Goal: Information Seeking & Learning: Learn about a topic

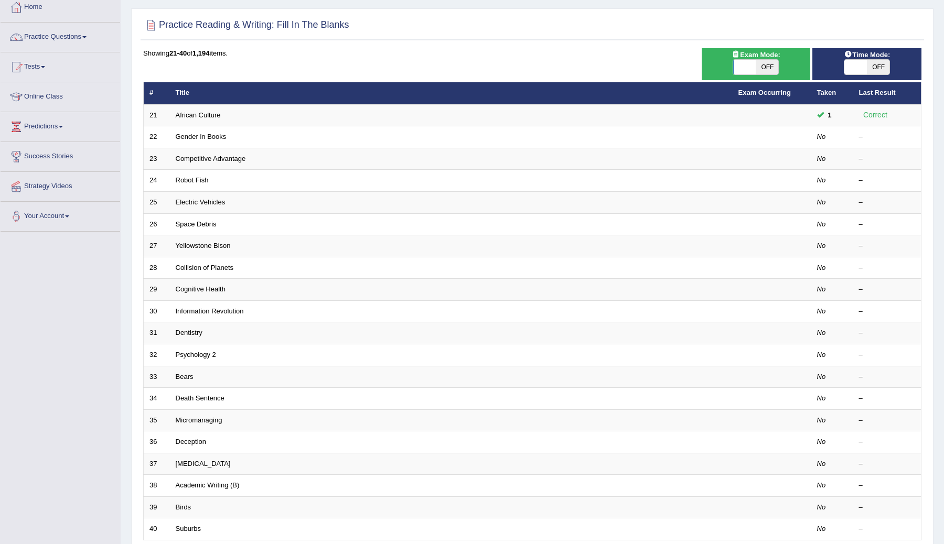
click at [558, 47] on div "Practice Reading & Writing: Fill In The Blanks Time Mode: ON OFF Exam Mode: ON …" at bounding box center [532, 304] width 803 height 593
click at [629, 69] on span "OFF" at bounding box center [878, 67] width 23 height 15
checkbox input "true"
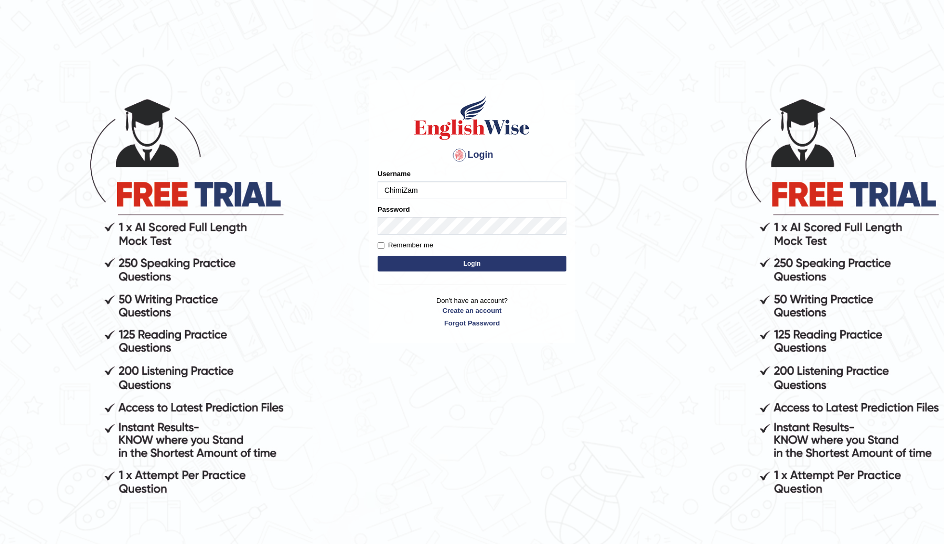
click at [456, 266] on button "Login" at bounding box center [472, 264] width 189 height 16
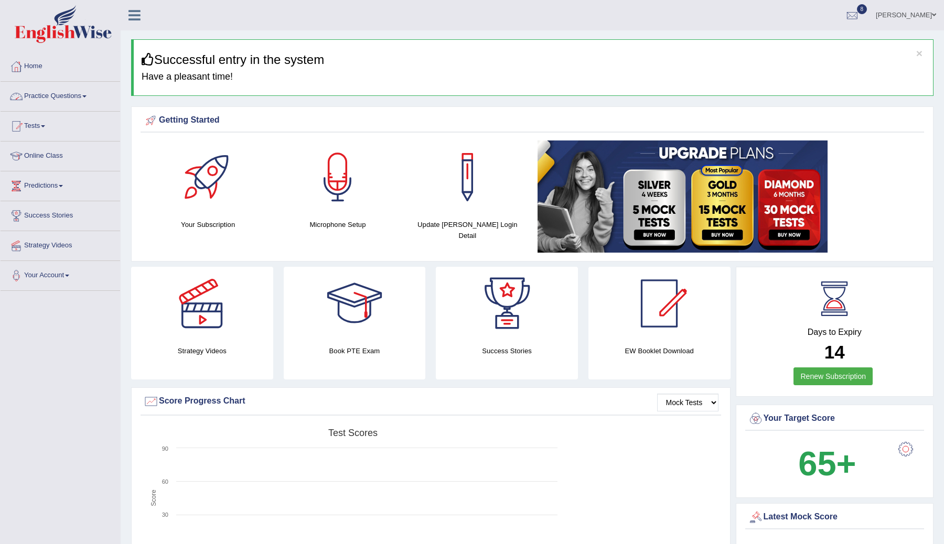
click at [72, 96] on link "Practice Questions" at bounding box center [61, 95] width 120 height 26
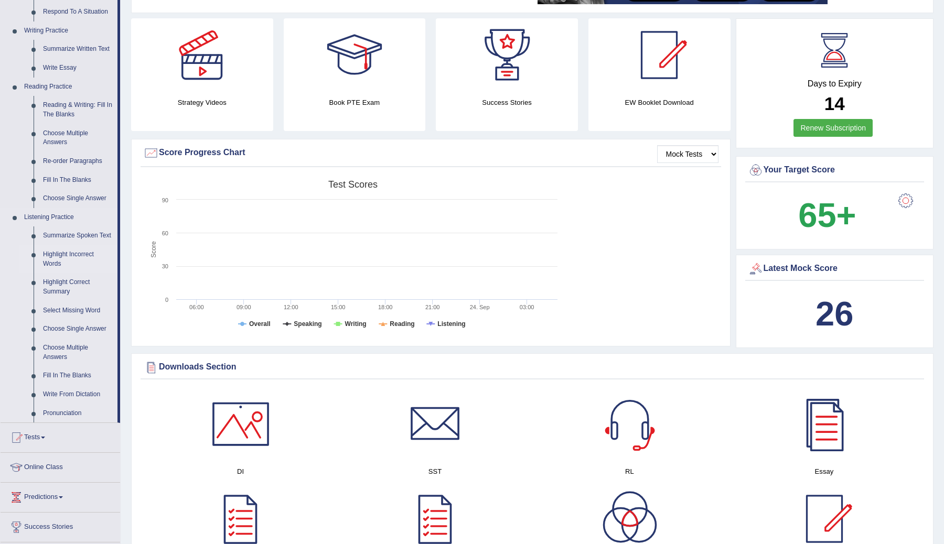
scroll to position [126, 0]
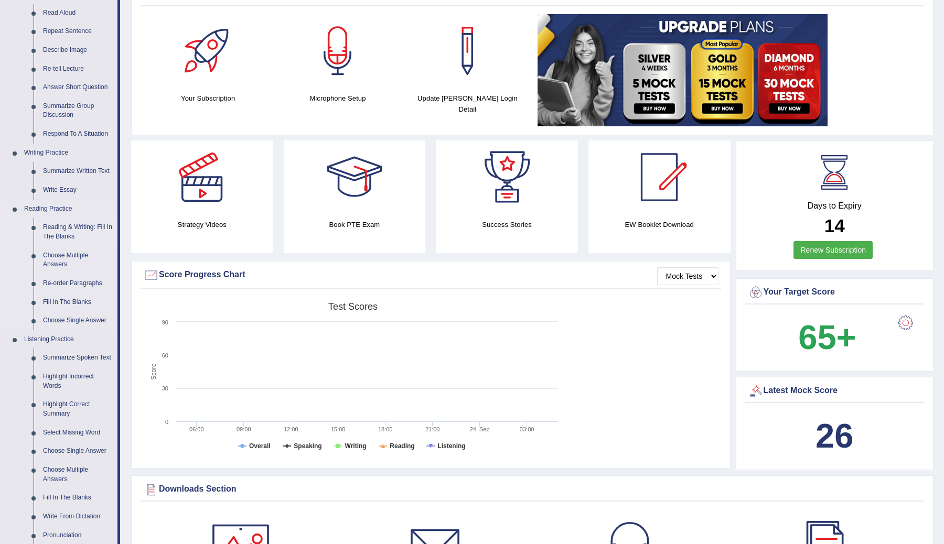
click at [59, 228] on link "Reading & Writing: Fill In The Blanks" at bounding box center [77, 232] width 79 height 28
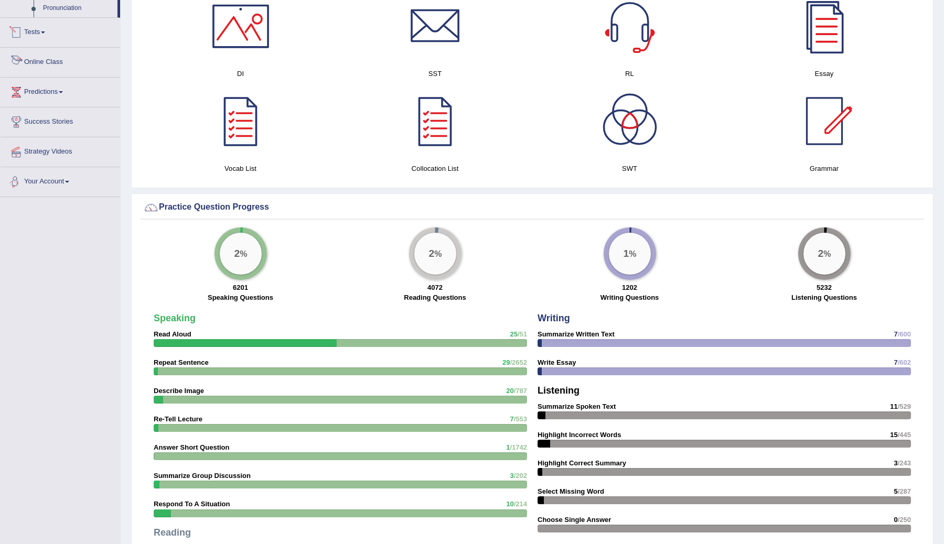
scroll to position [600, 0]
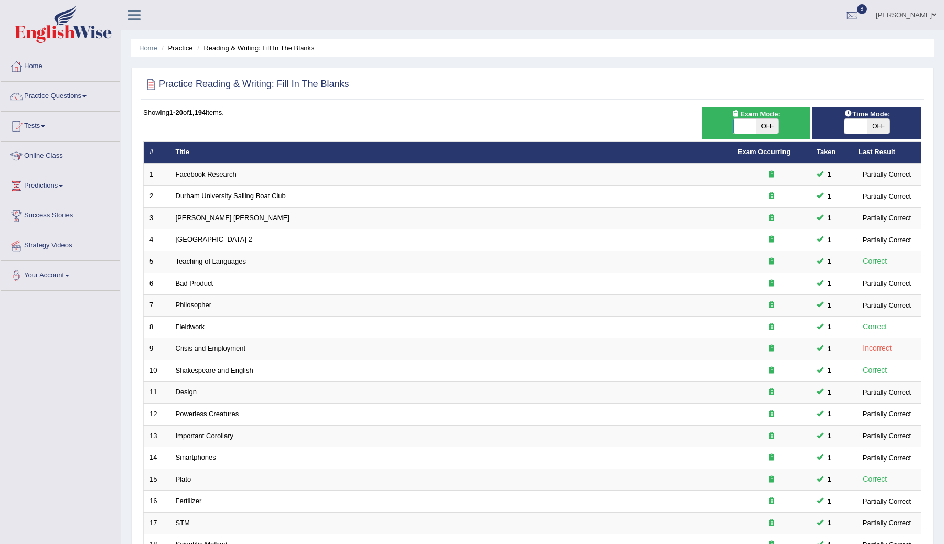
click at [874, 129] on span "OFF" at bounding box center [878, 126] width 23 height 15
checkbox input "true"
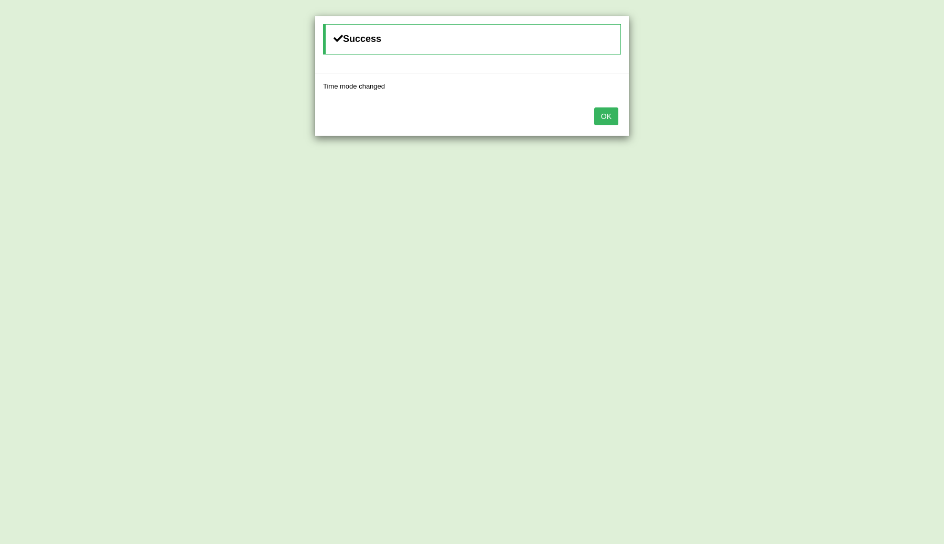
click at [602, 121] on button "OK" at bounding box center [606, 117] width 24 height 18
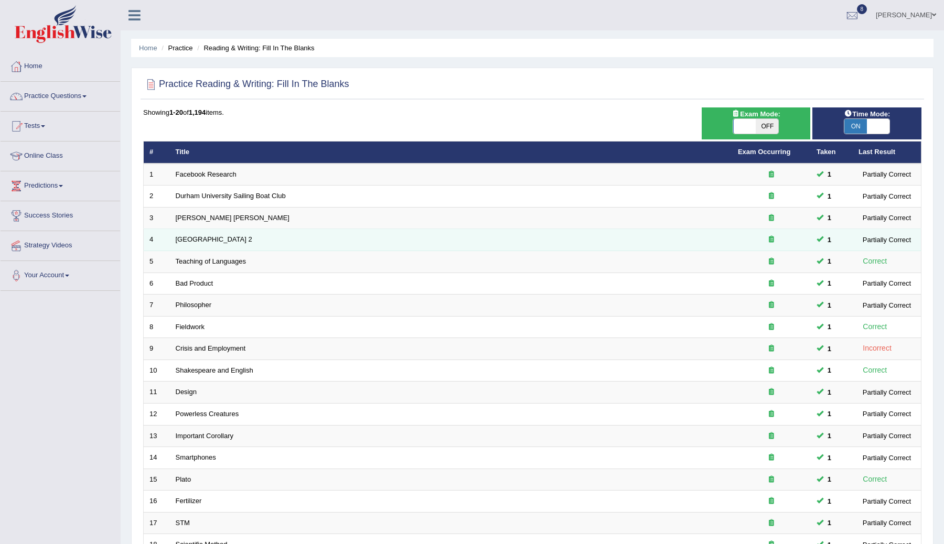
scroll to position [150, 0]
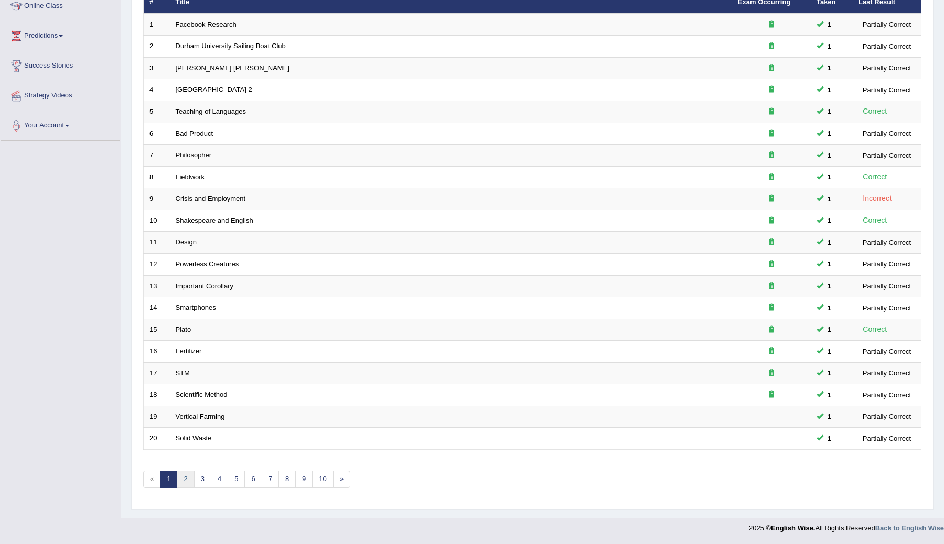
click at [186, 480] on link "2" at bounding box center [185, 479] width 17 height 17
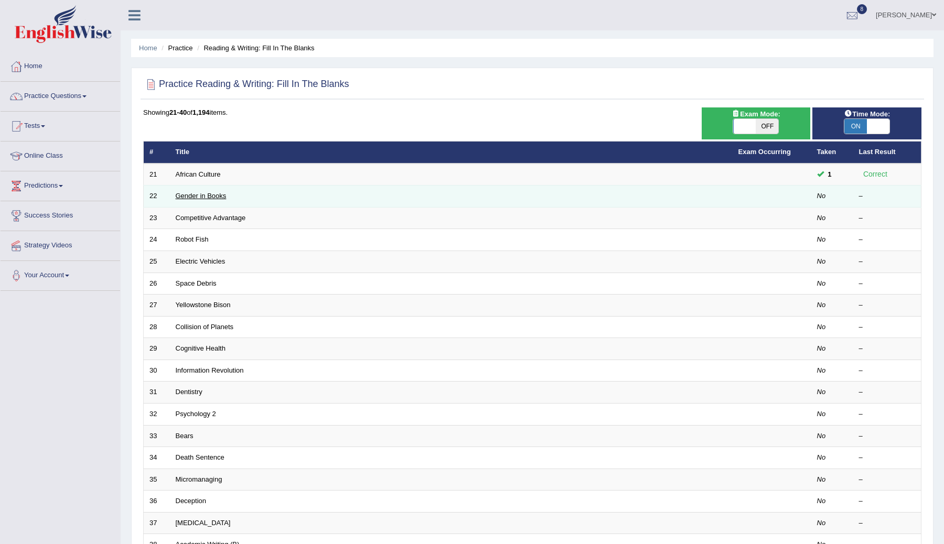
click at [191, 196] on link "Gender in Books" at bounding box center [201, 196] width 51 height 8
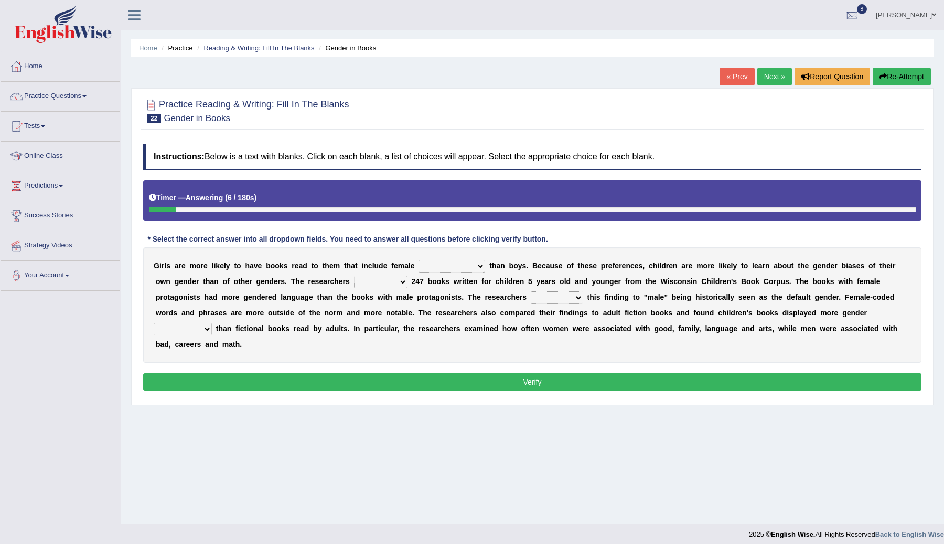
click at [477, 270] on select "protagonists cosmogonists agonists expressionists" at bounding box center [452, 266] width 67 height 13
select select "protagonists"
click at [419, 260] on select "protagonists cosmogonists agonists expressionists" at bounding box center [452, 266] width 67 height 13
click at [401, 285] on select "hydrolyzed paralyzed catalyzed analyzed" at bounding box center [381, 282] width 54 height 13
select select "analyzed"
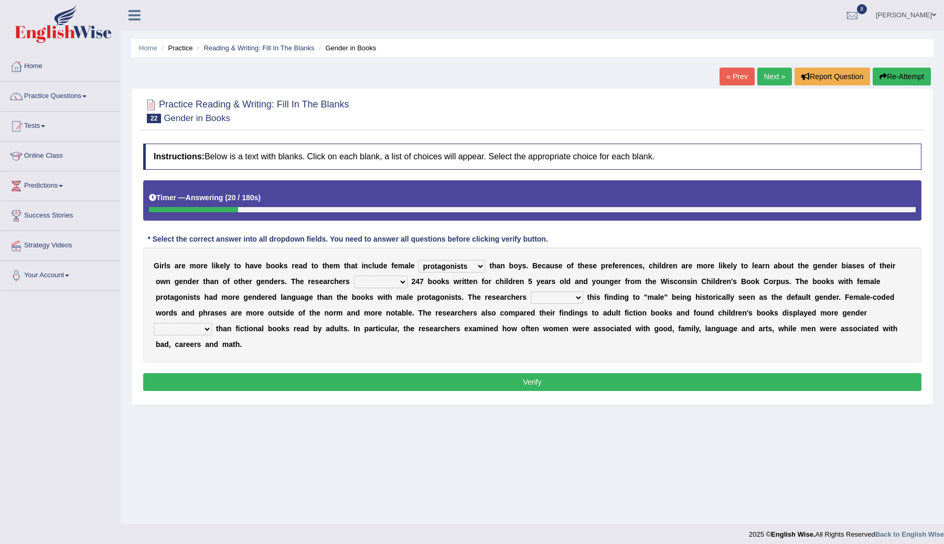
click at [354, 276] on select "hydrolyzed paralyzed catalyzed analyzed" at bounding box center [381, 282] width 54 height 13
click at [577, 298] on select "contribute tribute distribute attribute" at bounding box center [557, 298] width 52 height 13
select select "contribute"
click at [531, 292] on select "contribute tribute distribute attribute" at bounding box center [557, 298] width 52 height 13
click at [207, 328] on select "stereotypes teletypes prototypes electrotypes" at bounding box center [183, 329] width 58 height 13
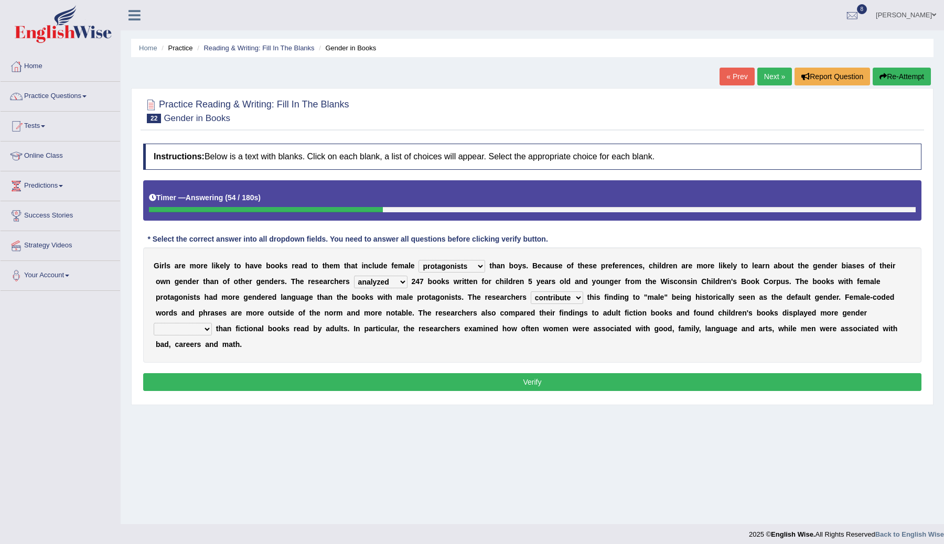
select select "stereotypes"
click at [154, 323] on select "stereotypes teletypes prototypes electrotypes" at bounding box center [183, 329] width 58 height 13
click at [575, 298] on select "contribute tribute distribute attribute" at bounding box center [557, 298] width 52 height 13
click at [579, 298] on select "contribute tribute distribute attribute" at bounding box center [557, 298] width 52 height 13
select select "attribute"
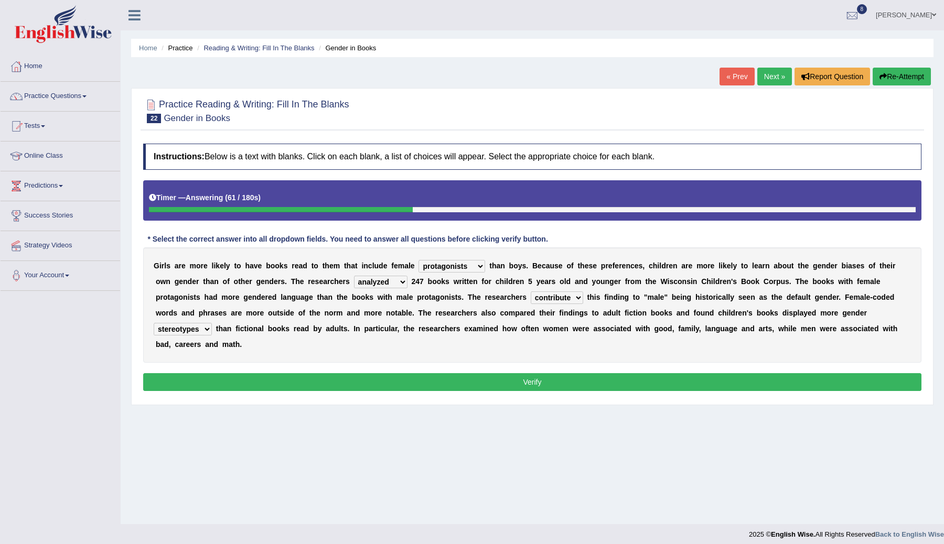
click at [531, 292] on select "contribute tribute distribute attribute" at bounding box center [557, 298] width 52 height 13
click at [542, 381] on button "Verify" at bounding box center [532, 382] width 778 height 18
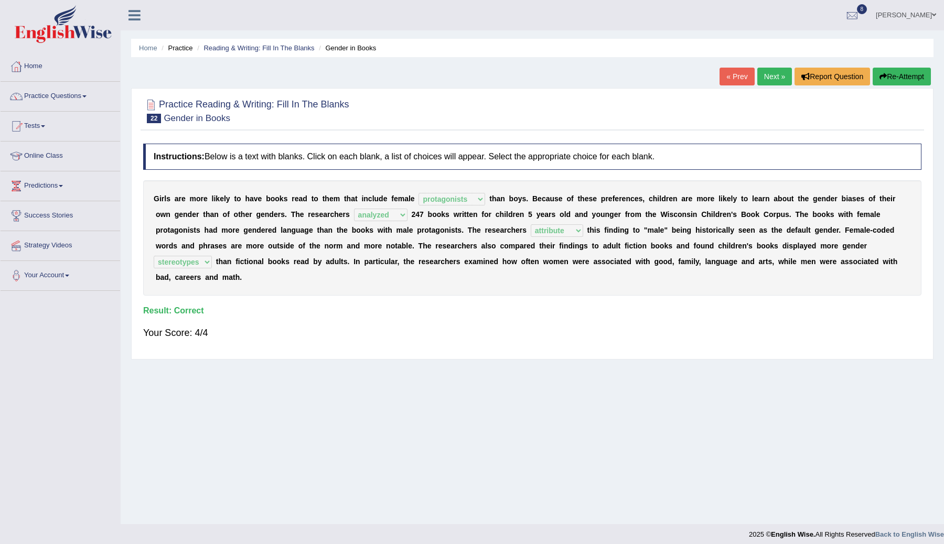
click at [767, 71] on link "Next »" at bounding box center [774, 77] width 35 height 18
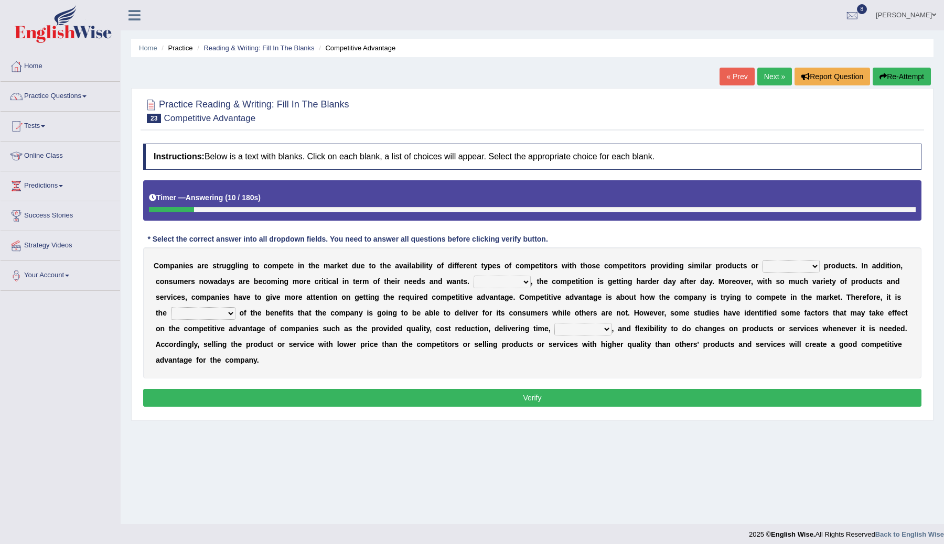
click at [818, 268] on select "constitution restitution substitution institution" at bounding box center [791, 266] width 57 height 13
select select "restitution"
click at [763, 260] on select "constitution restitution substitution institution" at bounding box center [791, 266] width 57 height 13
click at [525, 285] on select "However Instead Additionally Therefore" at bounding box center [502, 282] width 57 height 13
select select "Therefore"
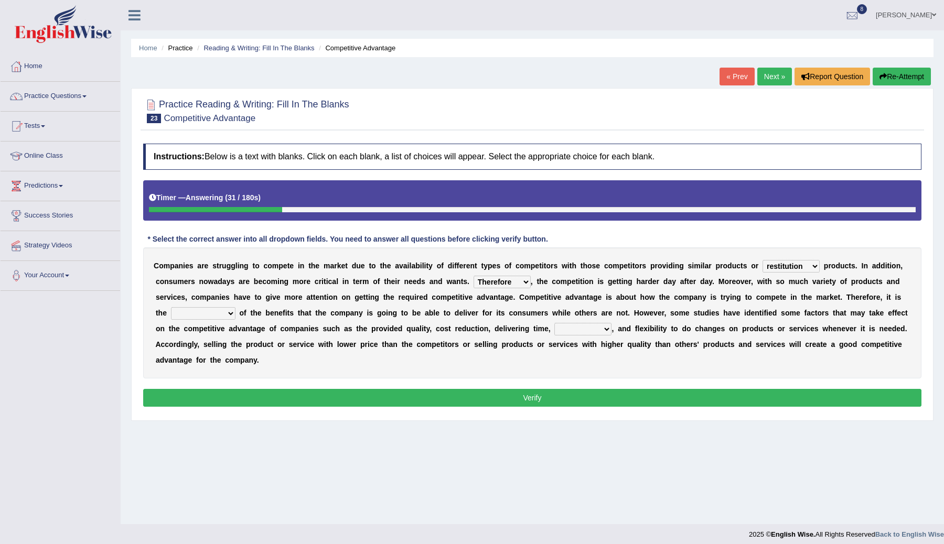
click at [474, 276] on select "However Instead Additionally Therefore" at bounding box center [502, 282] width 57 height 13
click at [229, 315] on select "dissemination ordination determination incarnation" at bounding box center [203, 313] width 65 height 13
click at [604, 328] on select "captivation aggregation deprivation innovation" at bounding box center [582, 329] width 57 height 13
select select "innovation"
click at [554, 323] on select "captivation aggregation deprivation innovation" at bounding box center [582, 329] width 57 height 13
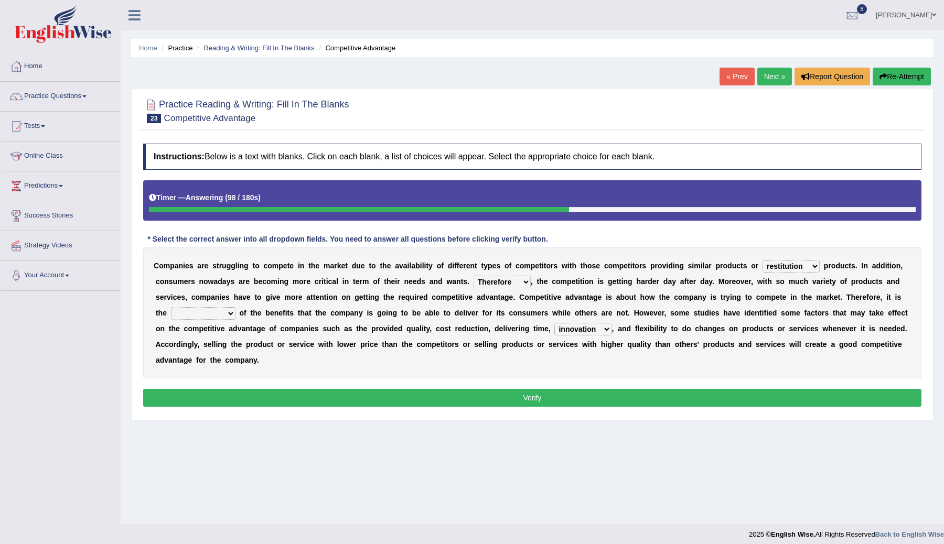
click at [229, 315] on select "dissemination ordination determination incarnation" at bounding box center [203, 313] width 65 height 13
select select "ordination"
click at [171, 307] on select "dissemination ordination determination incarnation" at bounding box center [203, 313] width 65 height 13
click at [316, 405] on button "Verify" at bounding box center [532, 398] width 778 height 18
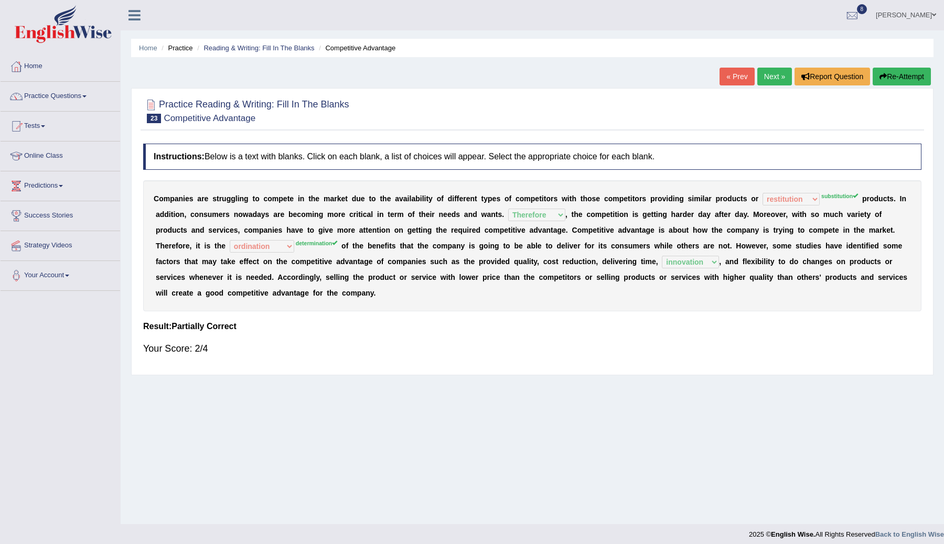
scroll to position [6, 0]
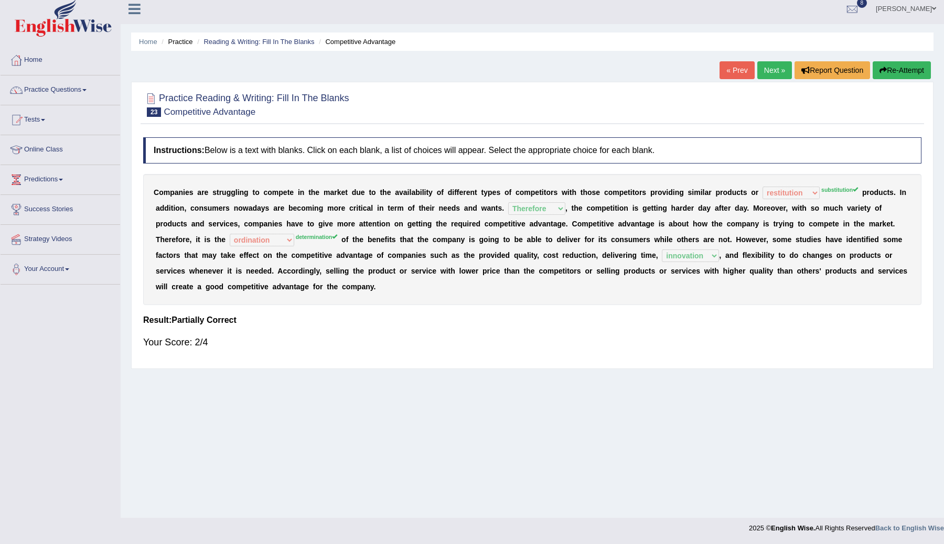
click at [768, 77] on link "Next »" at bounding box center [774, 70] width 35 height 18
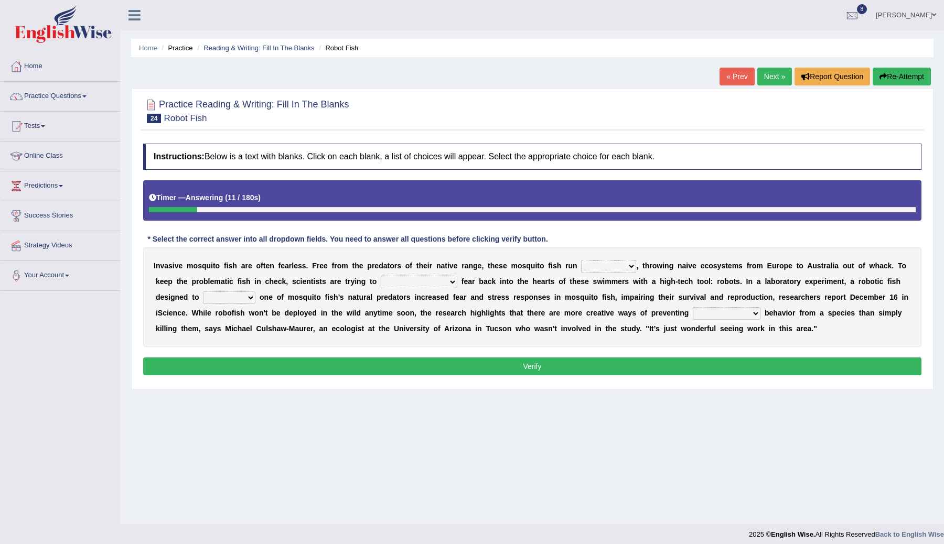
click at [630, 268] on select "occupant flippant rampant concordant" at bounding box center [608, 266] width 55 height 13
select select "rampant"
click at [581, 260] on select "occupant flippant rampant concordant" at bounding box center [608, 266] width 55 height 13
click at [427, 282] on select "accept spike strike drake" at bounding box center [419, 282] width 77 height 13
select select "strike"
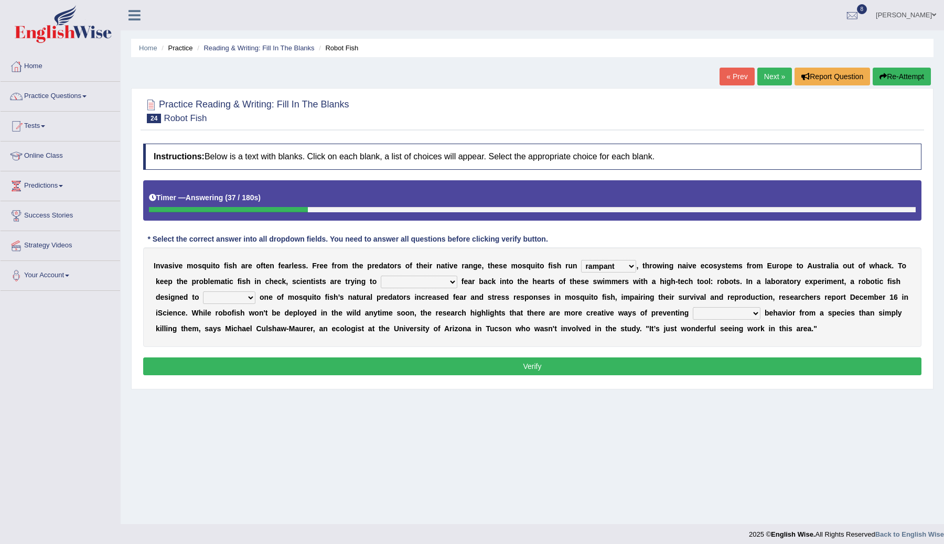
click at [381, 276] on select "accept spike strike drake" at bounding box center [419, 282] width 77 height 13
click at [251, 297] on select "bequest mimic battle conquest" at bounding box center [229, 298] width 52 height 13
select select "mimic"
click at [203, 292] on select "bequest mimic battle conquest" at bounding box center [229, 298] width 52 height 13
click at [246, 295] on select "bequest mimic battle conquest" at bounding box center [229, 298] width 52 height 13
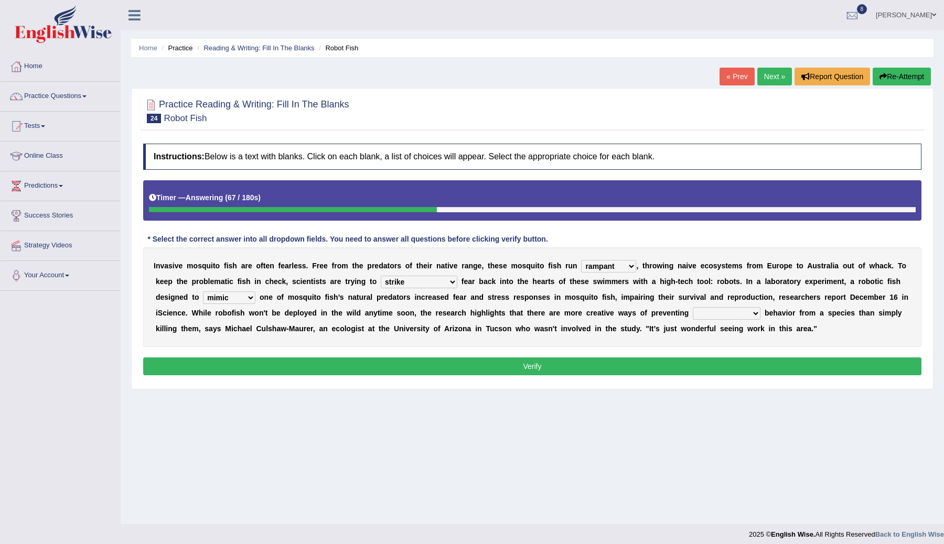
click at [754, 311] on select "unprivileged unprecedented uncharted unwanted" at bounding box center [727, 313] width 68 height 13
click at [754, 314] on select "unprivileged unprecedented uncharted unwanted" at bounding box center [727, 313] width 68 height 13
select select "unprecedented"
click at [693, 307] on select "unprivileged unprecedented uncharted unwanted" at bounding box center [727, 313] width 68 height 13
click at [628, 364] on button "Verify" at bounding box center [532, 367] width 778 height 18
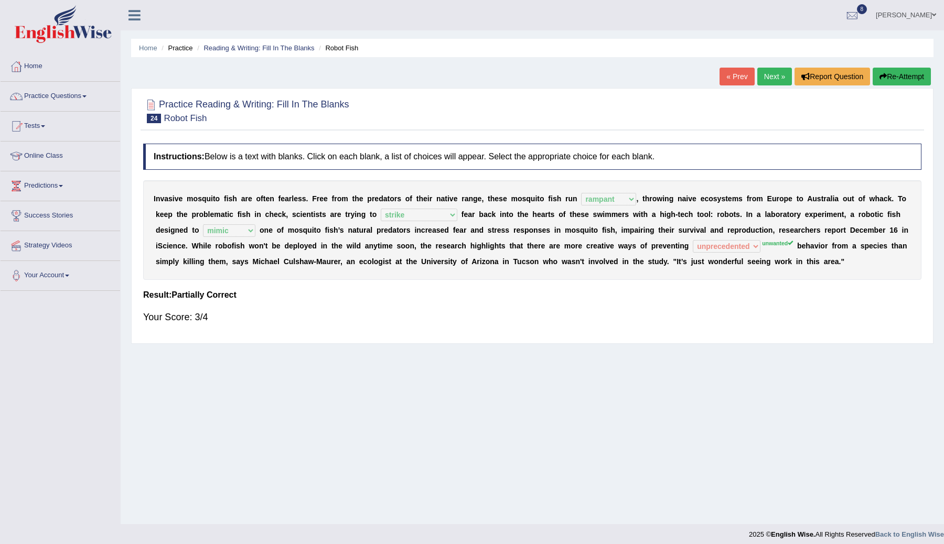
click at [768, 77] on link "Next »" at bounding box center [774, 77] width 35 height 18
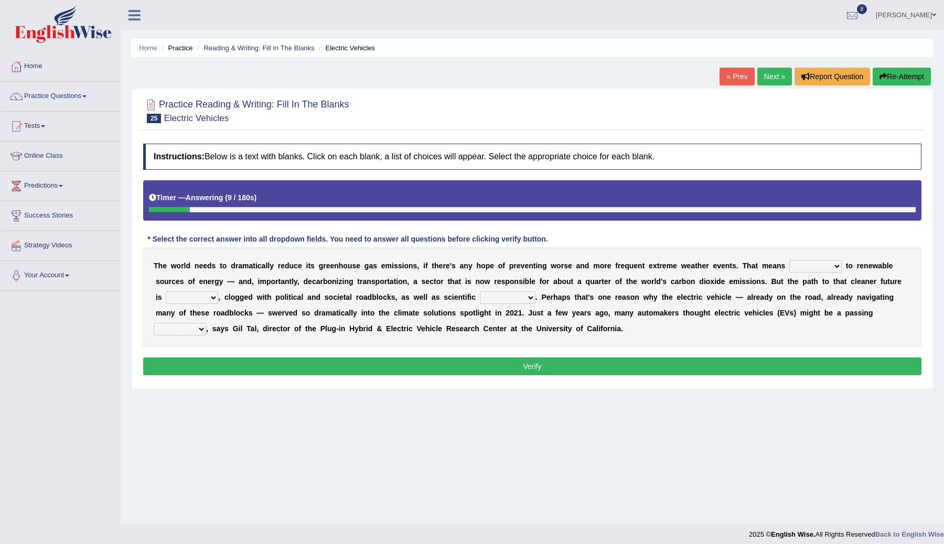
click at [837, 266] on select "grafting drafting crafting shifting" at bounding box center [815, 266] width 52 height 13
select select "shifting"
click at [789, 260] on select "grafting drafting crafting shifting" at bounding box center [815, 266] width 52 height 13
click at [211, 297] on select "daunting daunted daunt dauntless" at bounding box center [192, 298] width 52 height 13
select select "daunted"
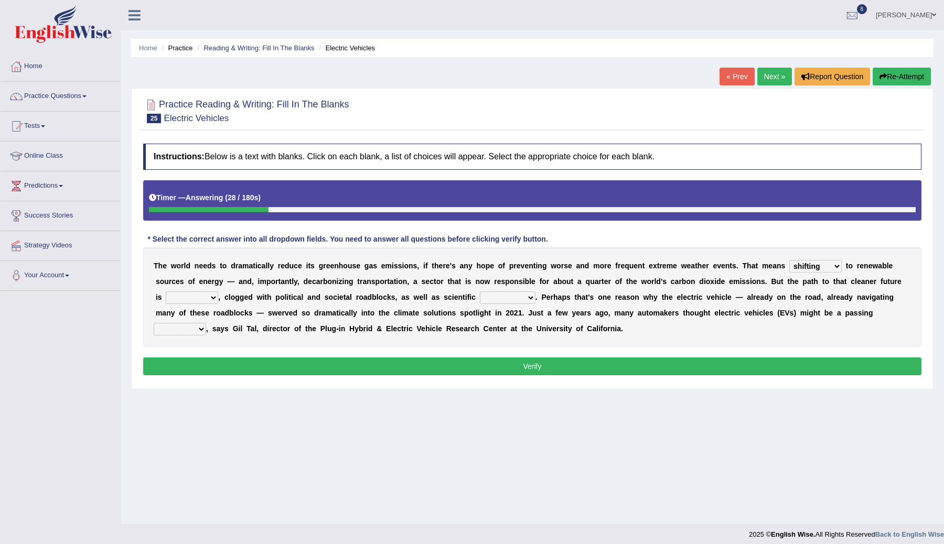
click at [166, 292] on select "daunting daunted daunt dauntless" at bounding box center [192, 298] width 52 height 13
click at [529, 298] on select "spectacles obstacles tentacles receptacles" at bounding box center [508, 298] width 56 height 13
select select "obstacles"
click at [480, 292] on select "spectacles obstacles tentacles receptacles" at bounding box center [508, 298] width 56 height 13
click at [201, 328] on select "fad gad tad lad" at bounding box center [180, 329] width 52 height 13
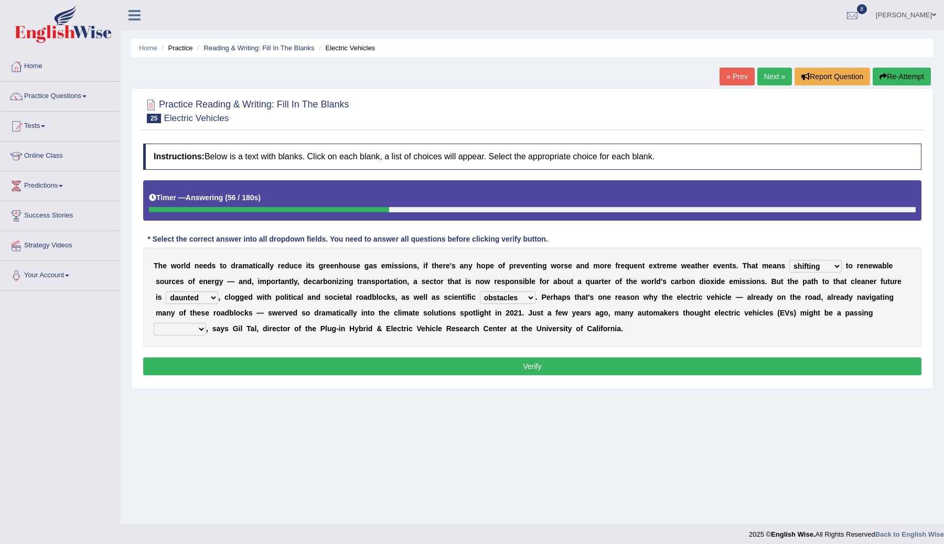
select select "gad"
click at [154, 323] on select "fad gad tad lad" at bounding box center [180, 329] width 52 height 13
click at [219, 367] on button "Verify" at bounding box center [532, 367] width 778 height 18
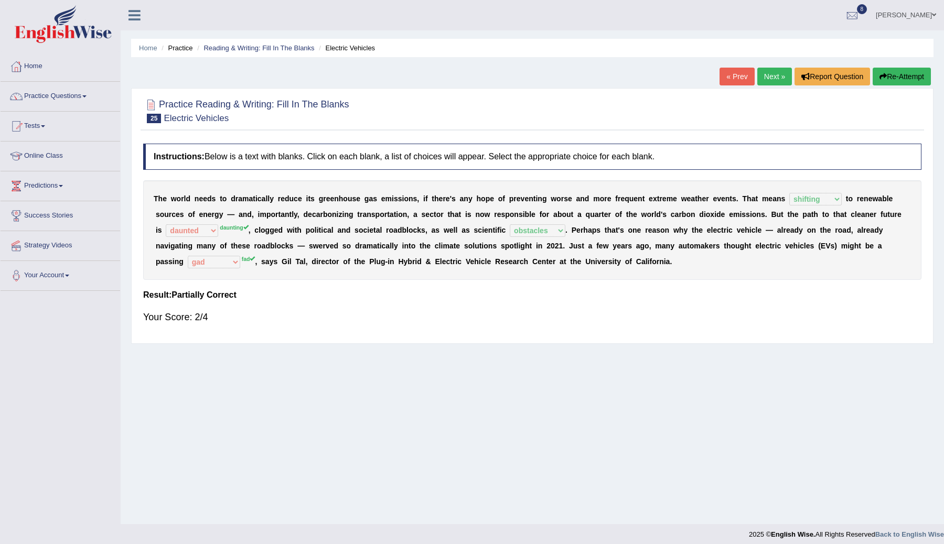
scroll to position [6, 0]
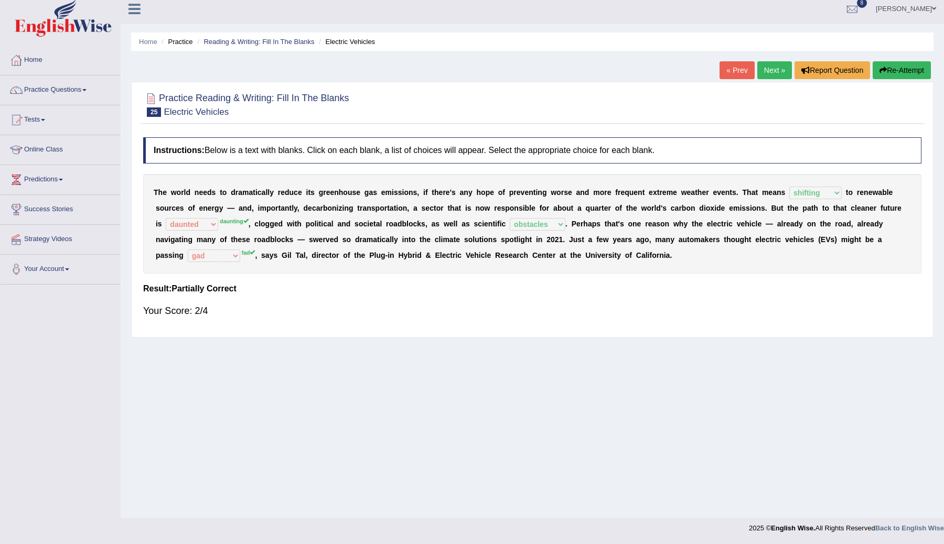
click at [761, 67] on link "Next »" at bounding box center [774, 70] width 35 height 18
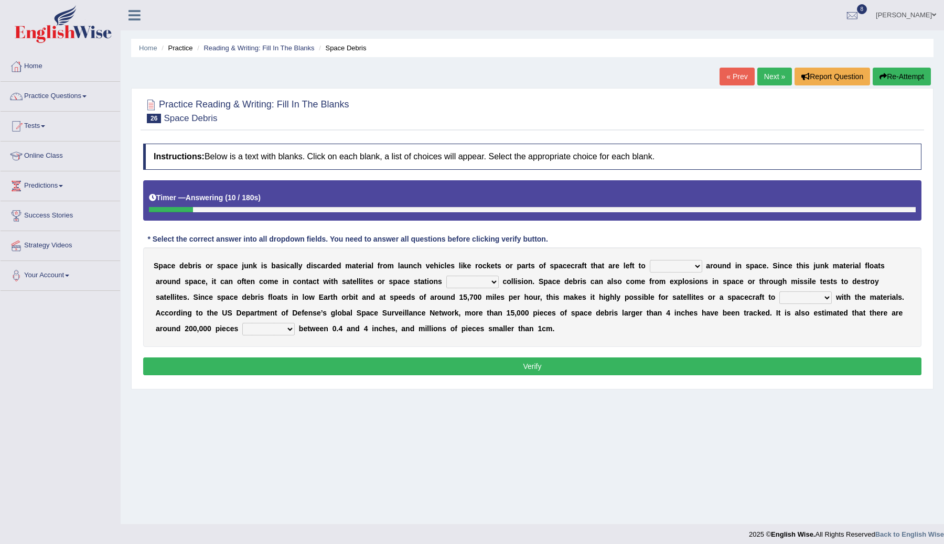
click at [699, 266] on select "twist center roam loll" at bounding box center [676, 266] width 52 height 13
select select "roam"
click at [650, 260] on select "twist center roam loll" at bounding box center [676, 266] width 52 height 13
click at [699, 266] on select "twist center roam loll" at bounding box center [676, 266] width 52 height 13
click at [495, 282] on select "risks risk risked risking" at bounding box center [472, 282] width 52 height 13
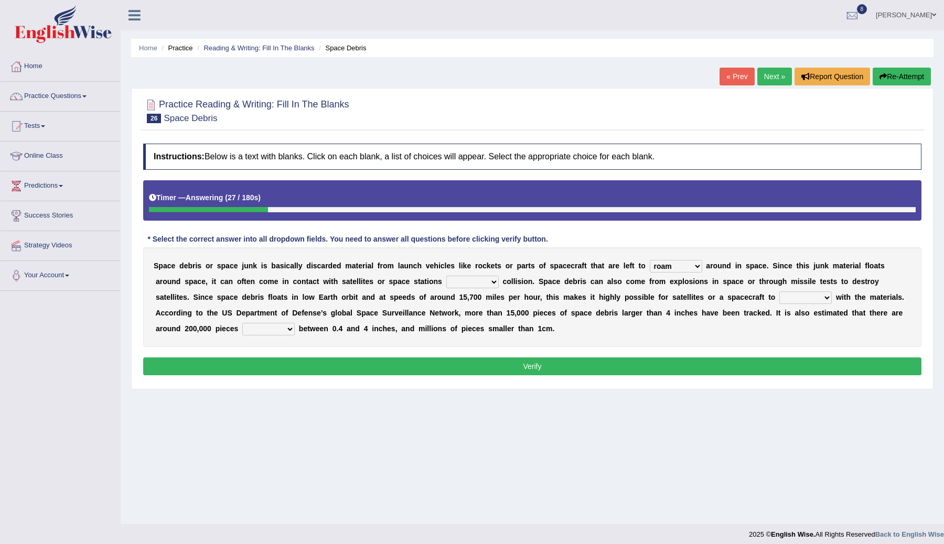
select select "risking"
click at [447, 276] on select "risks risk risked risking" at bounding box center [472, 282] width 52 height 13
click at [825, 297] on select "collect collate collide collocate" at bounding box center [806, 298] width 52 height 13
select select "collide"
click at [780, 292] on select "collect collate collide collocate" at bounding box center [806, 298] width 52 height 13
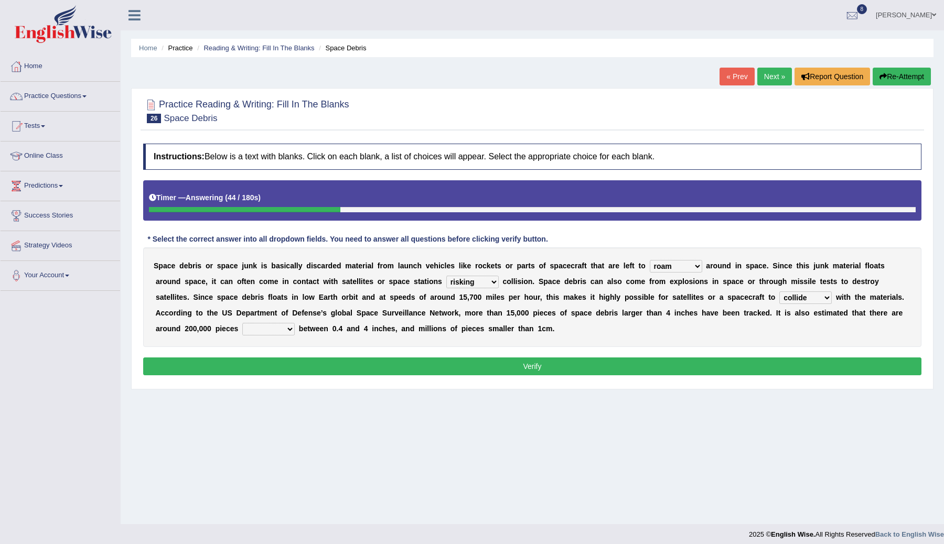
click at [825, 297] on select "collect collate collide collocate" at bounding box center [806, 298] width 52 height 13
click at [289, 330] on select "sized sizing size sizes" at bounding box center [268, 329] width 52 height 13
select select "sized"
click at [242, 323] on select "sized sizing size sizes" at bounding box center [268, 329] width 52 height 13
click at [468, 368] on button "Verify" at bounding box center [532, 367] width 778 height 18
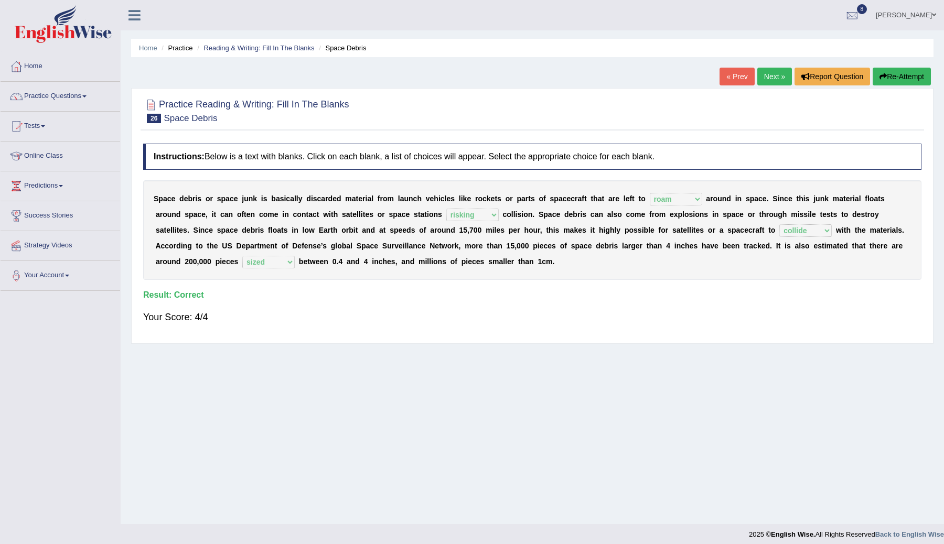
click at [767, 78] on link "Next »" at bounding box center [774, 77] width 35 height 18
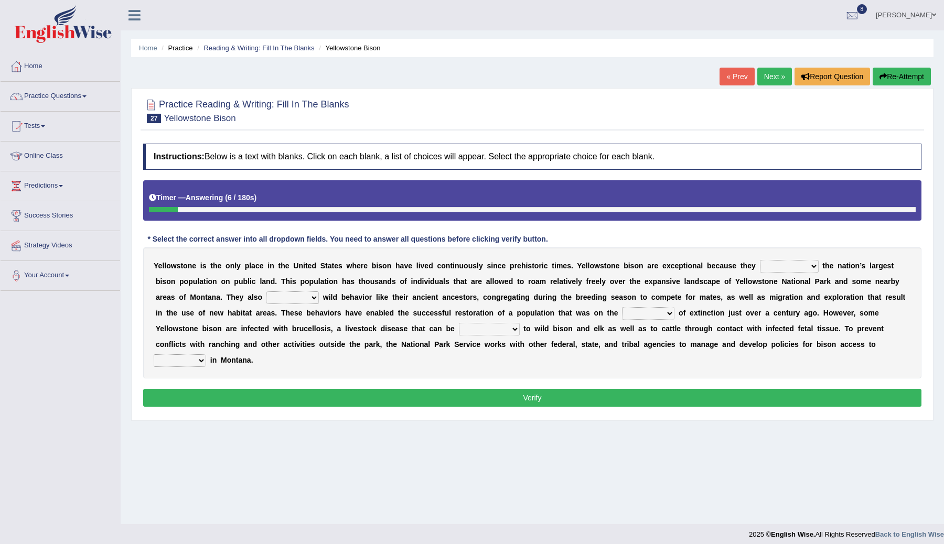
click at [809, 269] on select "congregate comprise consist compromise" at bounding box center [789, 266] width 59 height 13
select select "consist"
click at [760, 260] on select "congregate comprise consist compromise" at bounding box center [789, 266] width 59 height 13
click at [314, 296] on select "exhibit disregard resist encourage" at bounding box center [292, 298] width 52 height 13
select select "exhibit"
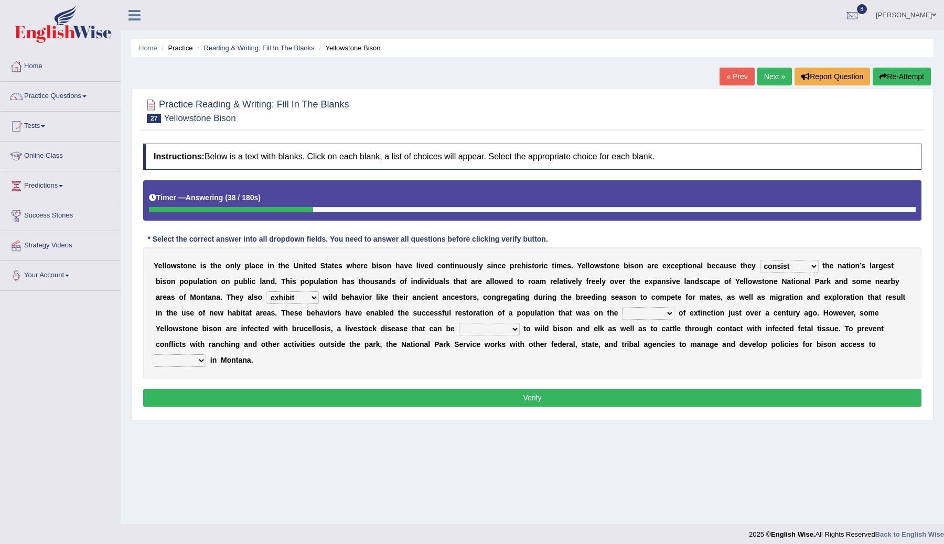
click at [266, 292] on select "exhibit disregard resist encourage" at bounding box center [292, 298] width 52 height 13
click at [670, 314] on select "brine brink danger brindle" at bounding box center [648, 313] width 52 height 13
click at [622, 307] on select "brine brink danger brindle" at bounding box center [648, 313] width 52 height 13
click at [669, 313] on select "brine brink danger brindle" at bounding box center [648, 313] width 52 height 13
select select "danger"
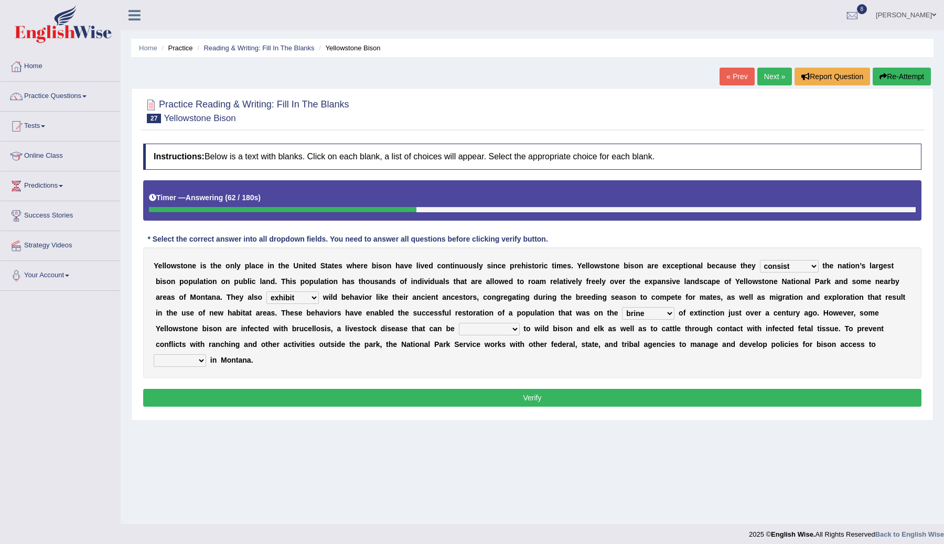
click at [622, 307] on select "brine brink danger brindle" at bounding box center [648, 313] width 52 height 13
click at [515, 328] on select "transplanted transported transgressed transmitted" at bounding box center [489, 329] width 61 height 13
select select "transmitted"
click at [459, 323] on select "transplanted transported transgressed transmitted" at bounding box center [489, 329] width 61 height 13
click at [202, 362] on select "habitat habitat habitant food" at bounding box center [180, 361] width 52 height 13
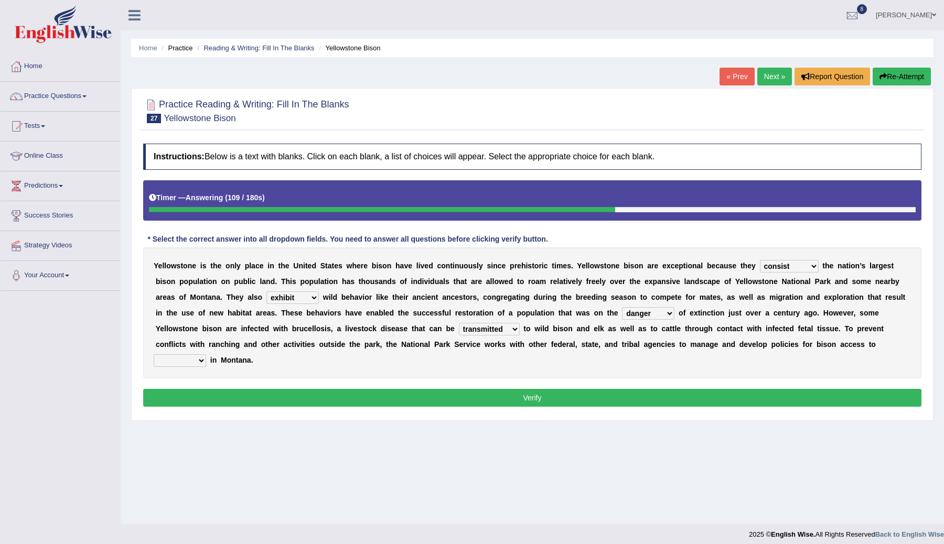
select select "habitat"
click at [154, 355] on select "habitat habitat habitant food" at bounding box center [180, 361] width 52 height 13
click at [253, 397] on button "Verify" at bounding box center [532, 398] width 778 height 18
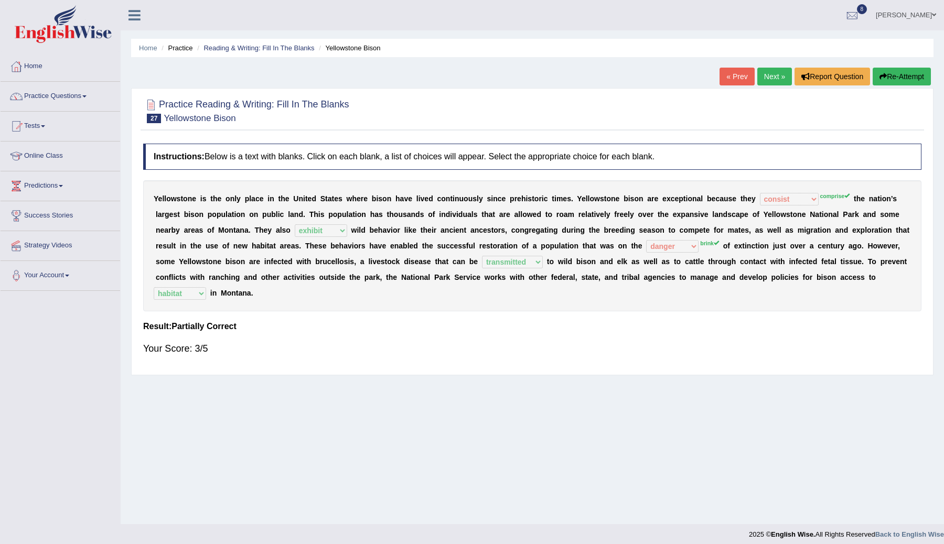
scroll to position [6, 0]
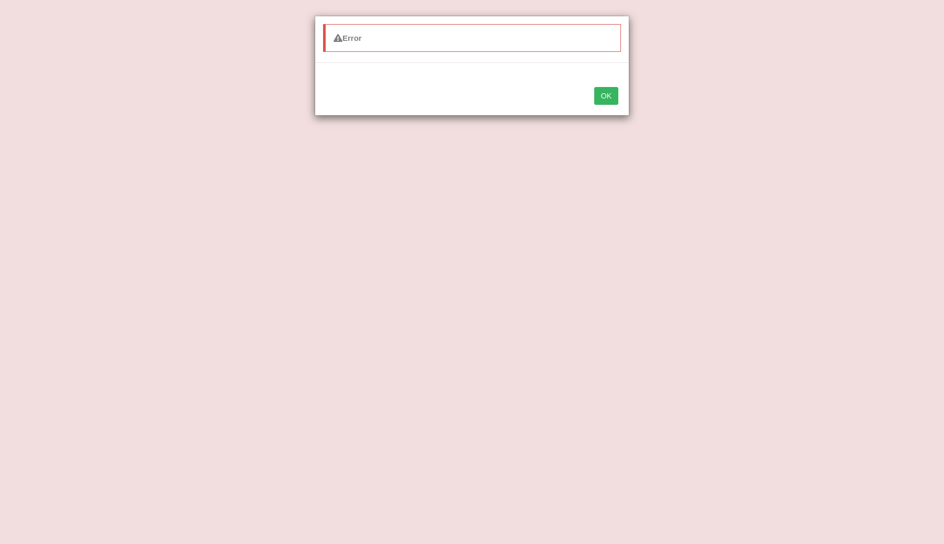
click at [603, 102] on button "OK" at bounding box center [606, 96] width 24 height 18
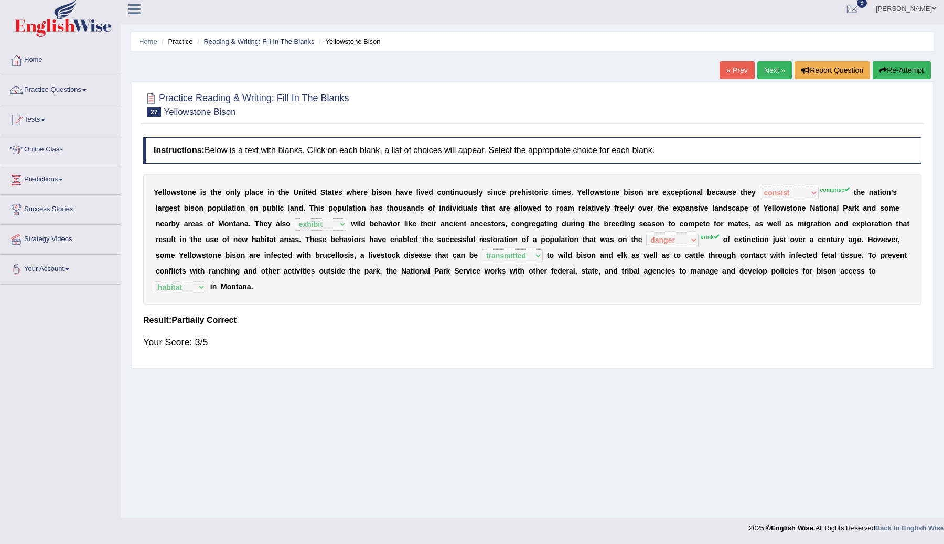
click at [755, 327] on div "Instructions: Below is a text with blanks. Click on each blank, a list of choic…" at bounding box center [533, 247] width 784 height 231
click at [770, 71] on link "Next »" at bounding box center [774, 70] width 35 height 18
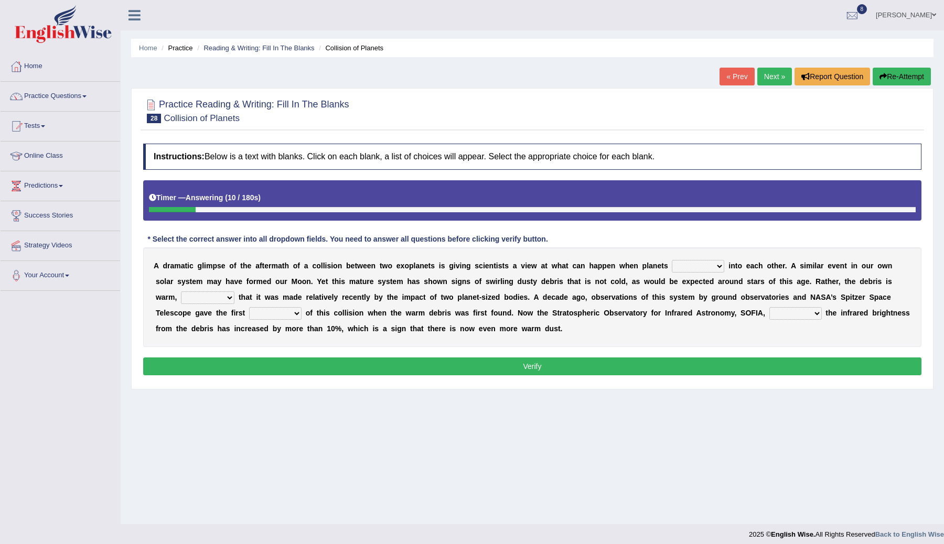
click at [720, 268] on select "crash explore roam implode" at bounding box center [698, 266] width 52 height 13
select select "crash"
click at [673, 260] on select "crash explore roam implode" at bounding box center [698, 266] width 52 height 13
click at [229, 297] on select "reinforcing sentencing forging conducing" at bounding box center [208, 298] width 54 height 13
select select "conducing"
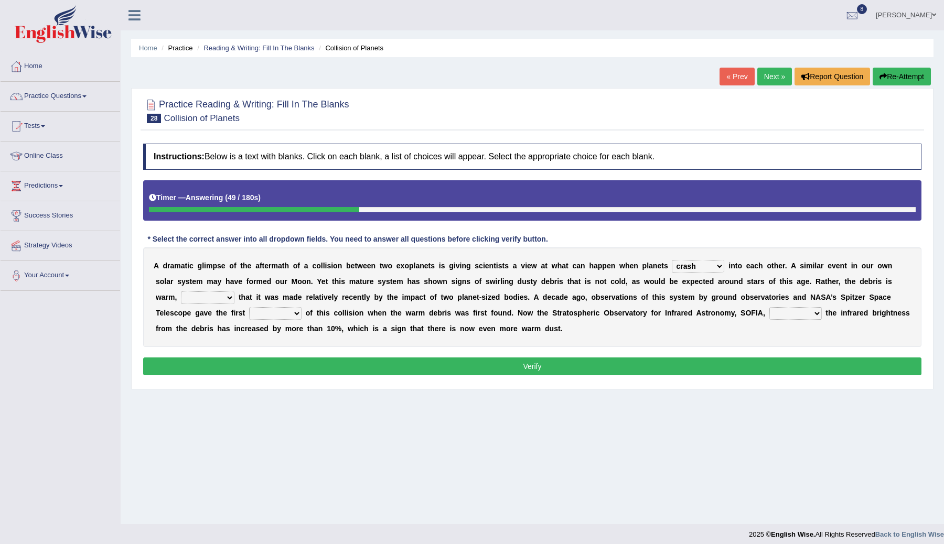
click at [181, 292] on select "reinforcing sentencing forging conducing" at bounding box center [208, 298] width 54 height 13
click at [295, 312] on select "pints faints hints taints" at bounding box center [275, 313] width 52 height 13
select select "hints"
click at [249, 307] on select "pints faints hints taints" at bounding box center [275, 313] width 52 height 13
click at [816, 313] on select "concealed revealed repealed unsealed" at bounding box center [796, 313] width 52 height 13
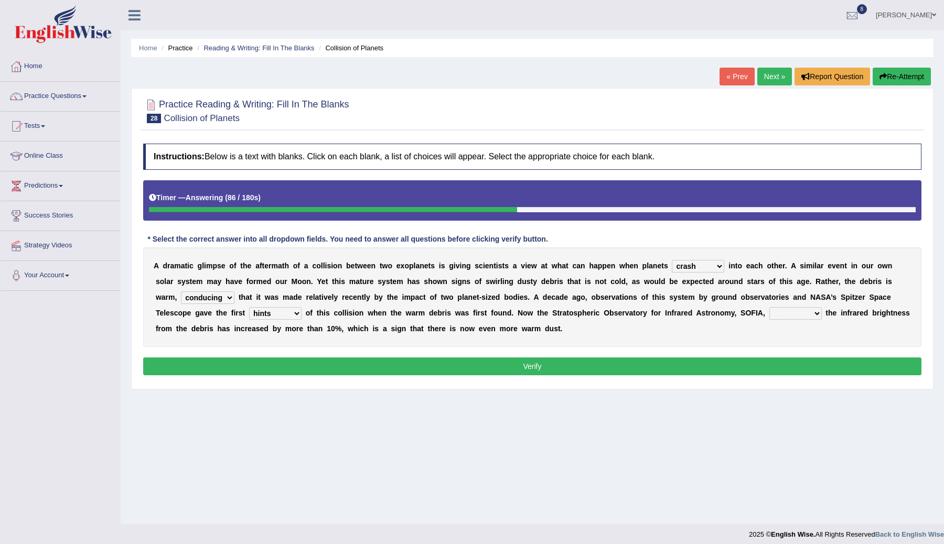
select select "revealed"
click at [770, 307] on select "concealed revealed repealed unsealed" at bounding box center [796, 313] width 52 height 13
click at [748, 361] on button "Verify" at bounding box center [532, 367] width 778 height 18
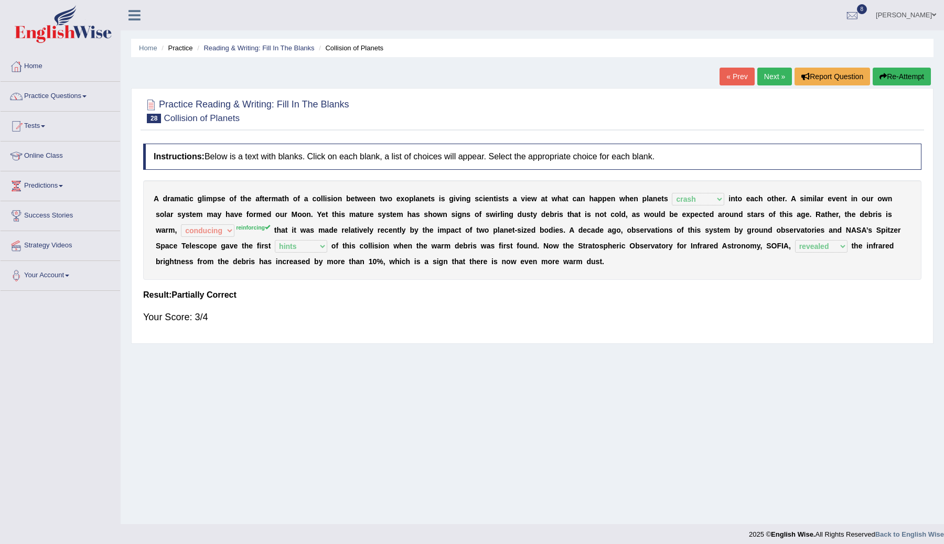
click at [768, 80] on link "Next »" at bounding box center [774, 77] width 35 height 18
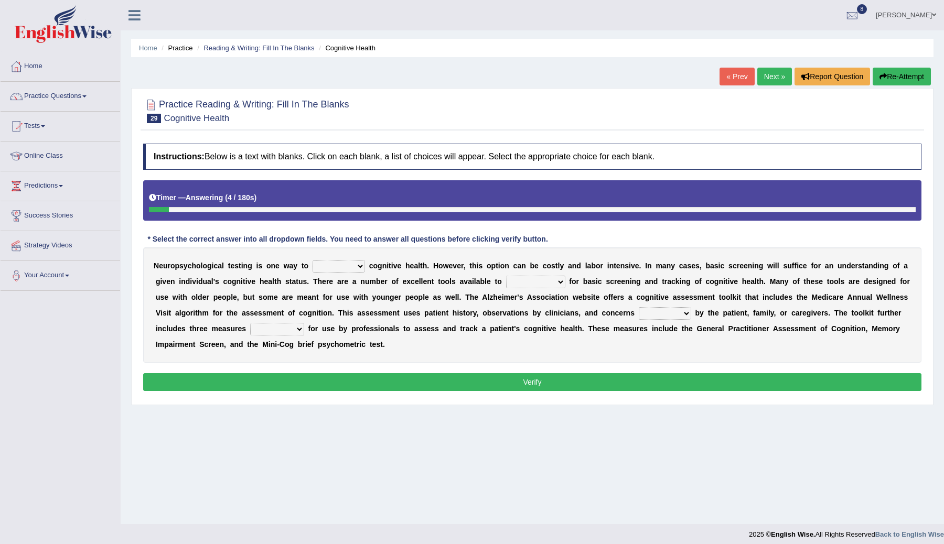
click at [360, 268] on select "obsess assess possess access" at bounding box center [339, 266] width 52 height 13
select select "assess"
click at [313, 260] on select "obsess assess possess access" at bounding box center [339, 266] width 52 height 13
click at [559, 283] on select "stationers practitioners petitioners questioners" at bounding box center [535, 282] width 59 height 13
select select "practitioners"
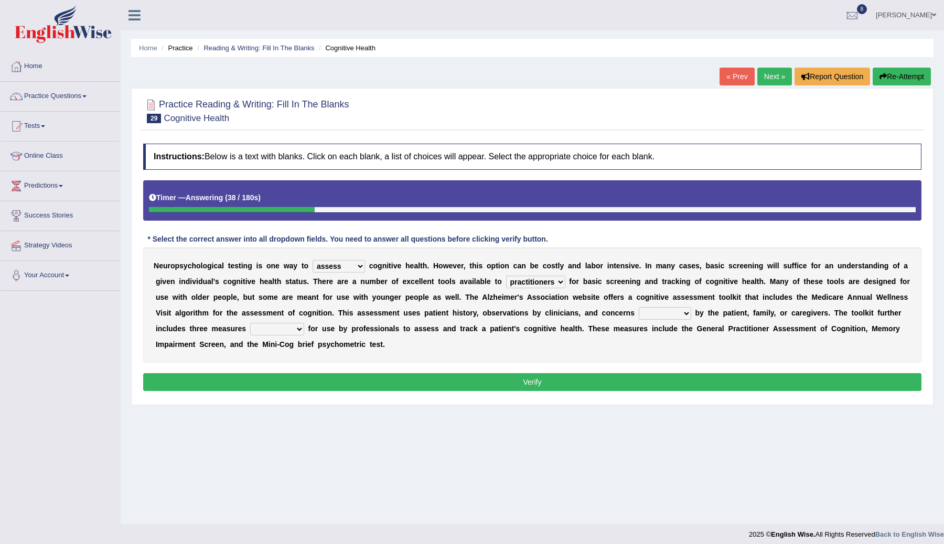
click at [506, 276] on select "stationers practitioners petitioners questioners" at bounding box center [535, 282] width 59 height 13
click at [681, 314] on select "raised rising arising praised" at bounding box center [665, 313] width 52 height 13
select select "raised"
click at [639, 307] on select "raised rising arising praised" at bounding box center [665, 313] width 52 height 13
click at [299, 328] on select "validated intimidated dilapidated antedated" at bounding box center [277, 329] width 54 height 13
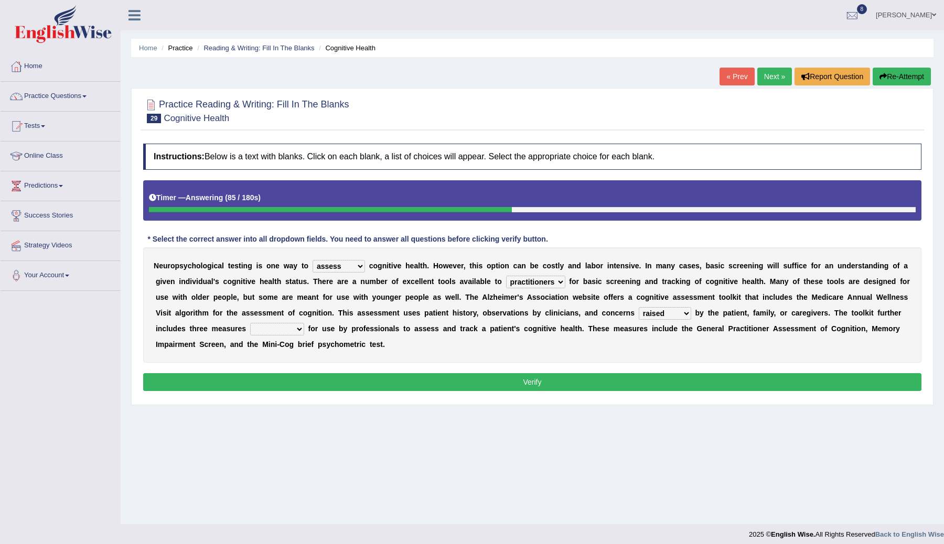
select select "validated"
click at [250, 323] on select "validated intimidated dilapidated antedated" at bounding box center [277, 329] width 54 height 13
click at [300, 329] on select "validated intimidated dilapidated antedated" at bounding box center [277, 329] width 54 height 13
click at [405, 382] on button "Verify" at bounding box center [532, 382] width 778 height 18
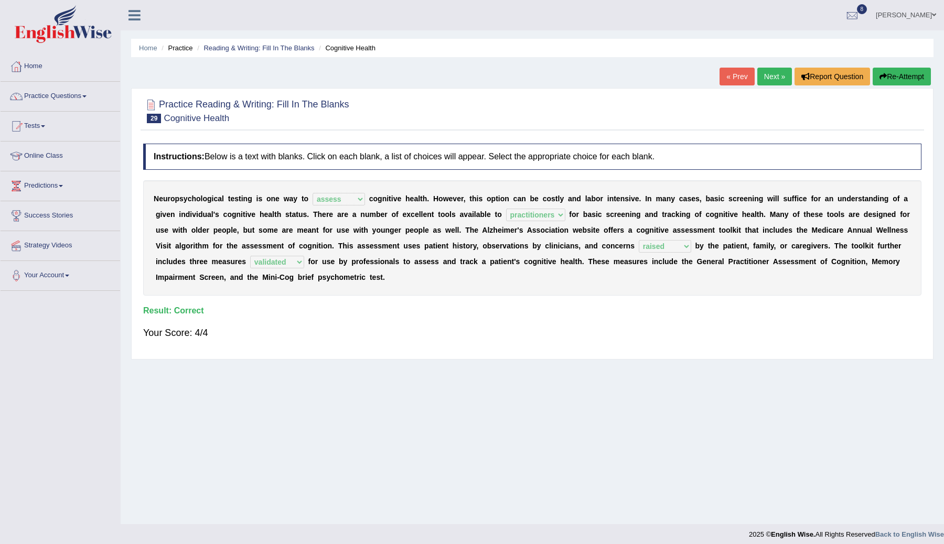
click at [767, 74] on link "Next »" at bounding box center [774, 77] width 35 height 18
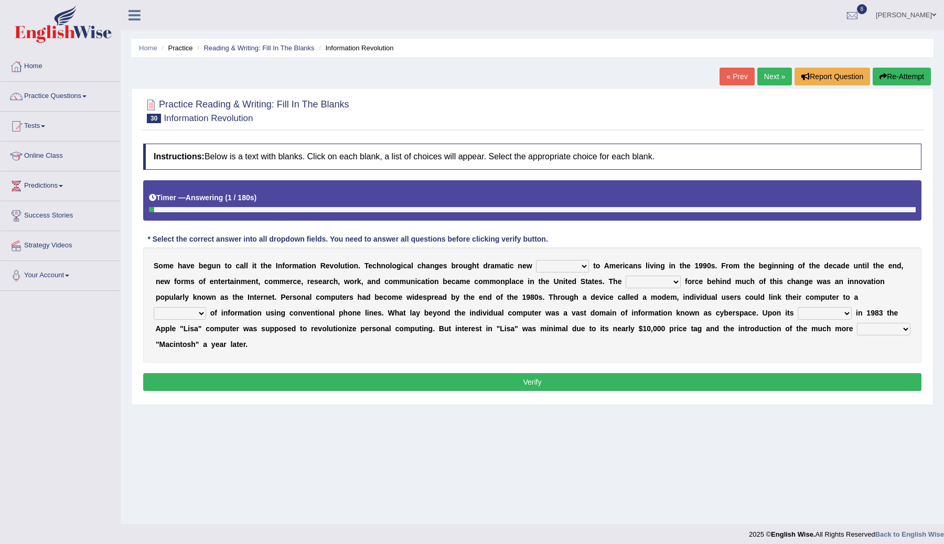
click at [550, 269] on select "challenges puzzles options confusion" at bounding box center [562, 266] width 53 height 13
click at [583, 266] on select "challenges puzzles options confusion" at bounding box center [562, 266] width 53 height 13
select select "confusion"
click at [536, 260] on select "challenges puzzles options confusion" at bounding box center [562, 266] width 53 height 13
click at [677, 284] on select "unremitting uninspiring driving insinuating" at bounding box center [653, 282] width 55 height 13
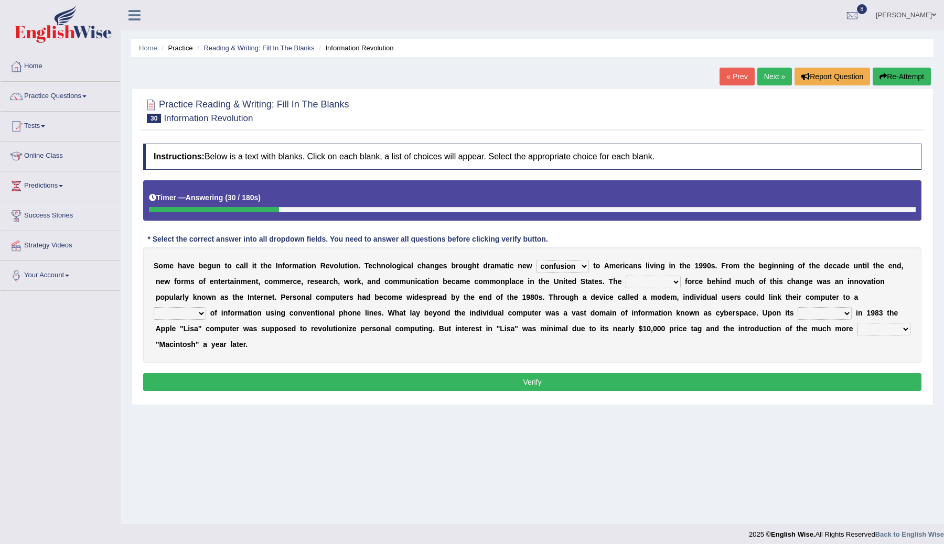
select select "driving"
click at [629, 276] on select "unremitting uninspiring driving insinuating" at bounding box center [653, 282] width 55 height 13
click at [200, 314] on select "magnitude bulk wealth volume" at bounding box center [180, 313] width 52 height 13
select select "volume"
click at [154, 307] on select "magnitude bulk wealth volume" at bounding box center [180, 313] width 52 height 13
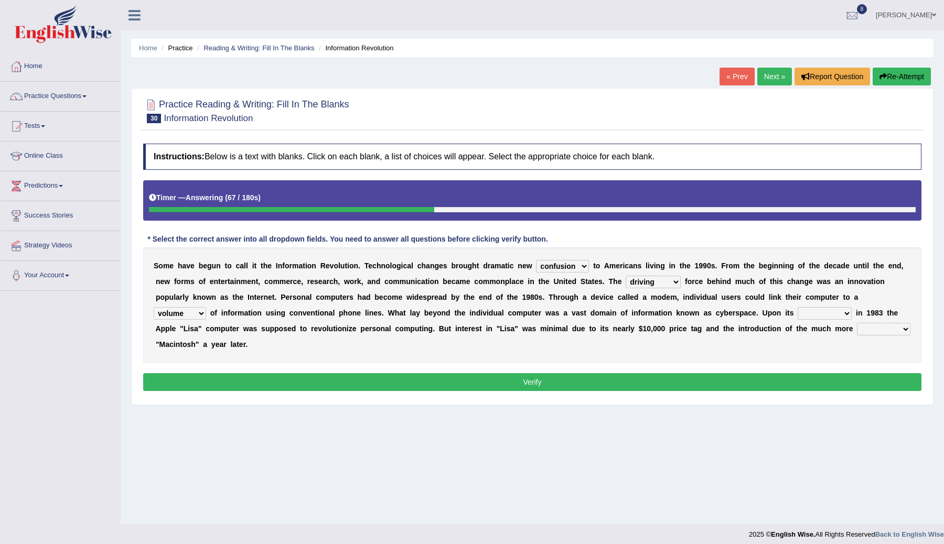
click at [843, 313] on select "relief release publication emission" at bounding box center [825, 313] width 54 height 13
click at [798, 307] on select "relief release publication emission" at bounding box center [825, 313] width 54 height 13
click at [843, 312] on select "relief release publication emission" at bounding box center [825, 313] width 54 height 13
select select "publication"
click at [798, 307] on select "relief release publication emission" at bounding box center [825, 313] width 54 height 13
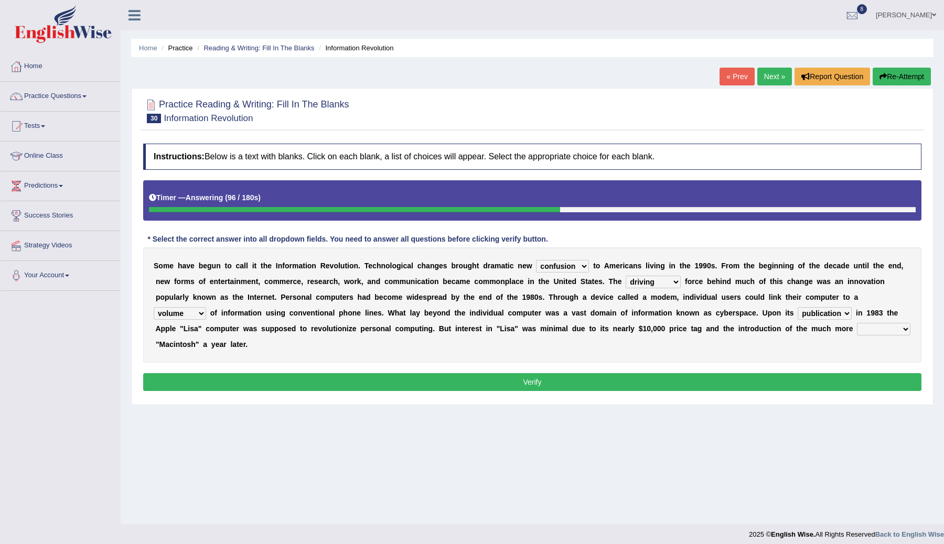
click at [901, 327] on select "convenient affordable advanced formidable" at bounding box center [884, 329] width 54 height 13
select select "advanced"
click at [857, 323] on select "convenient affordable advanced formidable" at bounding box center [884, 329] width 54 height 13
click at [802, 382] on button "Verify" at bounding box center [532, 382] width 778 height 18
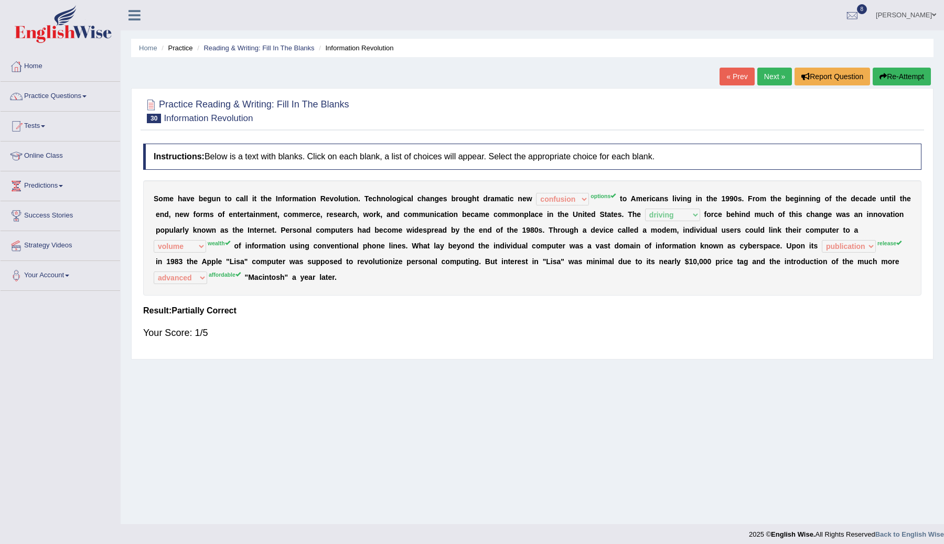
click at [900, 73] on button "Re-Attempt" at bounding box center [902, 77] width 58 height 18
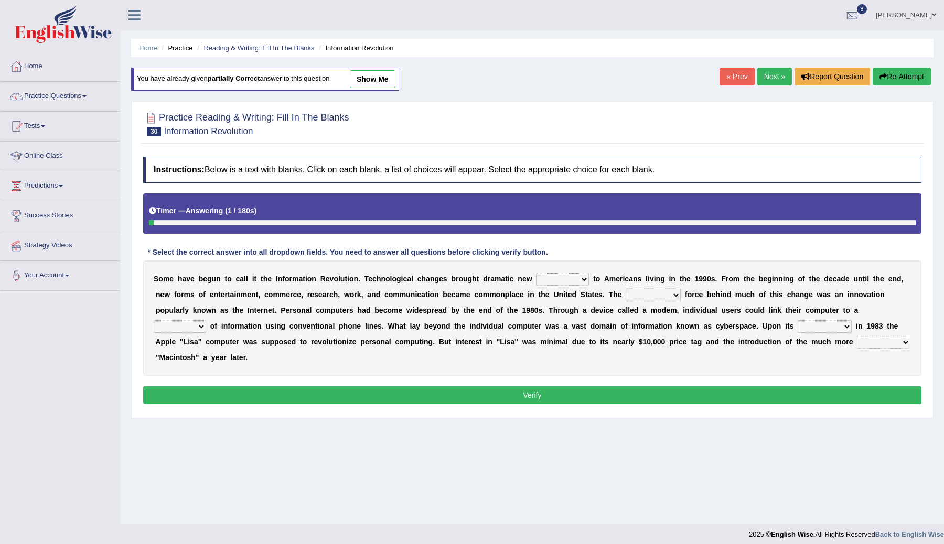
click at [592, 282] on b at bounding box center [591, 279] width 4 height 8
click at [588, 280] on select "challenges puzzles options confusion" at bounding box center [562, 279] width 53 height 13
select select "options"
click at [536, 273] on select "challenges puzzles options confusion" at bounding box center [562, 279] width 53 height 13
click at [679, 296] on select "unremitting uninspiring driving insinuating" at bounding box center [653, 295] width 55 height 13
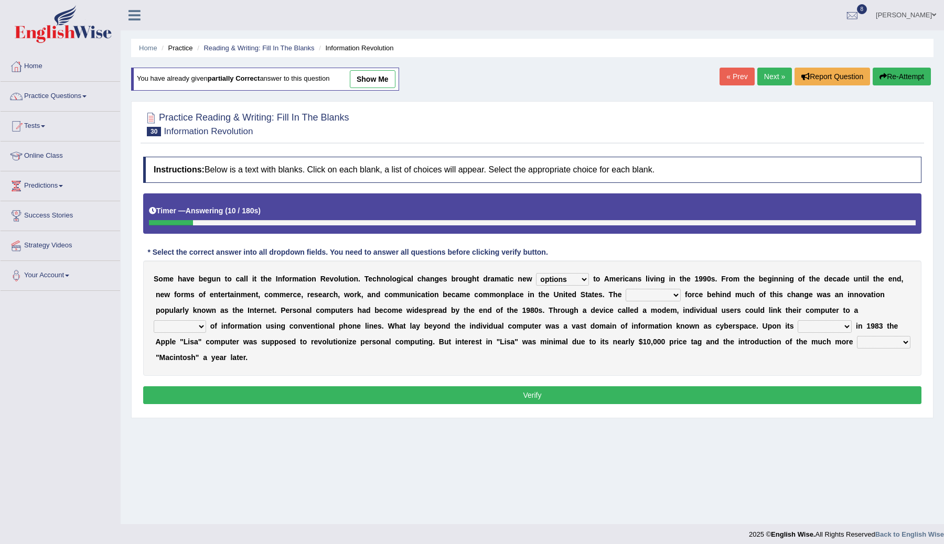
select select "driving"
click at [629, 289] on select "unremitting uninspiring driving insinuating" at bounding box center [653, 295] width 55 height 13
click at [204, 328] on select "magnitude bulk wealth volume" at bounding box center [180, 327] width 52 height 13
select select "wealth"
click at [154, 321] on select "magnitude bulk wealth volume" at bounding box center [180, 327] width 52 height 13
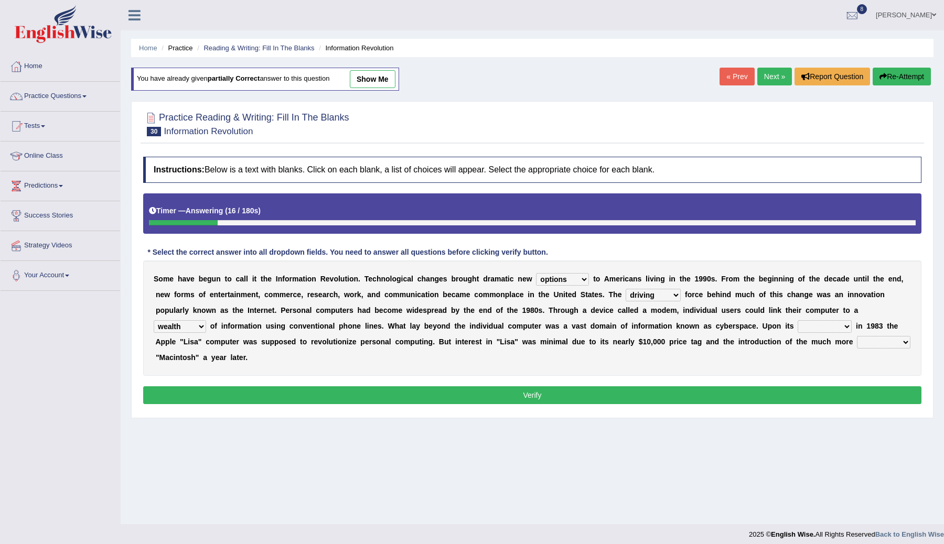
click at [200, 326] on select "magnitude bulk wealth volume" at bounding box center [180, 327] width 52 height 13
click at [847, 328] on select "relief release publication emission" at bounding box center [825, 327] width 54 height 13
select select "release"
click at [798, 321] on select "relief release publication emission" at bounding box center [825, 327] width 54 height 13
click at [900, 341] on select "convenient affordable advanced formidable" at bounding box center [884, 342] width 54 height 13
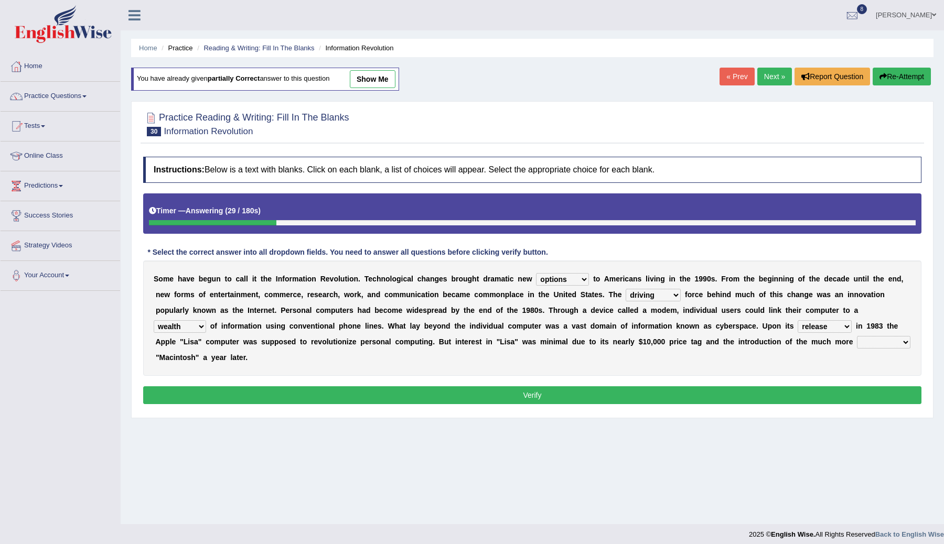
click at [900, 342] on select "convenient affordable advanced formidable" at bounding box center [884, 342] width 54 height 13
select select "affordable"
click at [857, 336] on select "convenient affordable advanced formidable" at bounding box center [884, 342] width 54 height 13
click at [426, 397] on button "Verify" at bounding box center [532, 396] width 778 height 18
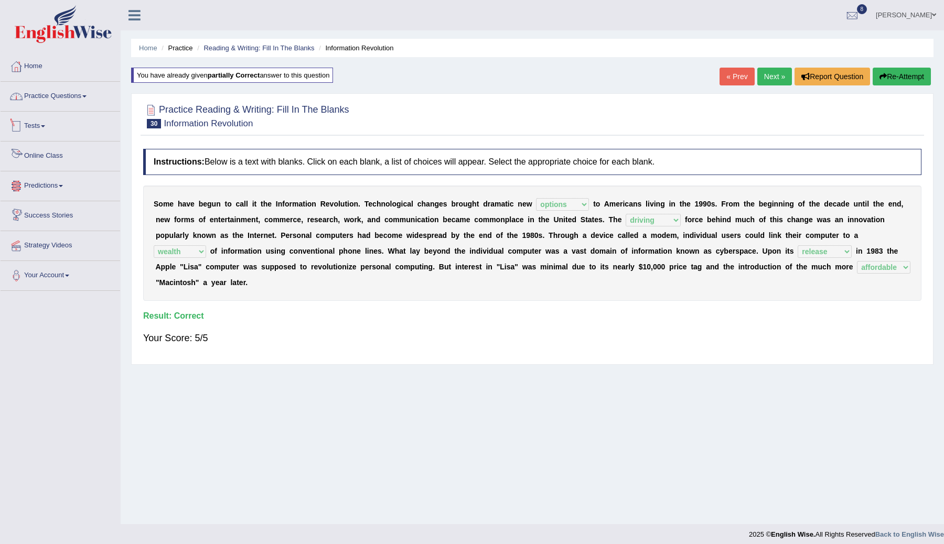
click at [78, 101] on link "Practice Questions" at bounding box center [61, 95] width 120 height 26
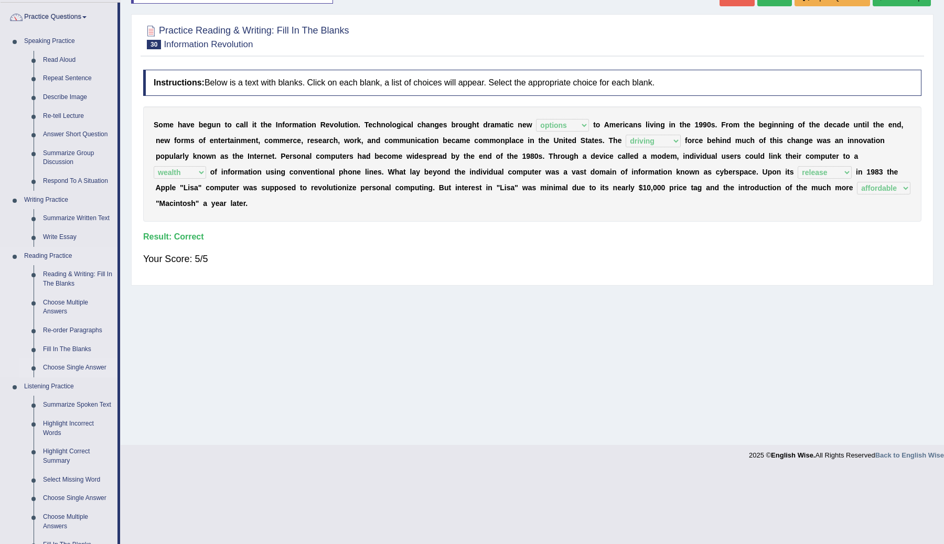
scroll to position [89, 0]
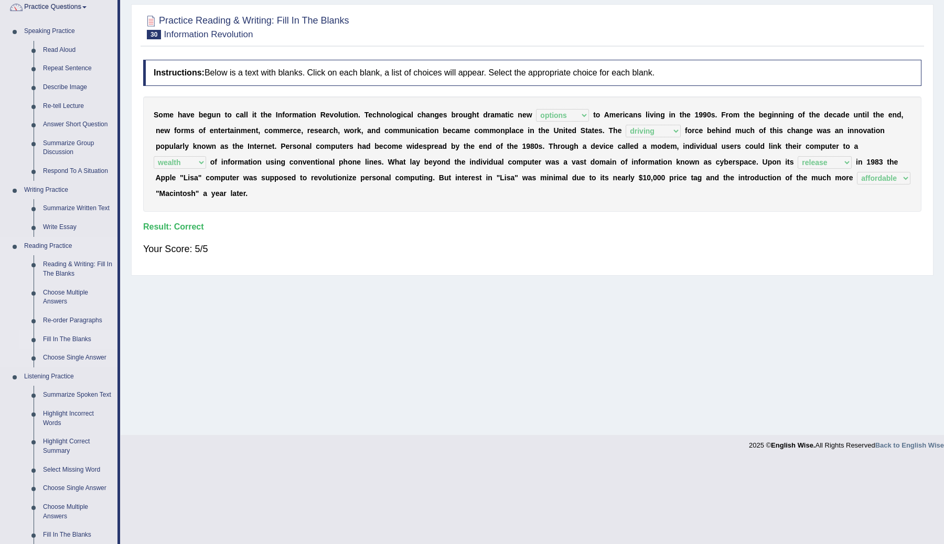
click at [62, 339] on link "Fill In The Blanks" at bounding box center [77, 339] width 79 height 19
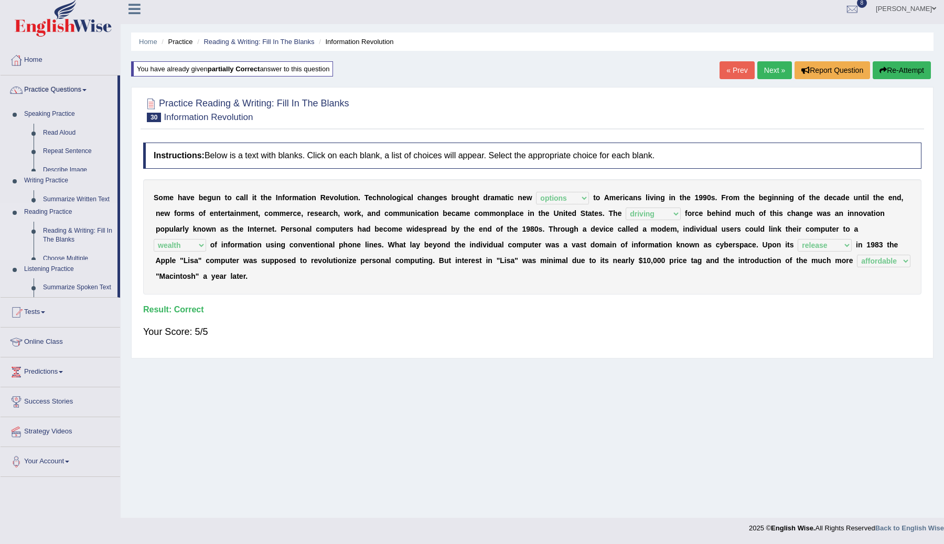
scroll to position [6, 0]
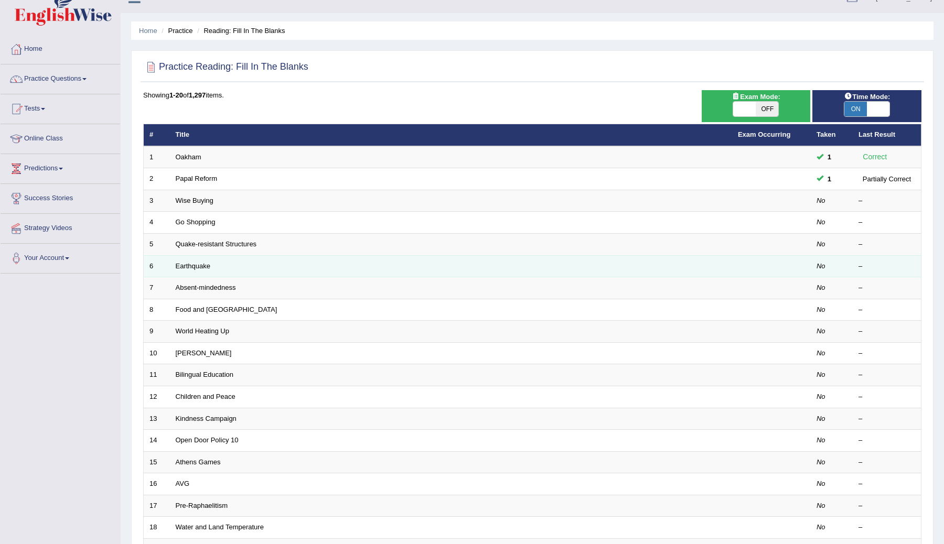
scroll to position [24, 0]
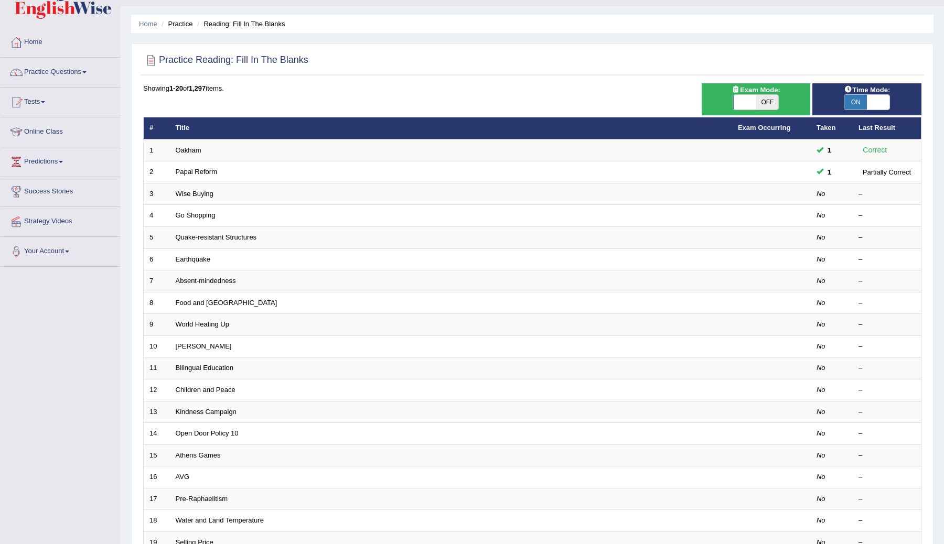
click at [763, 101] on span "OFF" at bounding box center [767, 102] width 23 height 15
checkbox input "true"
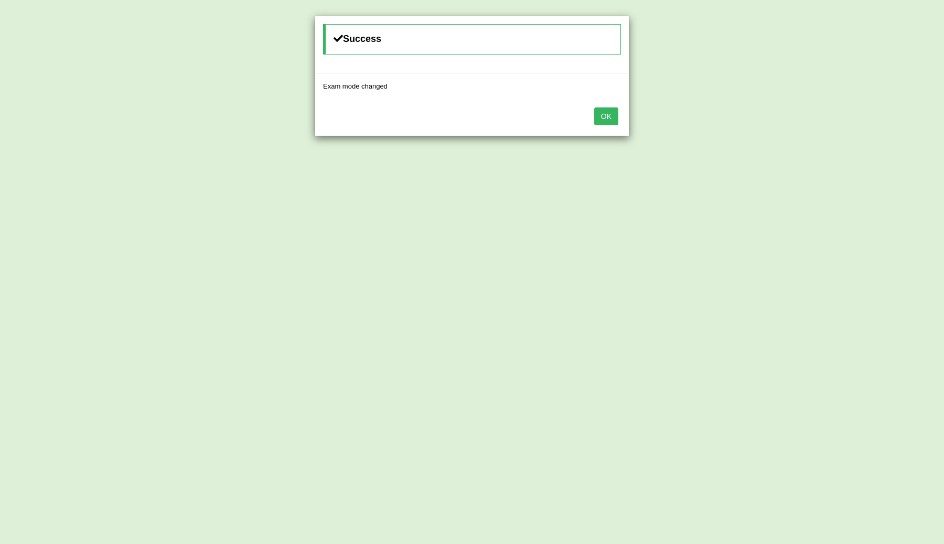
click at [613, 122] on button "OK" at bounding box center [606, 117] width 24 height 18
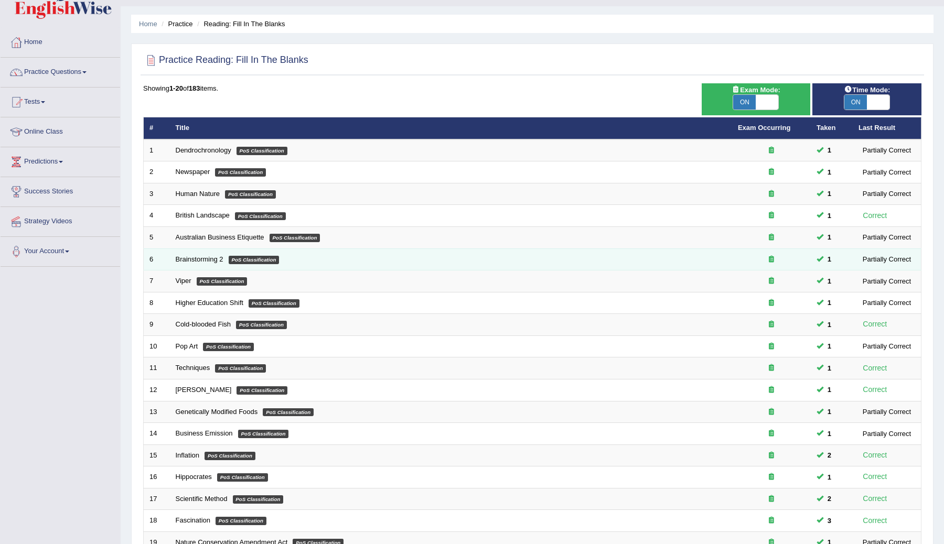
scroll to position [150, 0]
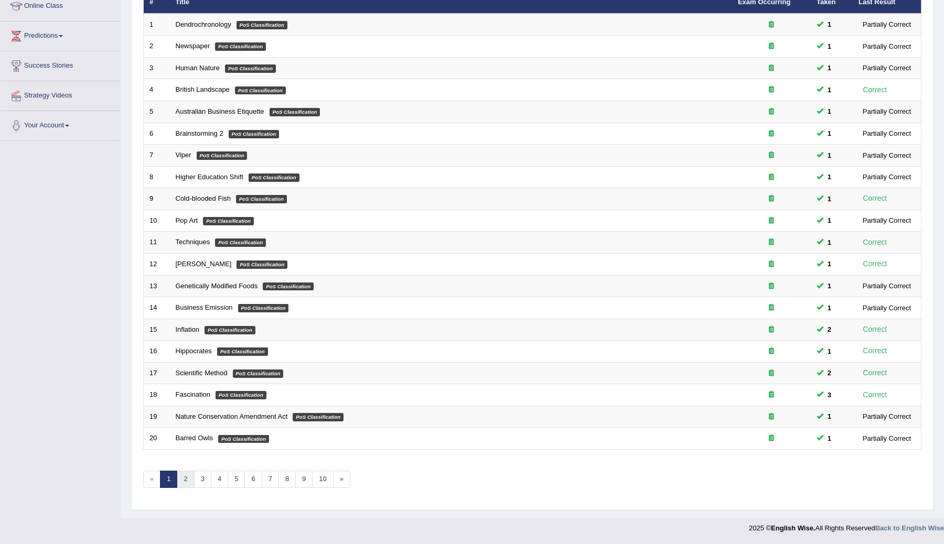
click at [183, 482] on link "2" at bounding box center [185, 479] width 17 height 17
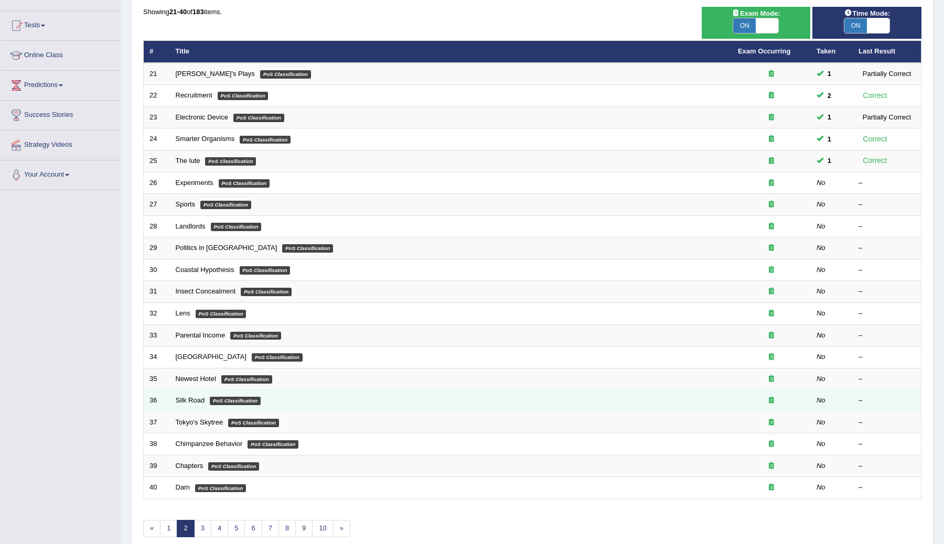
scroll to position [150, 0]
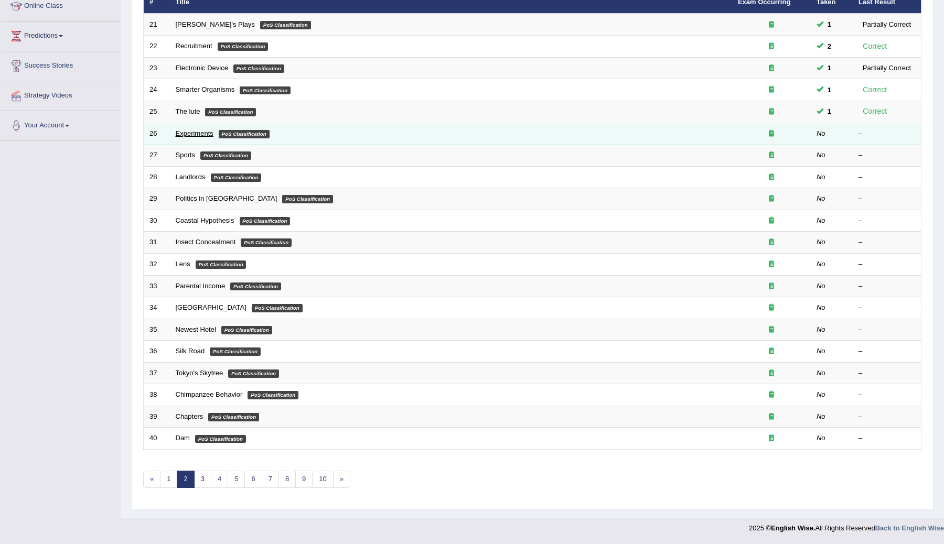
click at [197, 134] on link "Experiments" at bounding box center [195, 134] width 38 height 8
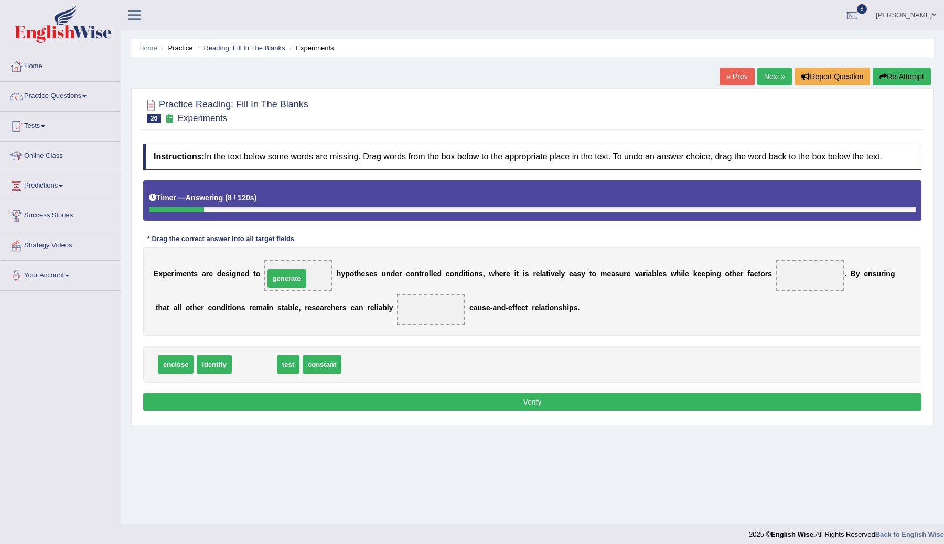
drag, startPoint x: 257, startPoint y: 374, endPoint x: 296, endPoint y: 286, distance: 96.7
drag, startPoint x: 281, startPoint y: 375, endPoint x: 809, endPoint y: 291, distance: 534.3
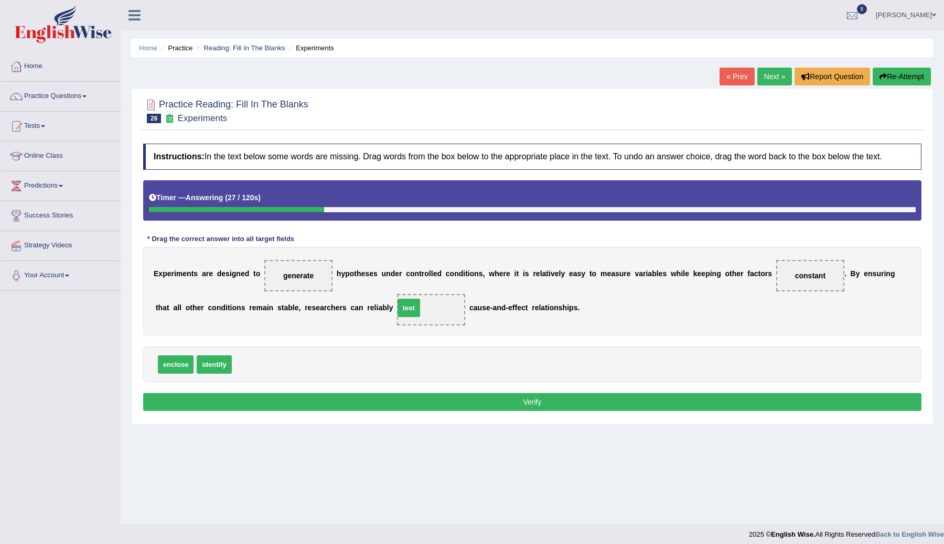
drag, startPoint x: 243, startPoint y: 375, endPoint x: 406, endPoint y: 318, distance: 172.0
click at [419, 411] on button "Verify" at bounding box center [532, 402] width 778 height 18
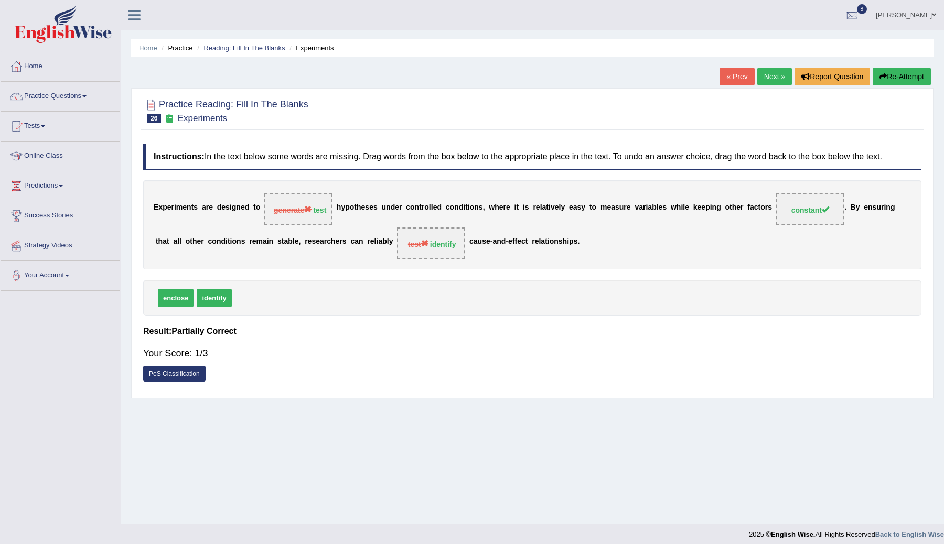
click at [891, 73] on button "Re-Attempt" at bounding box center [902, 77] width 58 height 18
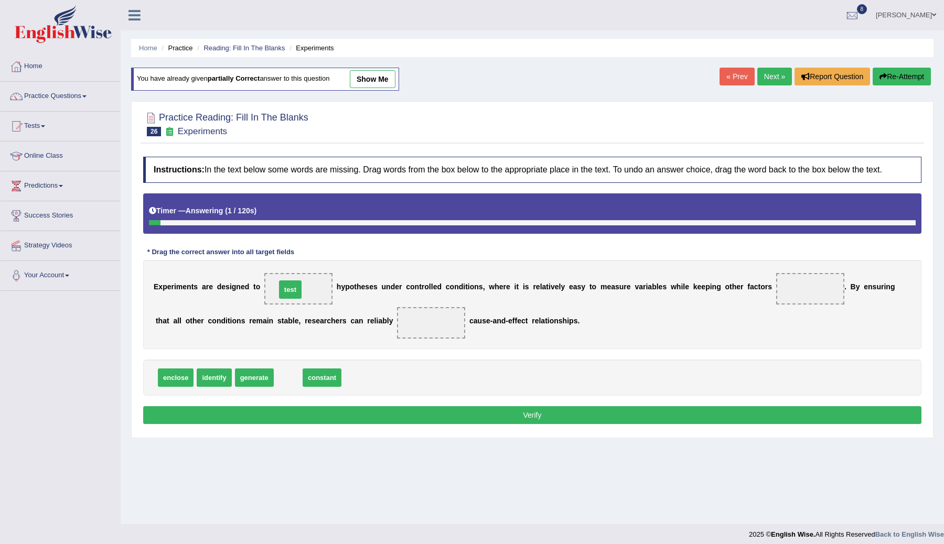
drag, startPoint x: 292, startPoint y: 386, endPoint x: 296, endPoint y: 290, distance: 96.1
drag, startPoint x: 213, startPoint y: 390, endPoint x: 425, endPoint y: 341, distance: 218.0
drag, startPoint x: 262, startPoint y: 388, endPoint x: 804, endPoint y: 303, distance: 548.6
click at [586, 424] on button "Verify" at bounding box center [532, 416] width 778 height 18
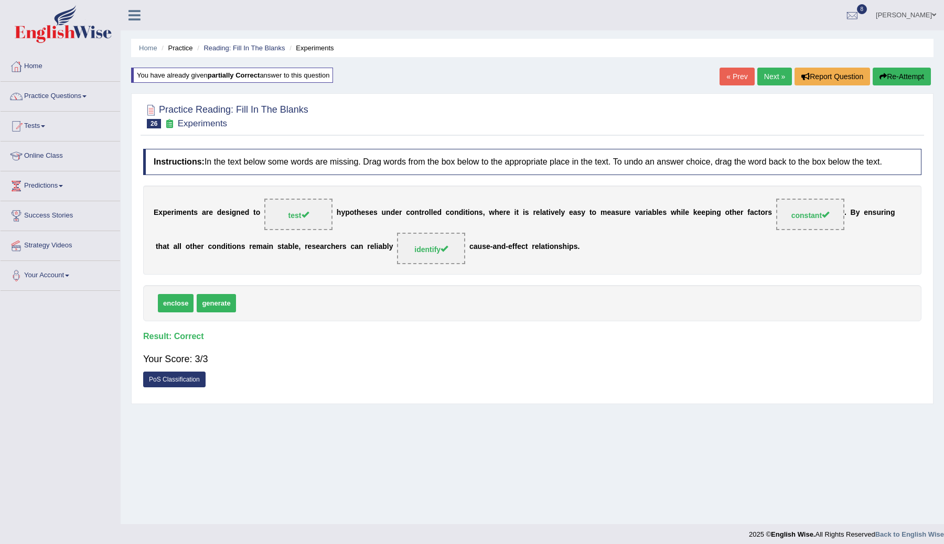
click at [764, 82] on link "Next »" at bounding box center [774, 77] width 35 height 18
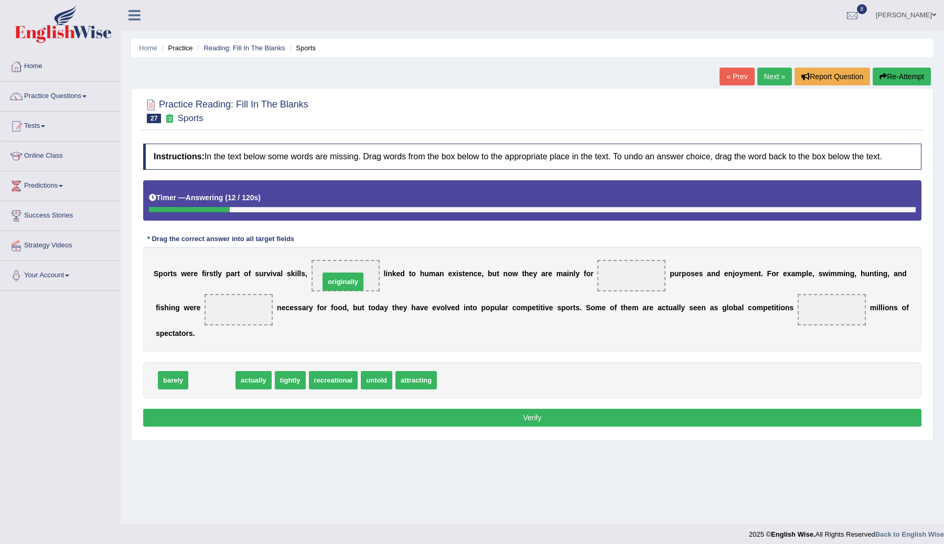
drag, startPoint x: 214, startPoint y: 389, endPoint x: 345, endPoint y: 289, distance: 165.4
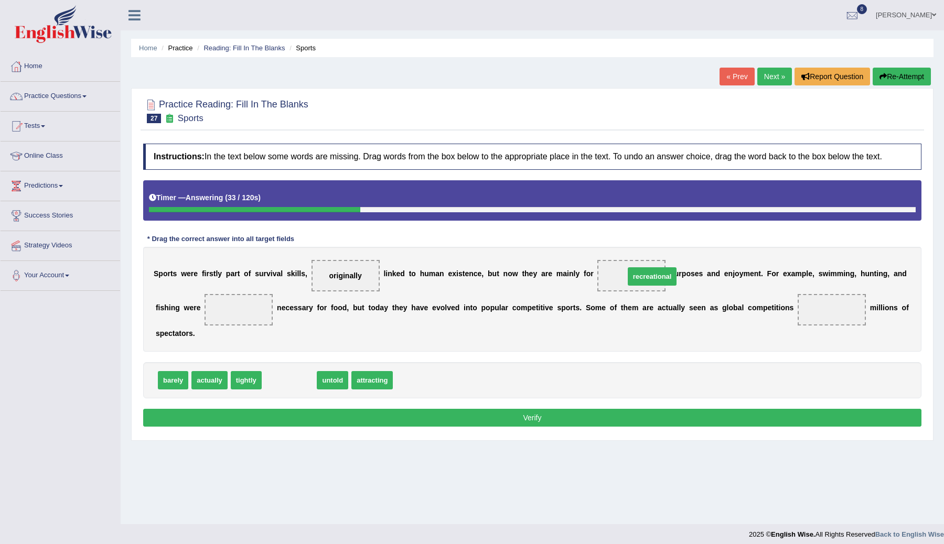
drag, startPoint x: 294, startPoint y: 391, endPoint x: 640, endPoint y: 290, distance: 360.6
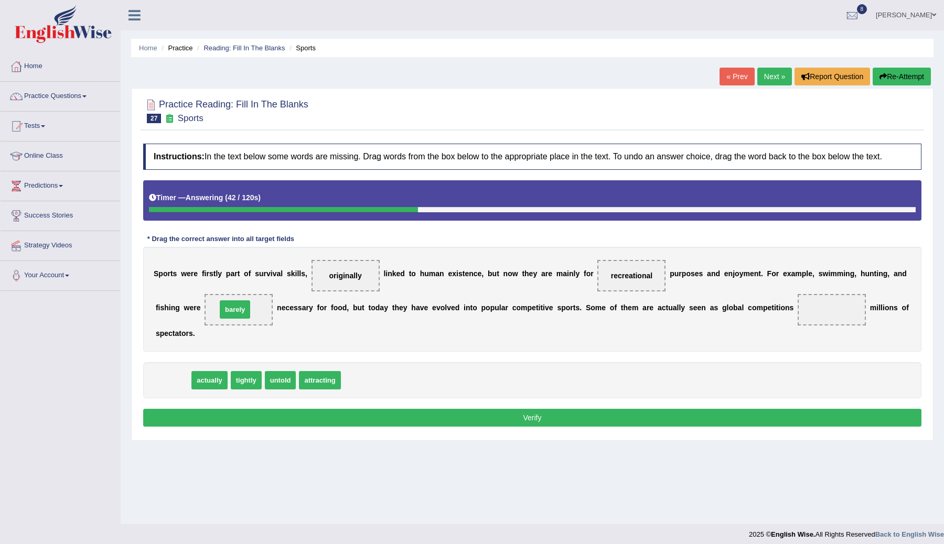
drag, startPoint x: 173, startPoint y: 393, endPoint x: 234, endPoint y: 324, distance: 92.5
drag, startPoint x: 240, startPoint y: 316, endPoint x: 337, endPoint y: 389, distance: 121.8
drag, startPoint x: 212, startPoint y: 394, endPoint x: 231, endPoint y: 333, distance: 64.6
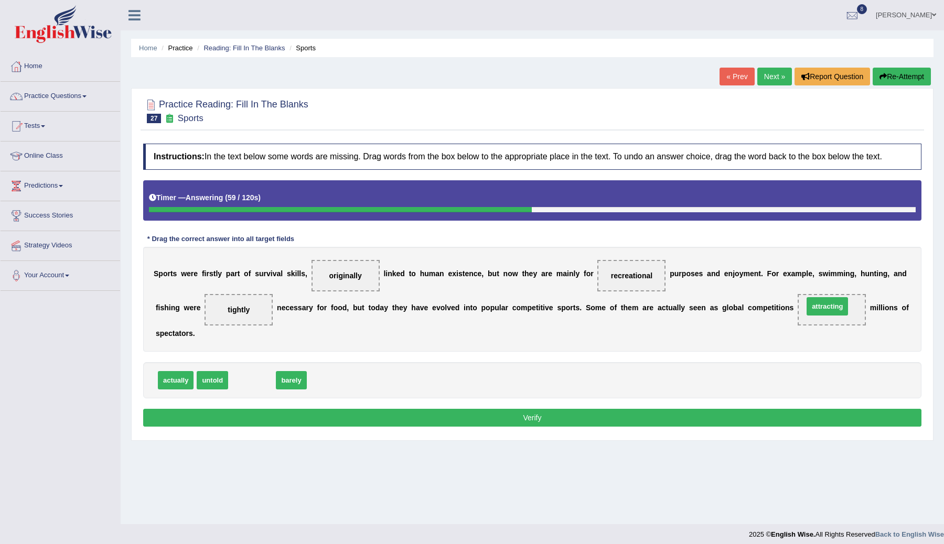
drag, startPoint x: 249, startPoint y: 390, endPoint x: 825, endPoint y: 316, distance: 581.2
click at [385, 427] on button "Verify" at bounding box center [532, 418] width 778 height 18
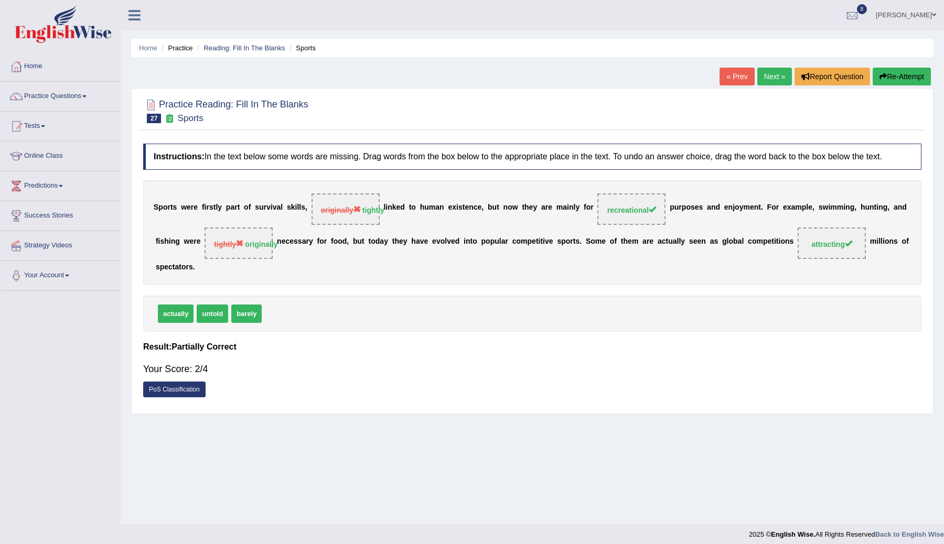
click at [771, 78] on link "Next »" at bounding box center [774, 77] width 35 height 18
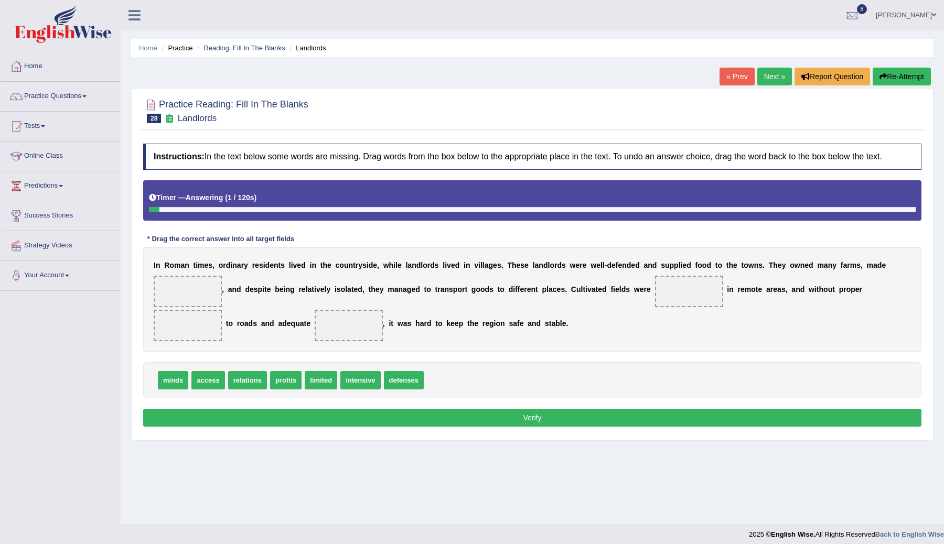
click at [733, 79] on link "« Prev" at bounding box center [737, 77] width 35 height 18
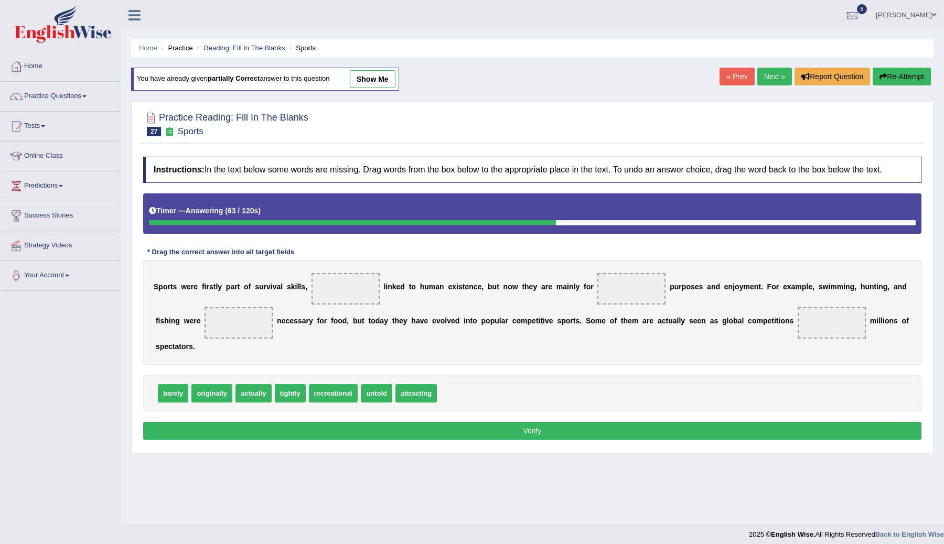
click at [345, 297] on span at bounding box center [346, 288] width 68 height 31
drag, startPoint x: 291, startPoint y: 401, endPoint x: 341, endPoint y: 292, distance: 120.2
drag, startPoint x: 216, startPoint y: 404, endPoint x: 235, endPoint y: 335, distance: 71.4
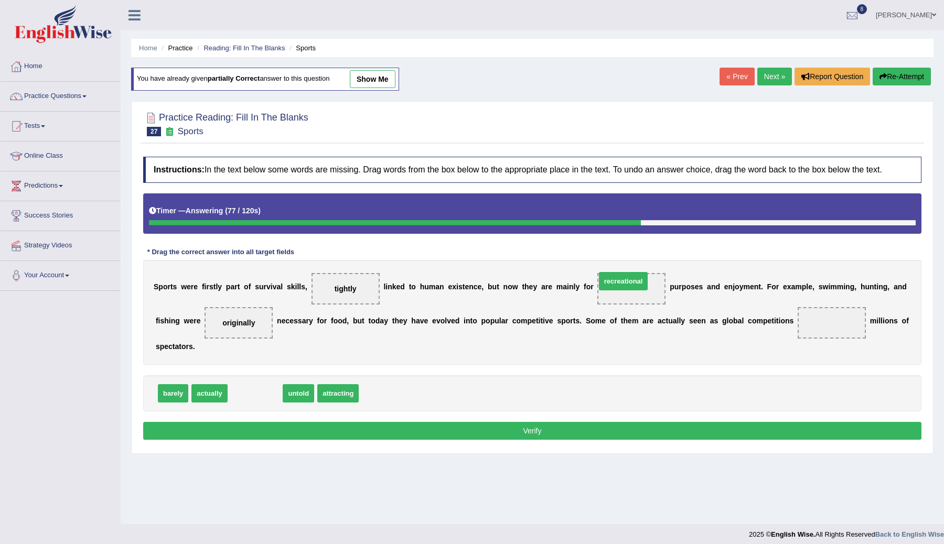
drag, startPoint x: 262, startPoint y: 408, endPoint x: 630, endPoint y: 295, distance: 384.8
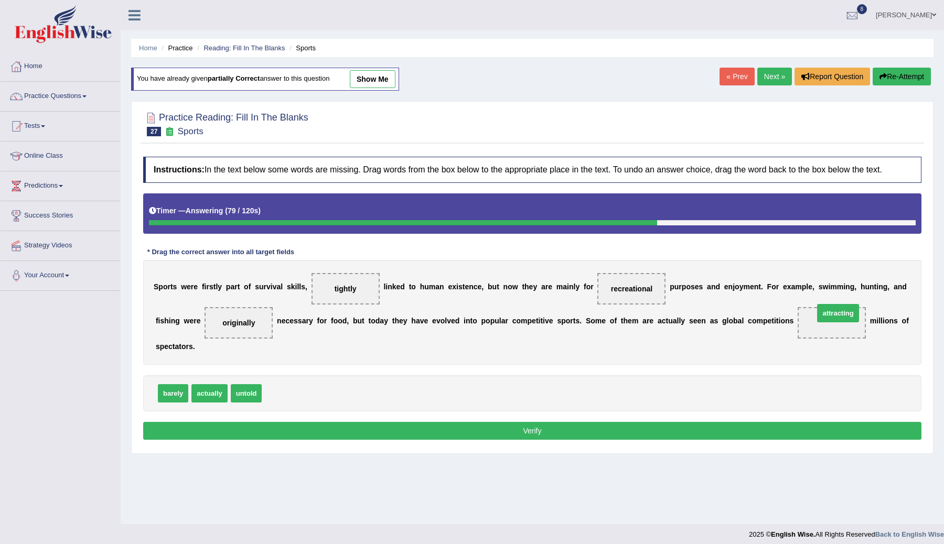
drag, startPoint x: 282, startPoint y: 408, endPoint x: 814, endPoint y: 332, distance: 537.8
click at [572, 440] on button "Verify" at bounding box center [532, 431] width 778 height 18
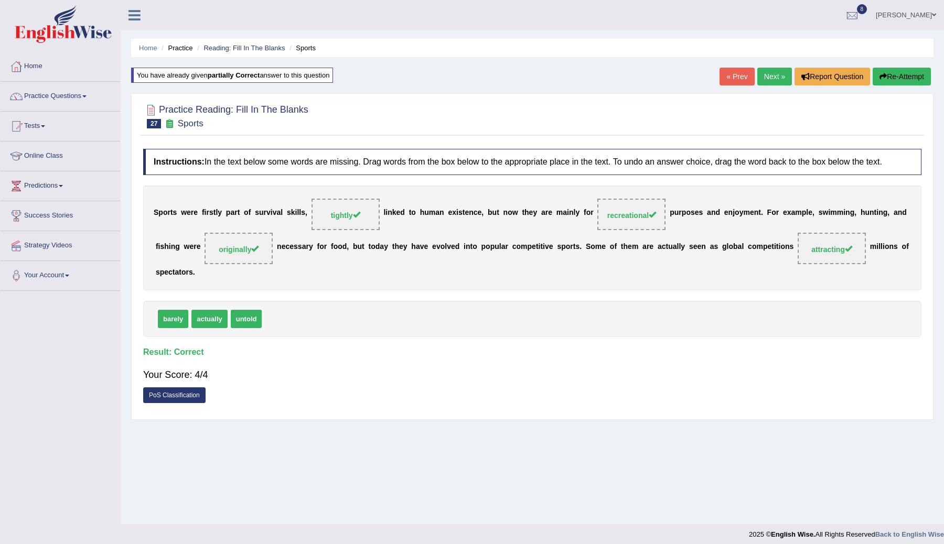
click at [762, 79] on link "Next »" at bounding box center [774, 77] width 35 height 18
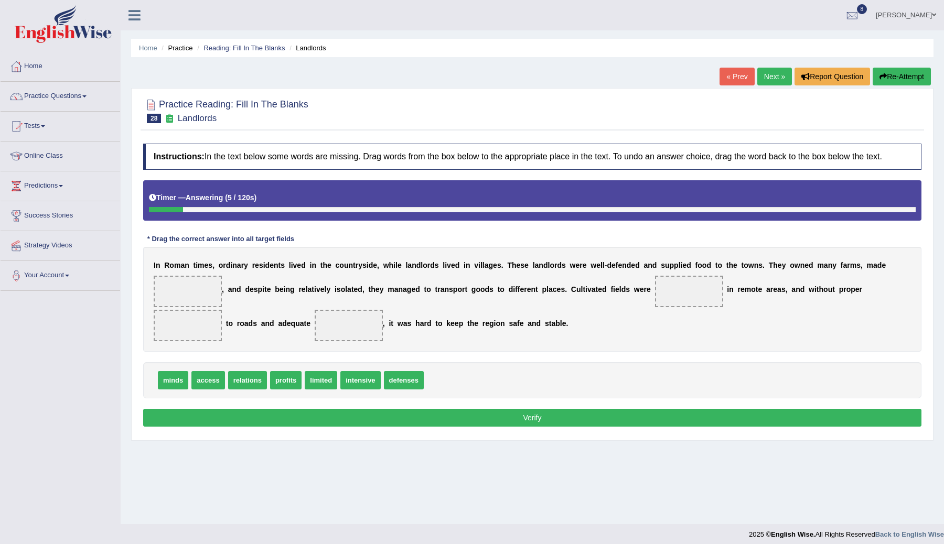
scroll to position [6, 0]
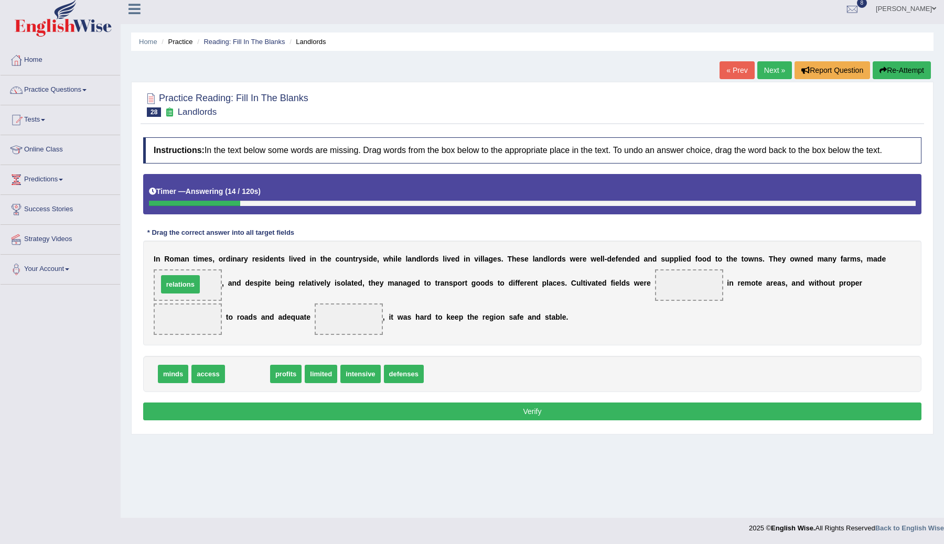
drag, startPoint x: 245, startPoint y: 385, endPoint x: 175, endPoint y: 304, distance: 106.7
drag, startPoint x: 195, startPoint y: 294, endPoint x: 413, endPoint y: 382, distance: 234.7
drag, startPoint x: 243, startPoint y: 382, endPoint x: 202, endPoint y: 304, distance: 88.7
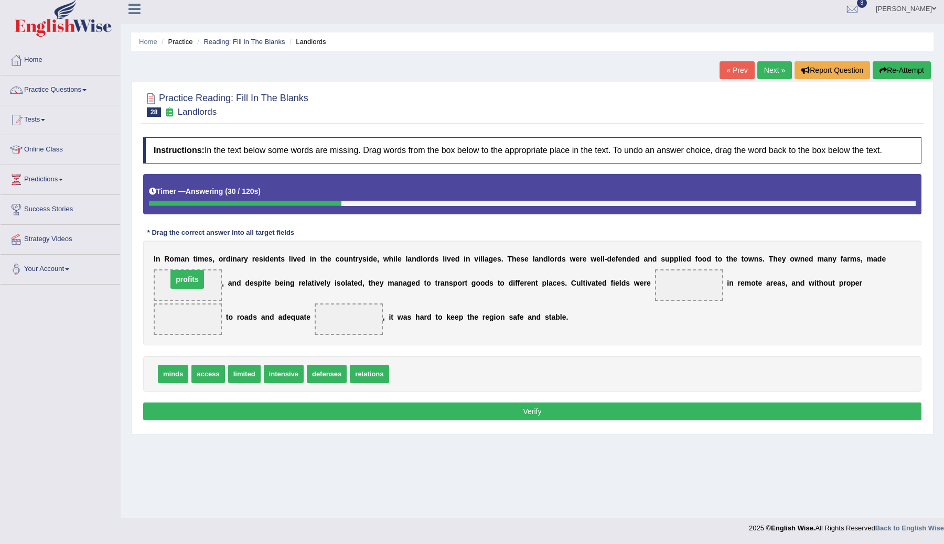
drag, startPoint x: 190, startPoint y: 331, endPoint x: 191, endPoint y: 292, distance: 38.8
drag, startPoint x: 207, startPoint y: 382, endPoint x: 193, endPoint y: 330, distance: 53.8
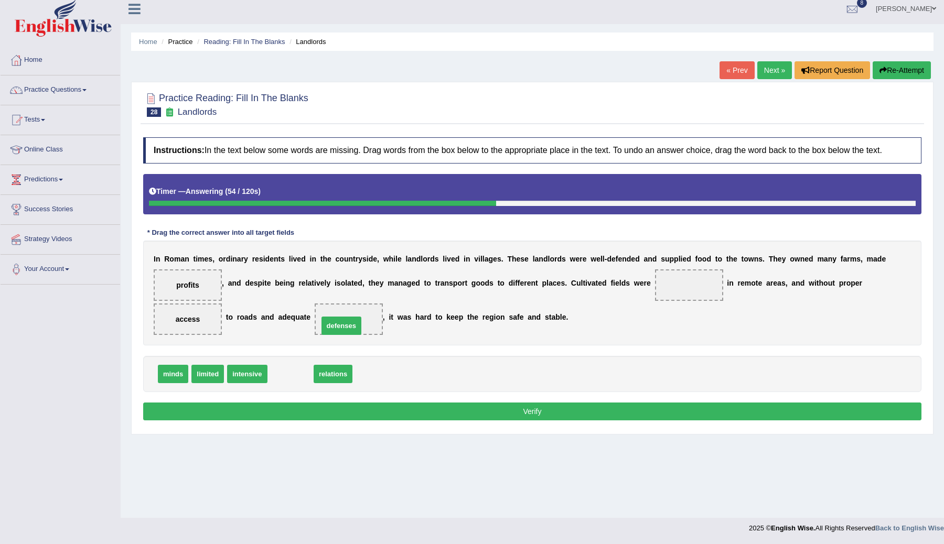
drag, startPoint x: 284, startPoint y: 385, endPoint x: 339, endPoint y: 332, distance: 76.8
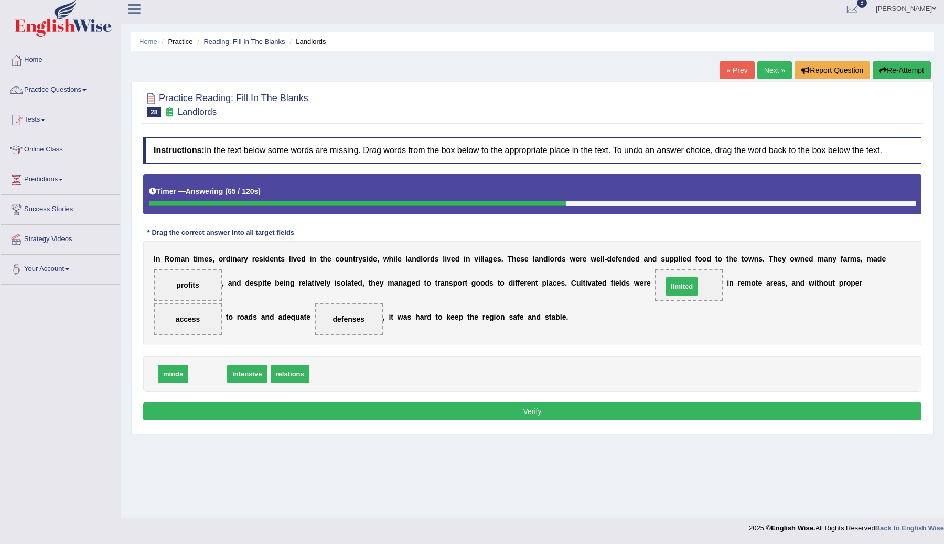
drag, startPoint x: 199, startPoint y: 384, endPoint x: 676, endPoint y: 294, distance: 484.7
click at [229, 421] on button "Verify" at bounding box center [532, 412] width 778 height 18
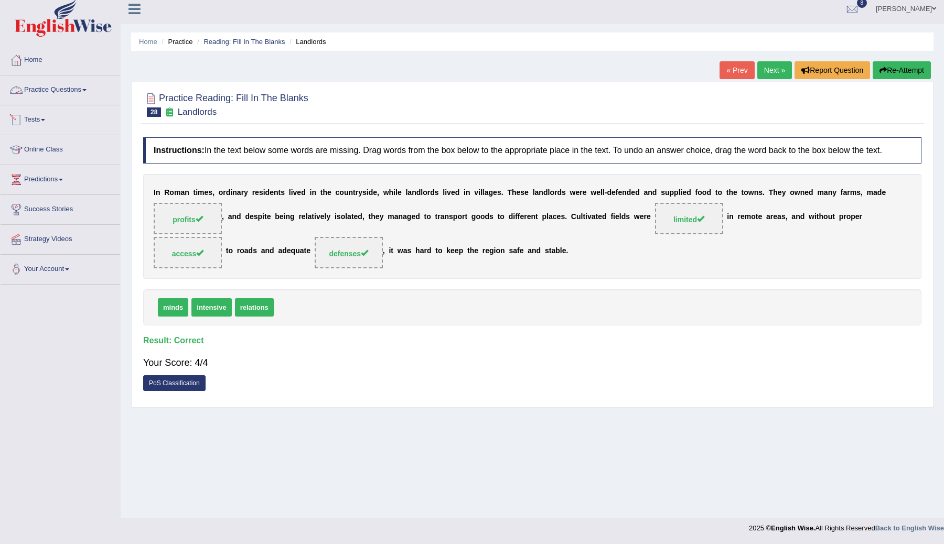
click at [42, 92] on link "Practice Questions" at bounding box center [61, 89] width 120 height 26
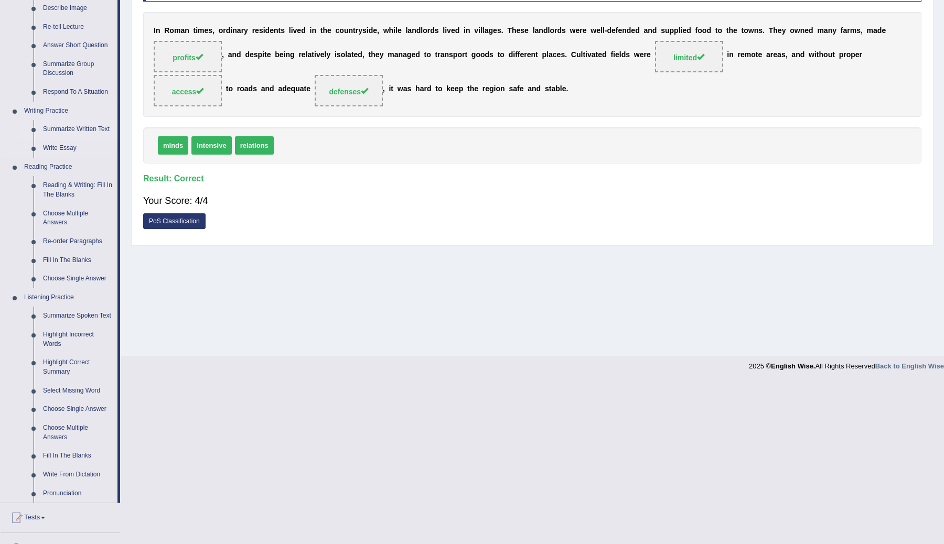
scroll to position [317, 0]
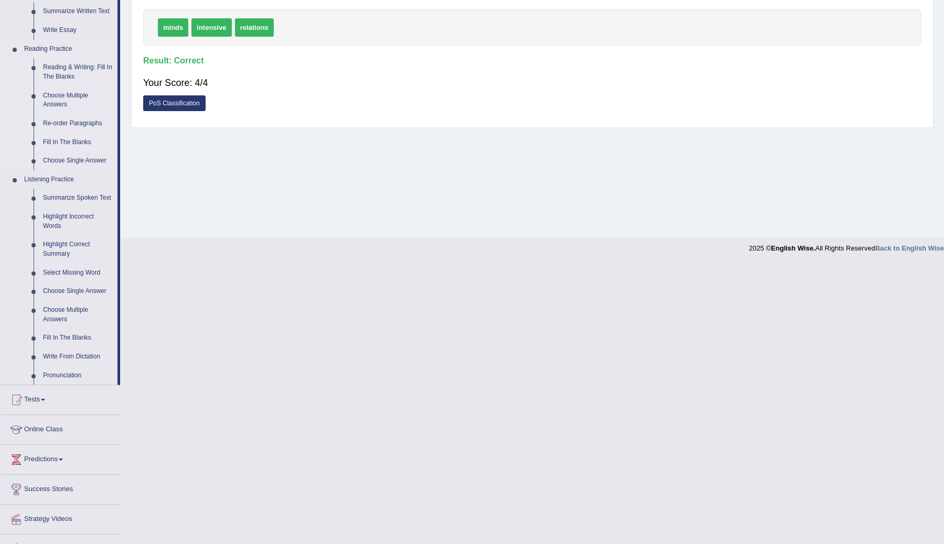
click at [77, 140] on link "Fill In The Blanks" at bounding box center [77, 142] width 79 height 19
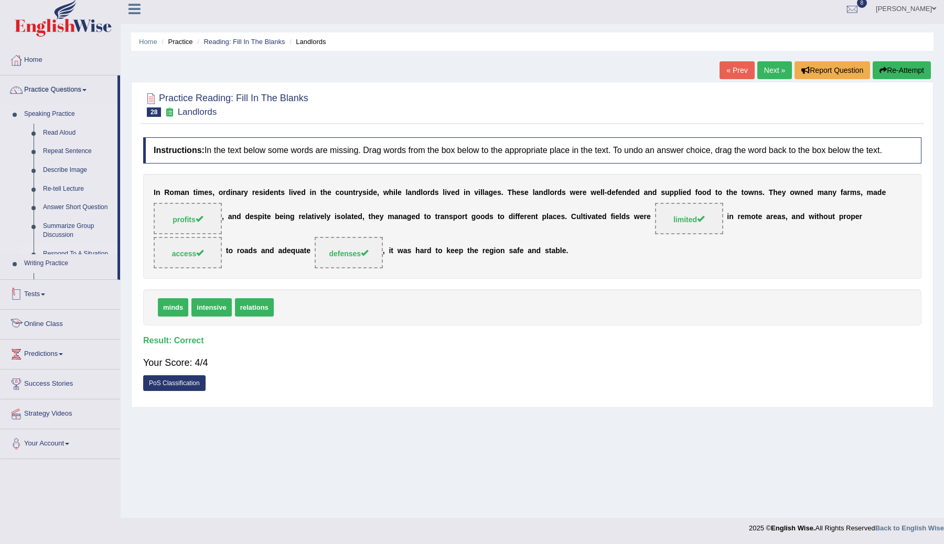
scroll to position [86, 0]
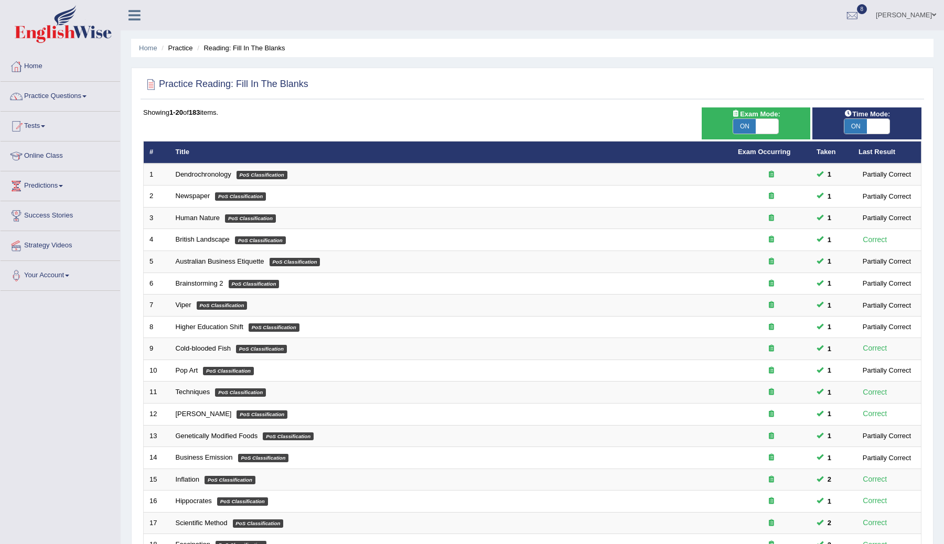
click at [755, 123] on span "ON" at bounding box center [744, 126] width 23 height 15
checkbox input "false"
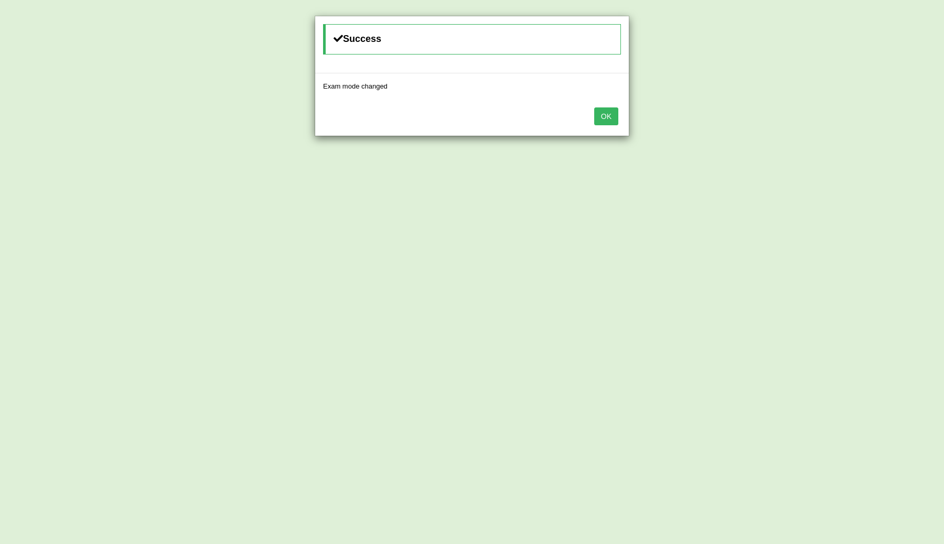
click at [597, 120] on button "OK" at bounding box center [606, 117] width 24 height 18
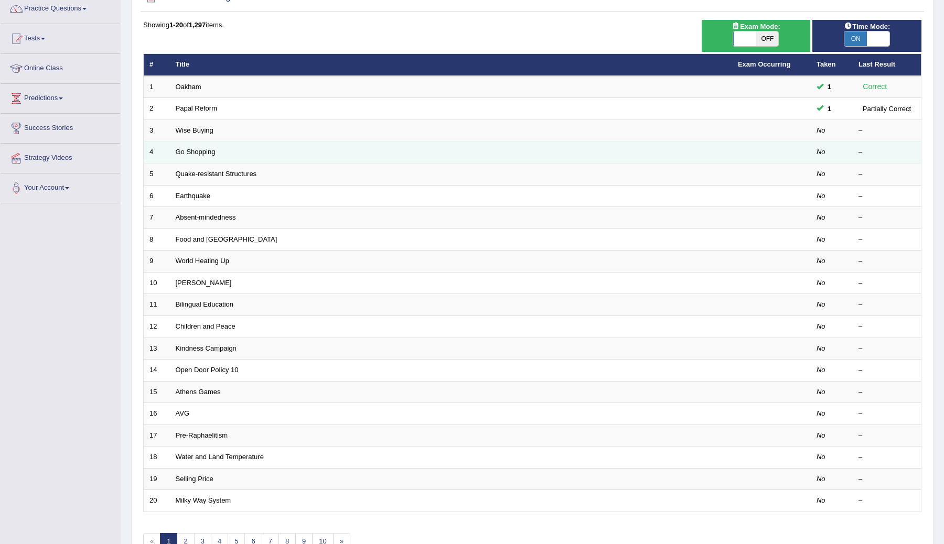
scroll to position [119, 0]
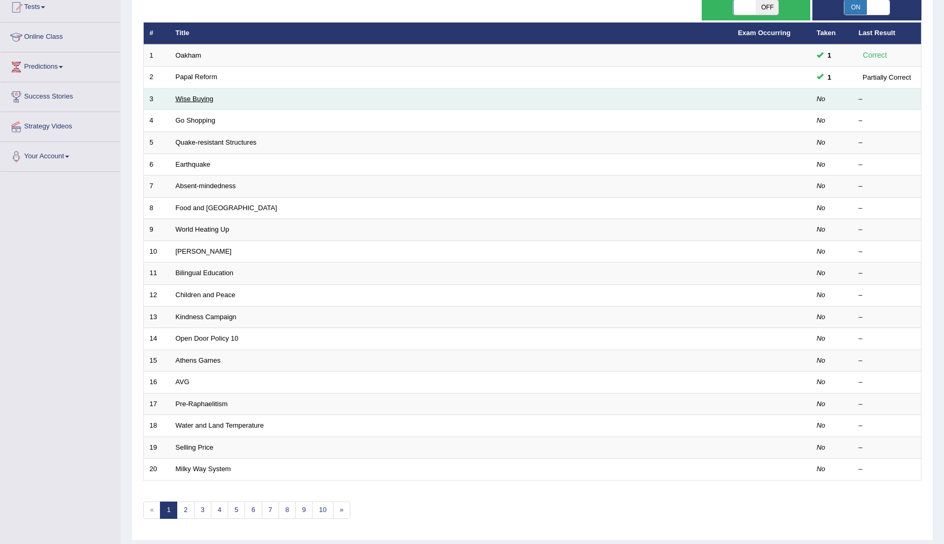
click at [198, 98] on link "Wise Buying" at bounding box center [195, 99] width 38 height 8
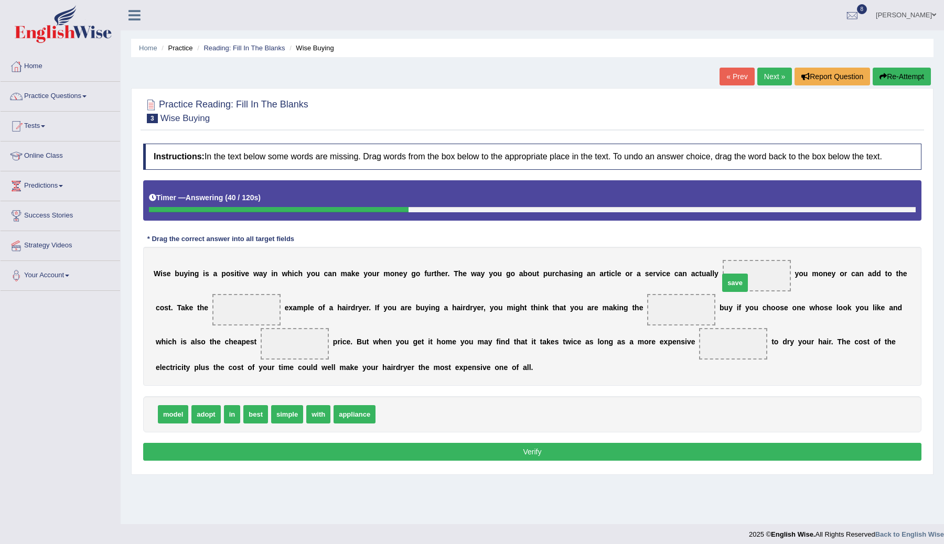
drag, startPoint x: 386, startPoint y: 426, endPoint x: 730, endPoint y: 295, distance: 368.0
drag, startPoint x: 255, startPoint y: 425, endPoint x: 240, endPoint y: 323, distance: 103.9
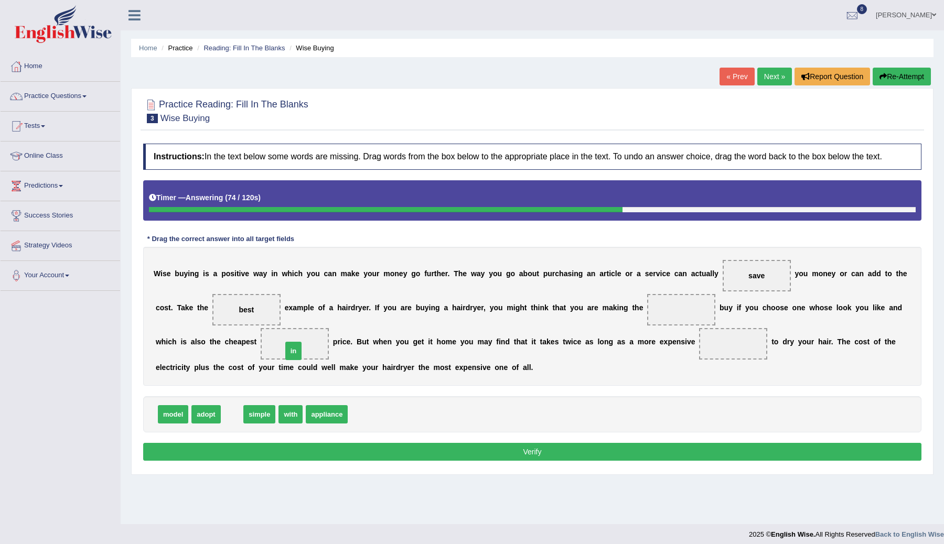
drag, startPoint x: 232, startPoint y: 424, endPoint x: 296, endPoint y: 356, distance: 93.2
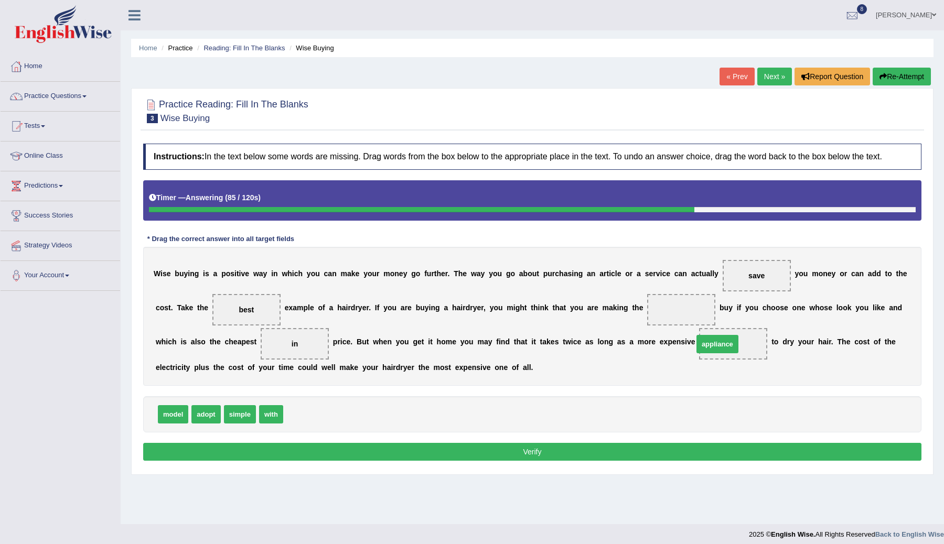
drag, startPoint x: 302, startPoint y: 424, endPoint x: 719, endPoint y: 353, distance: 423.6
drag, startPoint x: 238, startPoint y: 423, endPoint x: 245, endPoint y: 425, distance: 8.1
drag, startPoint x: 178, startPoint y: 423, endPoint x: 576, endPoint y: 412, distance: 397.8
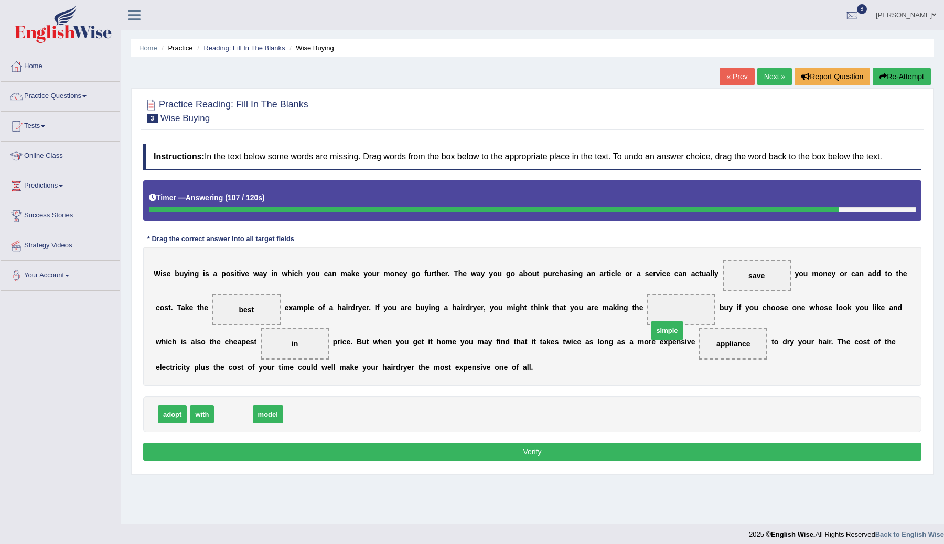
drag, startPoint x: 237, startPoint y: 422, endPoint x: 674, endPoint y: 322, distance: 448.4
drag, startPoint x: 230, startPoint y: 424, endPoint x: 682, endPoint y: 318, distance: 463.9
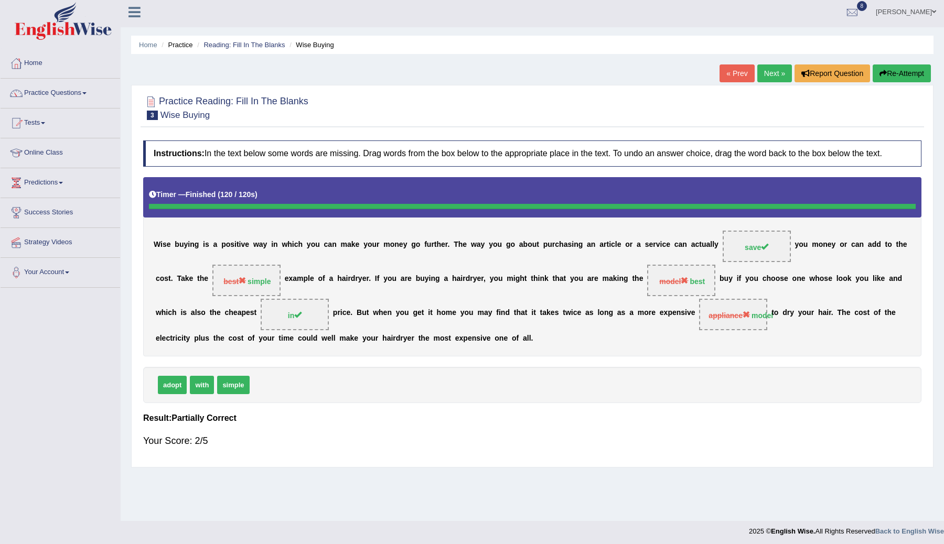
scroll to position [4, 0]
click at [772, 75] on link "Next »" at bounding box center [774, 73] width 35 height 18
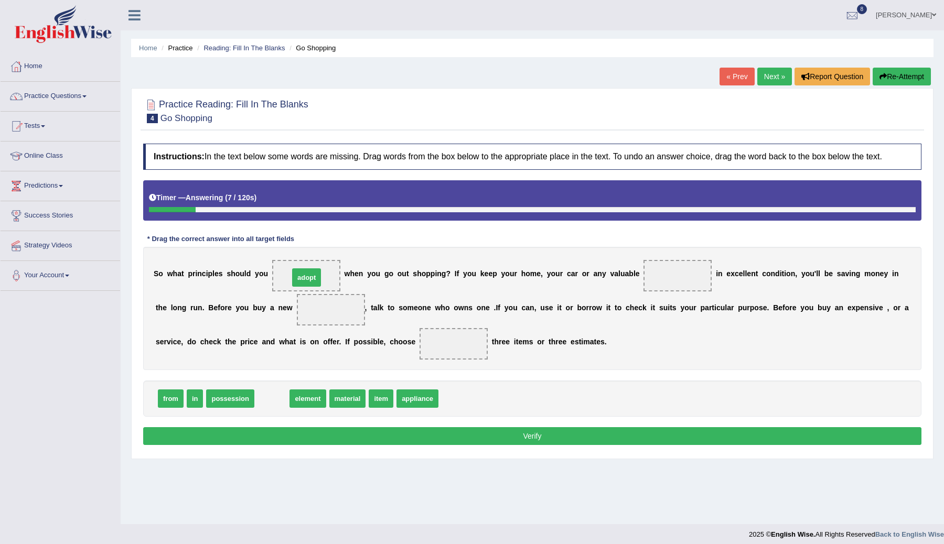
drag, startPoint x: 272, startPoint y: 409, endPoint x: 309, endPoint y: 280, distance: 133.7
click at [315, 405] on span "material" at bounding box center [315, 399] width 37 height 18
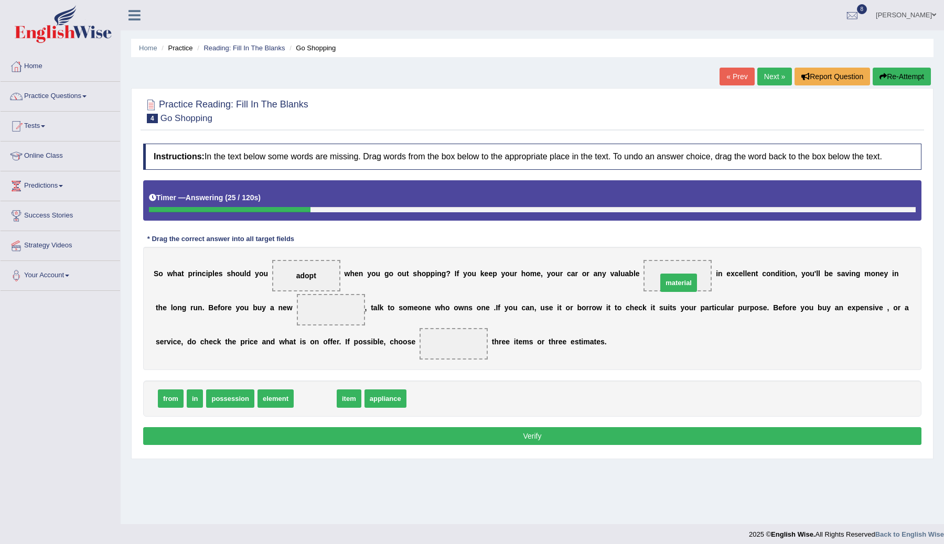
drag, startPoint x: 315, startPoint y: 405, endPoint x: 678, endPoint y: 289, distance: 381.7
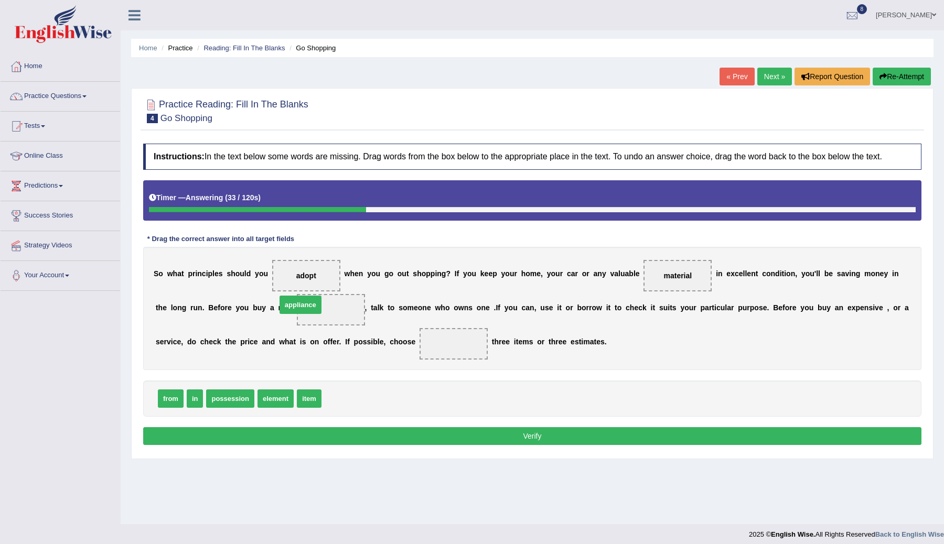
drag, startPoint x: 339, startPoint y: 408, endPoint x: 296, endPoint y: 315, distance: 101.9
drag, startPoint x: 173, startPoint y: 408, endPoint x: 459, endPoint y: 358, distance: 290.7
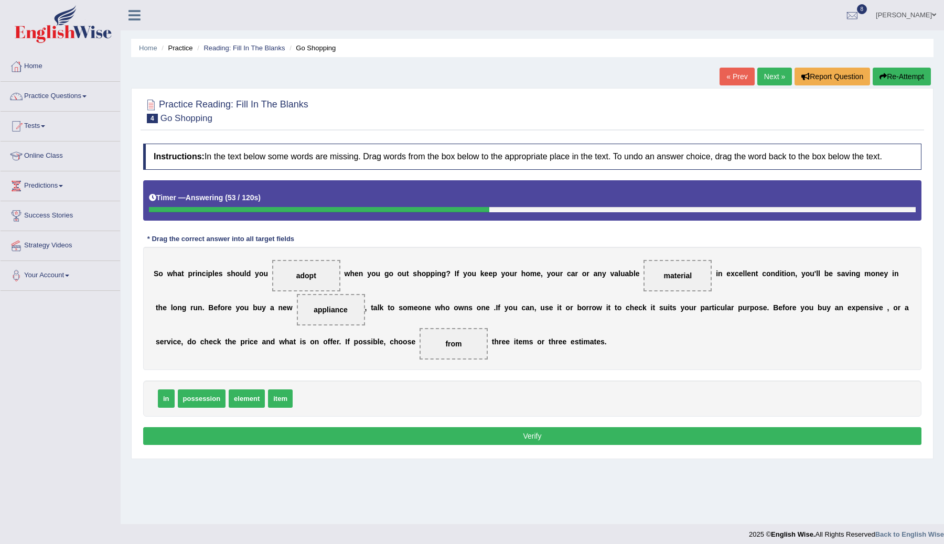
click at [502, 445] on button "Verify" at bounding box center [532, 437] width 778 height 18
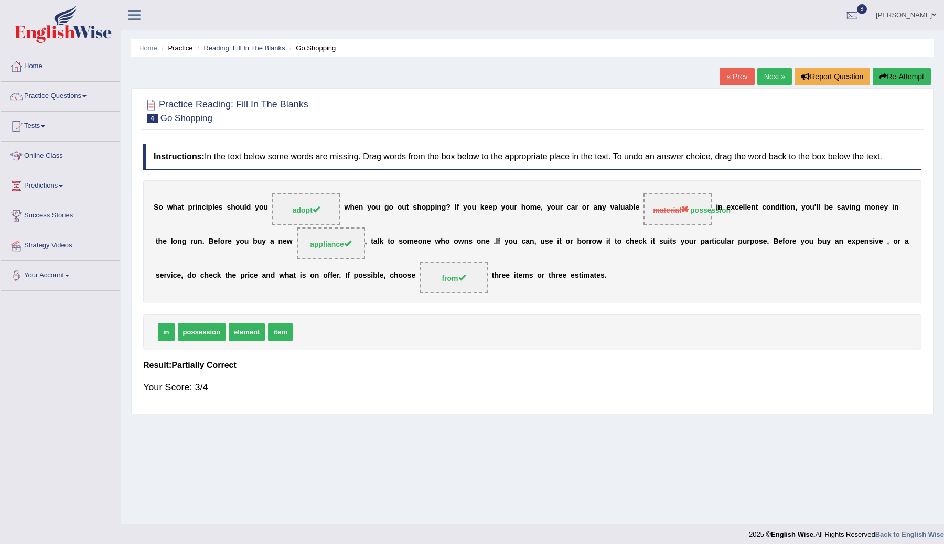
click at [714, 38] on div "Home Practice Reading: Fill In The Blanks Go Shopping « Prev Next » Report Ques…" at bounding box center [533, 262] width 824 height 525
click at [765, 75] on link "Next »" at bounding box center [774, 77] width 35 height 18
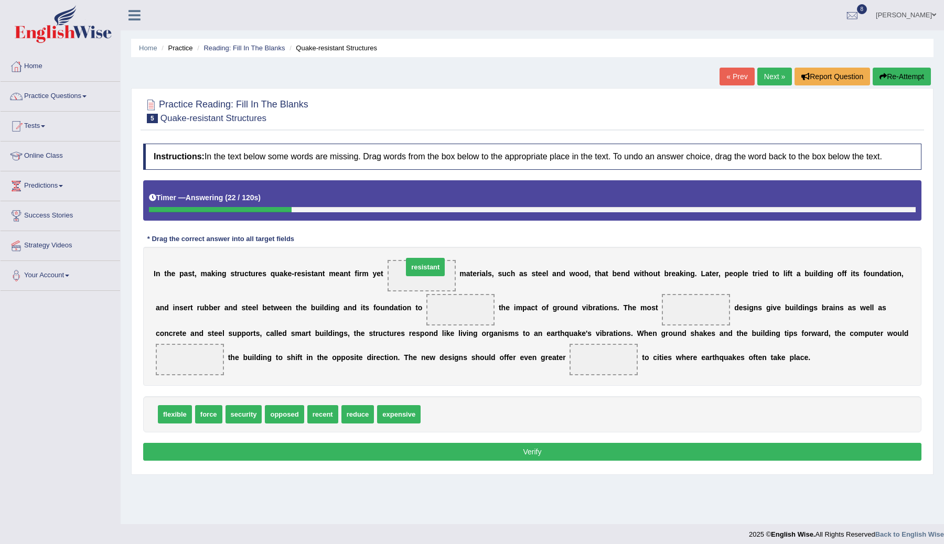
drag, startPoint x: 448, startPoint y: 422, endPoint x: 430, endPoint y: 280, distance: 143.3
drag, startPoint x: 357, startPoint y: 421, endPoint x: 453, endPoint y: 316, distance: 142.2
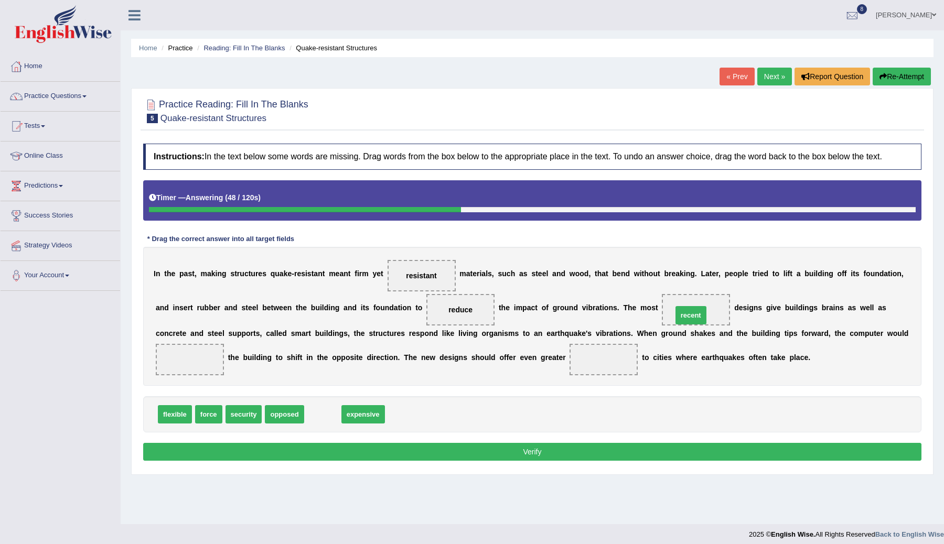
drag, startPoint x: 324, startPoint y: 424, endPoint x: 692, endPoint y: 325, distance: 381.4
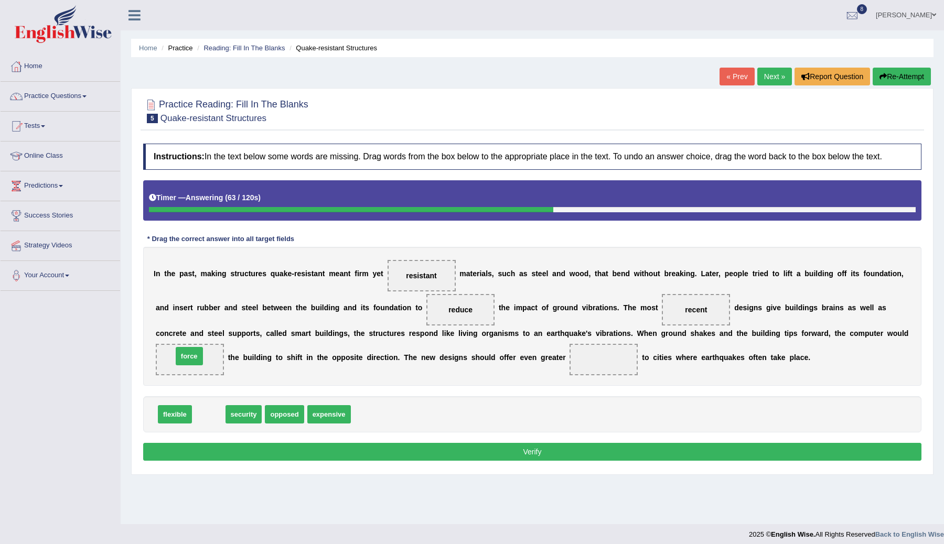
drag, startPoint x: 207, startPoint y: 424, endPoint x: 187, endPoint y: 366, distance: 61.4
drag, startPoint x: 213, startPoint y: 423, endPoint x: 588, endPoint y: 379, distance: 376.7
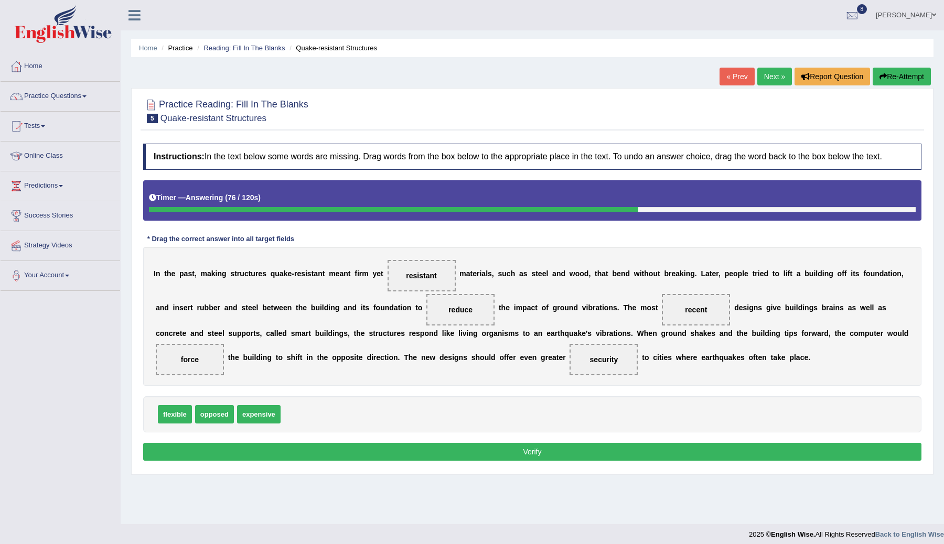
click at [560, 460] on button "Verify" at bounding box center [532, 452] width 778 height 18
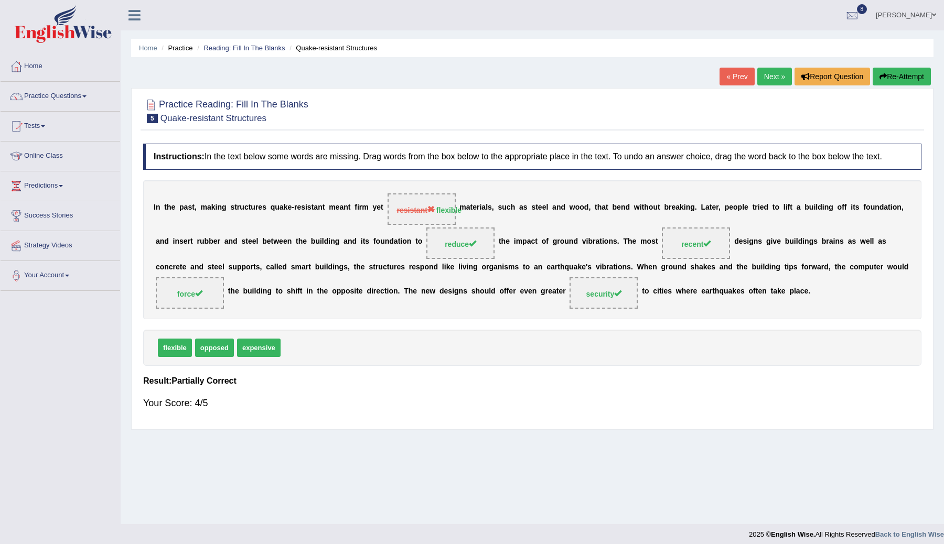
click at [770, 74] on link "Next »" at bounding box center [774, 77] width 35 height 18
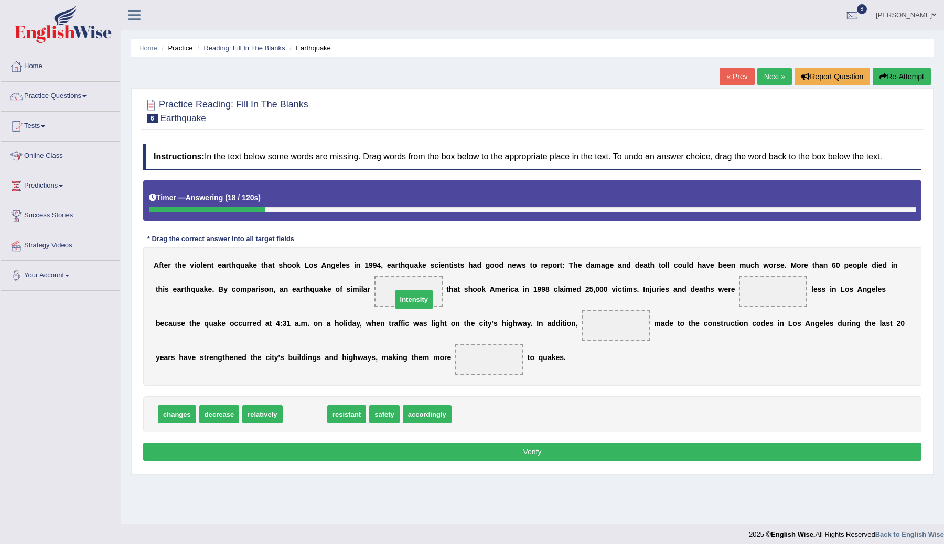
drag, startPoint x: 310, startPoint y: 425, endPoint x: 409, endPoint y: 307, distance: 154.5
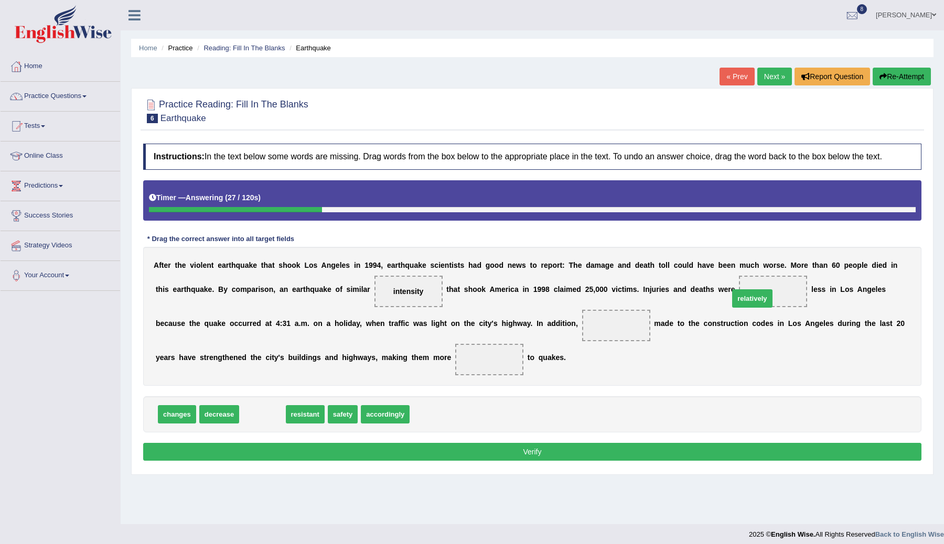
drag, startPoint x: 269, startPoint y: 425, endPoint x: 768, endPoint y: 303, distance: 514.8
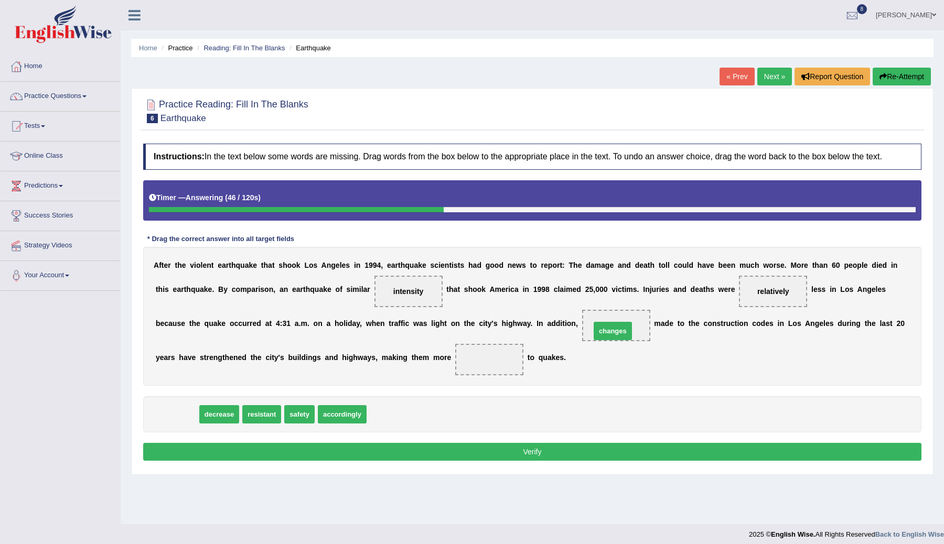
drag, startPoint x: 175, startPoint y: 423, endPoint x: 611, endPoint y: 339, distance: 443.8
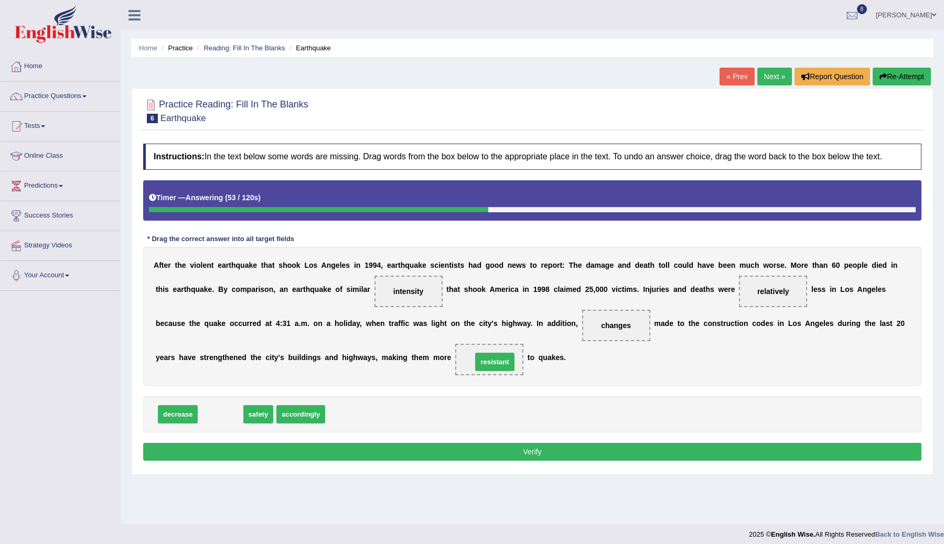
drag, startPoint x: 219, startPoint y: 426, endPoint x: 497, endPoint y: 372, distance: 283.2
click at [484, 460] on button "Verify" at bounding box center [532, 452] width 778 height 18
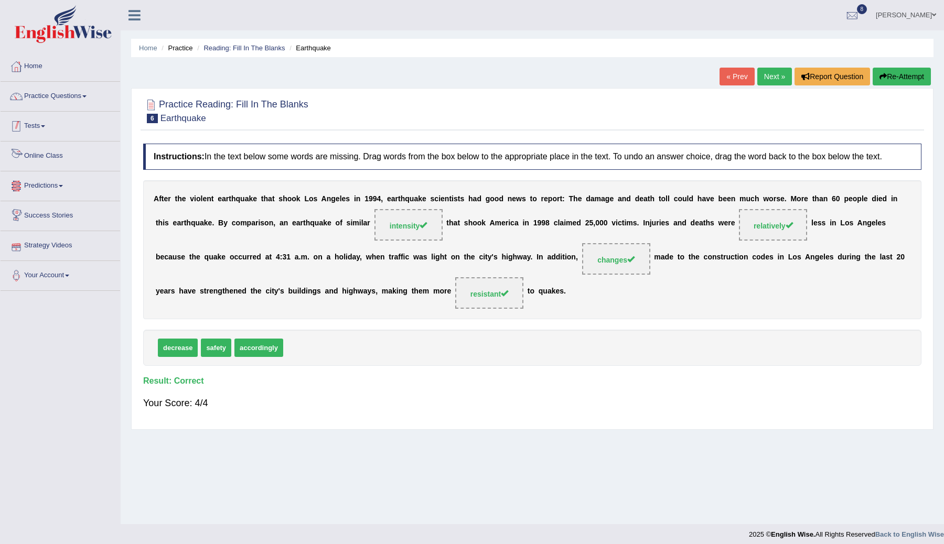
click at [40, 126] on link "Tests" at bounding box center [61, 125] width 120 height 26
click at [36, 168] on link "Take Mock Test" at bounding box center [68, 169] width 98 height 19
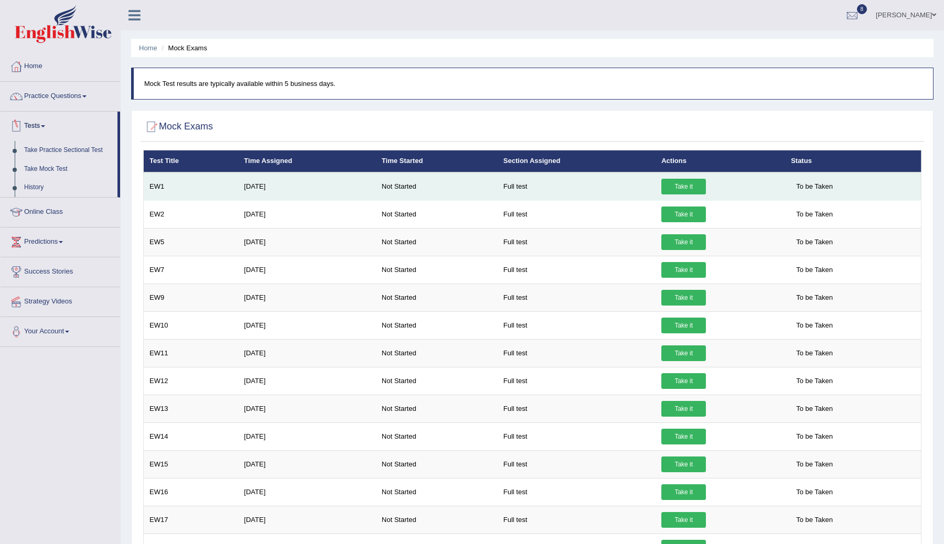
click at [159, 185] on td "EW1" at bounding box center [191, 187] width 95 height 28
click at [676, 191] on link "Take it" at bounding box center [683, 187] width 45 height 16
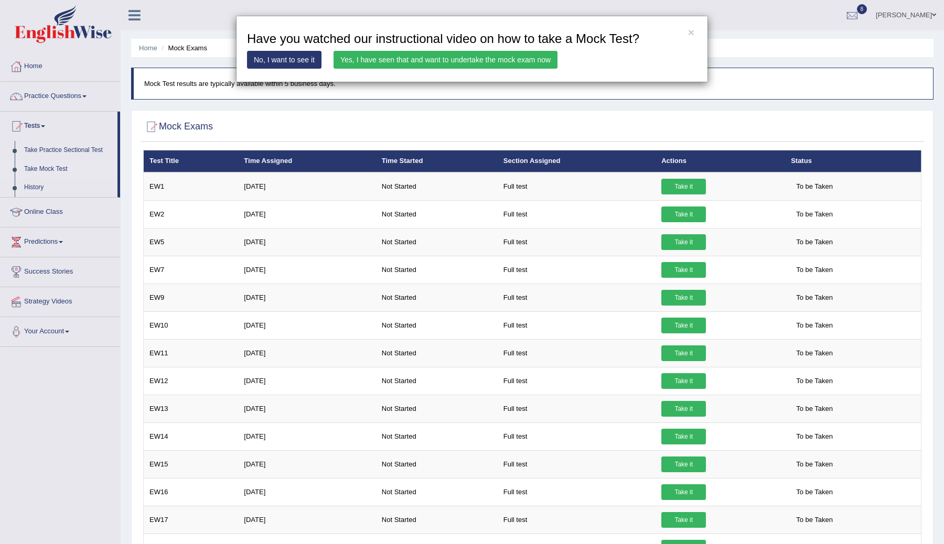
click at [483, 63] on link "Yes, I have seen that and want to undertake the mock exam now" at bounding box center [446, 60] width 224 height 18
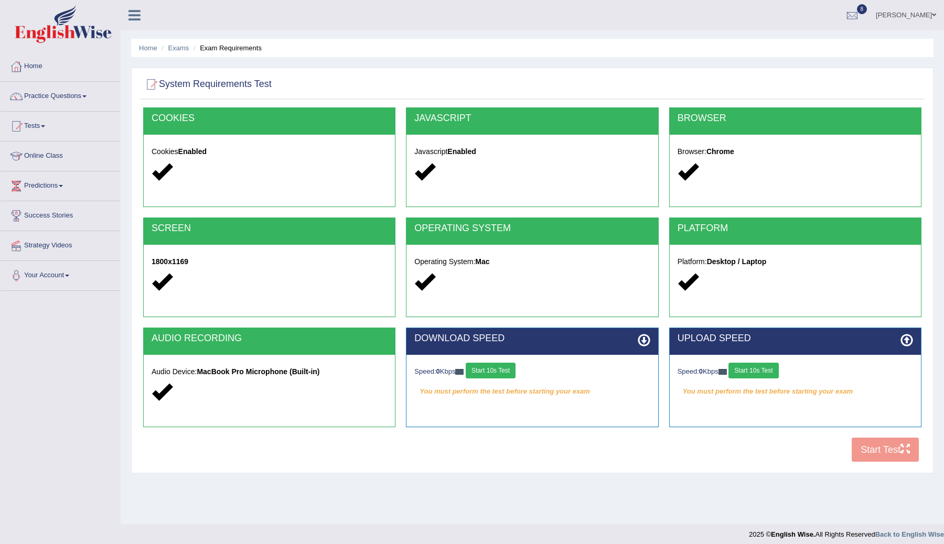
click at [492, 378] on div "Speed: 0 Kbps Start 10s Test" at bounding box center [532, 372] width 236 height 18
click at [509, 370] on button "Start 10s Test" at bounding box center [491, 371] width 50 height 16
click at [759, 373] on div "Speed: 0 Kbps Start 10s Test" at bounding box center [796, 372] width 236 height 18
click at [757, 370] on button "Start 10s Test" at bounding box center [754, 371] width 50 height 16
click at [771, 370] on button "Start 10s Test" at bounding box center [769, 371] width 50 height 16
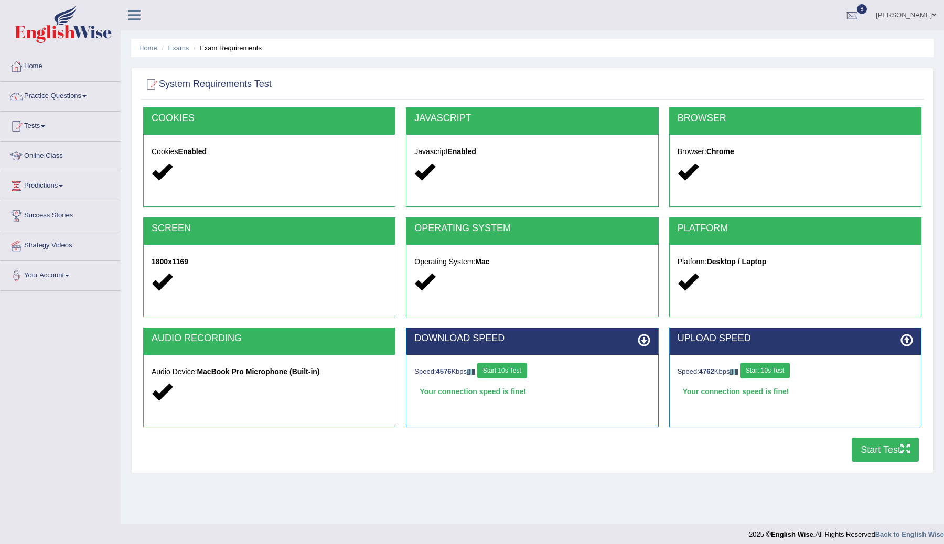
click at [879, 446] on button "Start Test" at bounding box center [885, 450] width 67 height 24
click at [80, 97] on link "Practice Questions" at bounding box center [61, 95] width 120 height 26
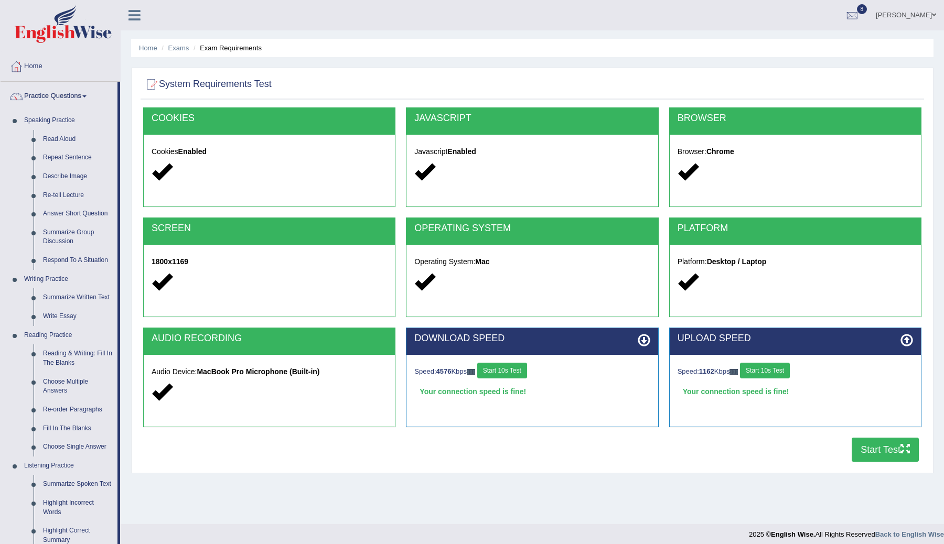
click at [77, 97] on link "Practice Questions" at bounding box center [59, 95] width 117 height 26
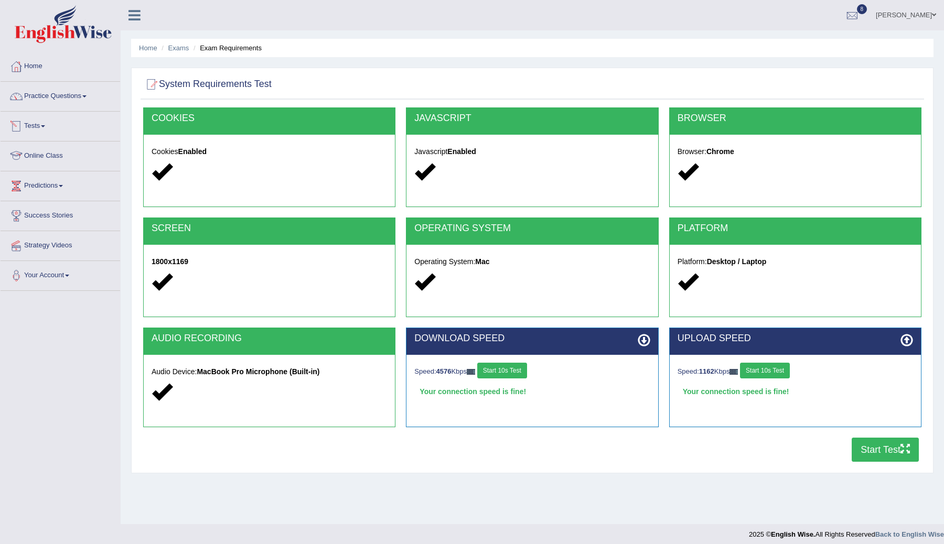
click at [46, 132] on link "Tests" at bounding box center [61, 125] width 120 height 26
click at [46, 151] on link "Take Practice Sectional Test" at bounding box center [68, 150] width 98 height 19
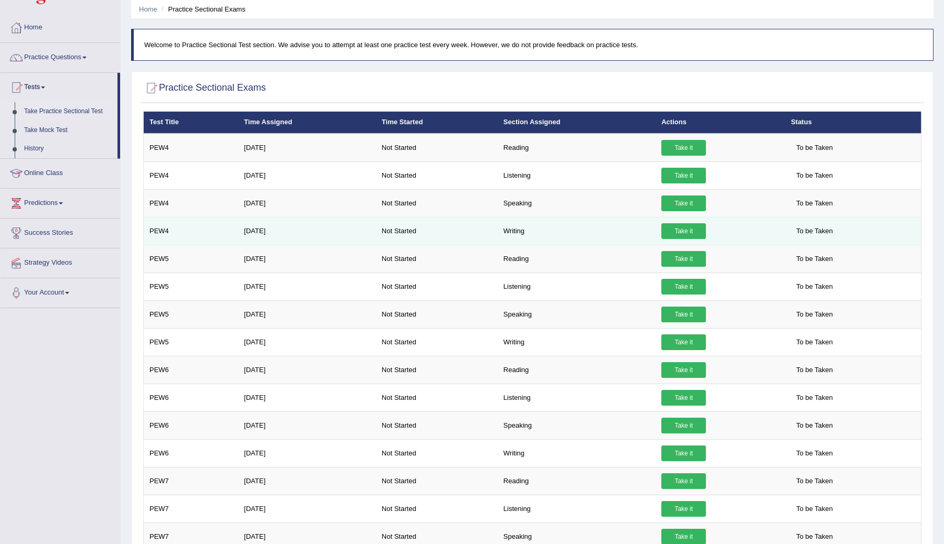
scroll to position [49, 0]
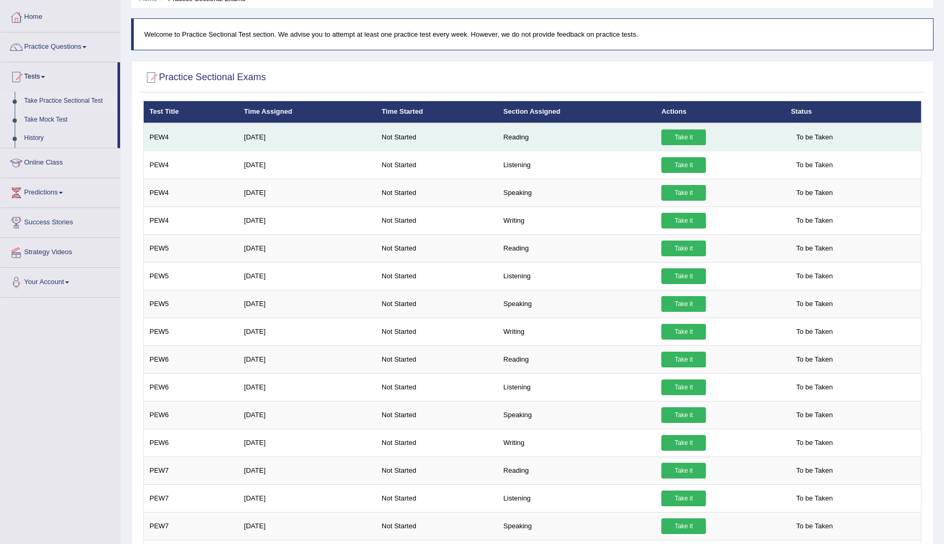
click at [684, 137] on link "Take it" at bounding box center [683, 138] width 45 height 16
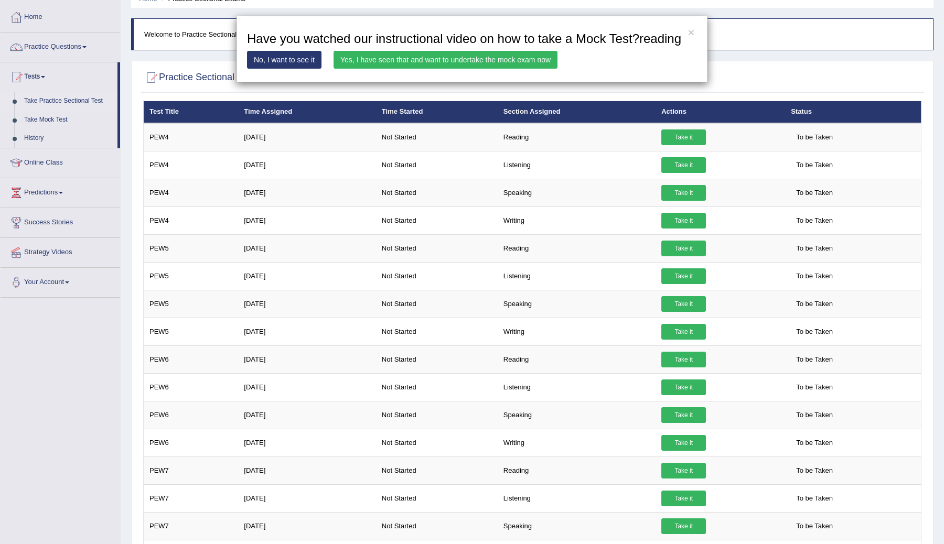
click at [497, 69] on link "Yes, I have seen that and want to undertake the mock exam now" at bounding box center [446, 60] width 224 height 18
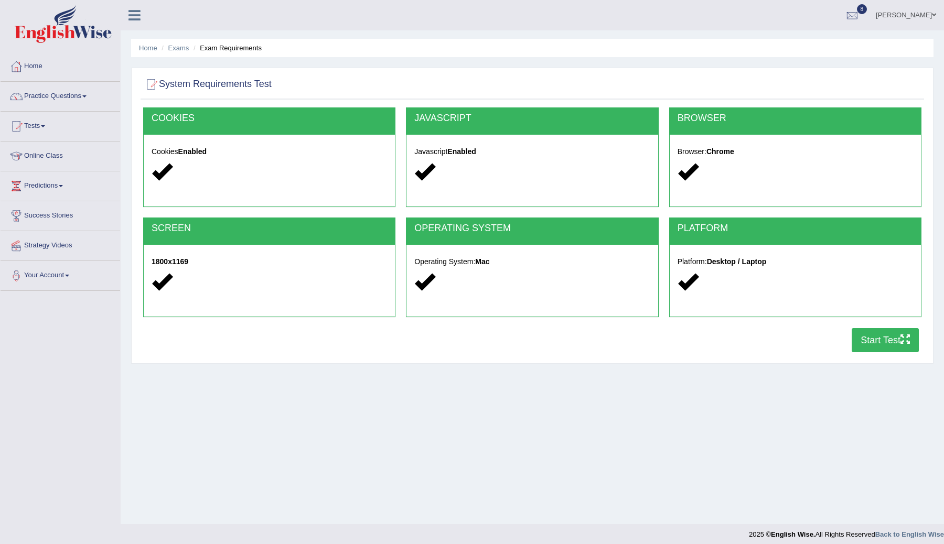
click at [872, 335] on button "Start Test" at bounding box center [885, 340] width 67 height 24
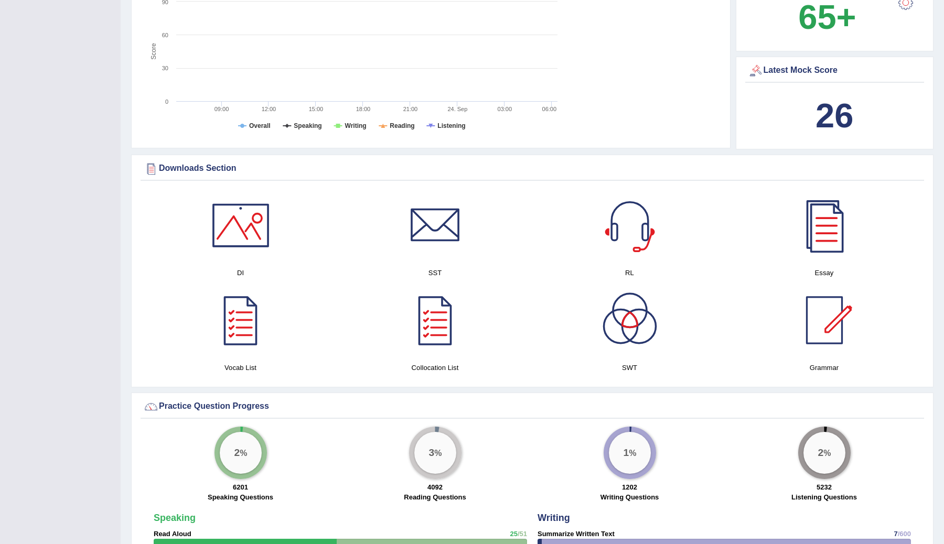
scroll to position [264, 0]
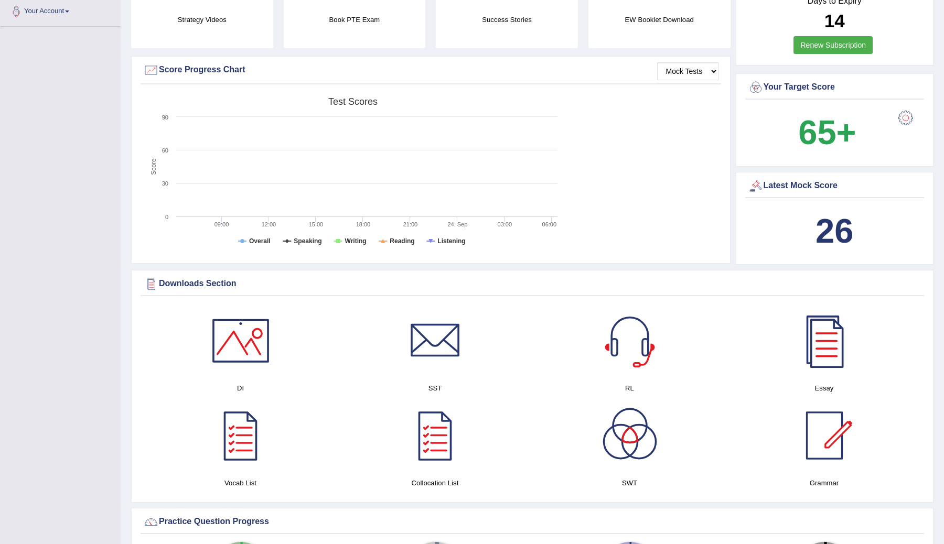
click at [399, 237] on rect at bounding box center [353, 173] width 420 height 163
click at [393, 244] on tspan "Reading" at bounding box center [402, 241] width 25 height 7
click at [381, 238] on rect at bounding box center [353, 173] width 420 height 163
click at [395, 242] on tspan "Reading" at bounding box center [402, 241] width 25 height 7
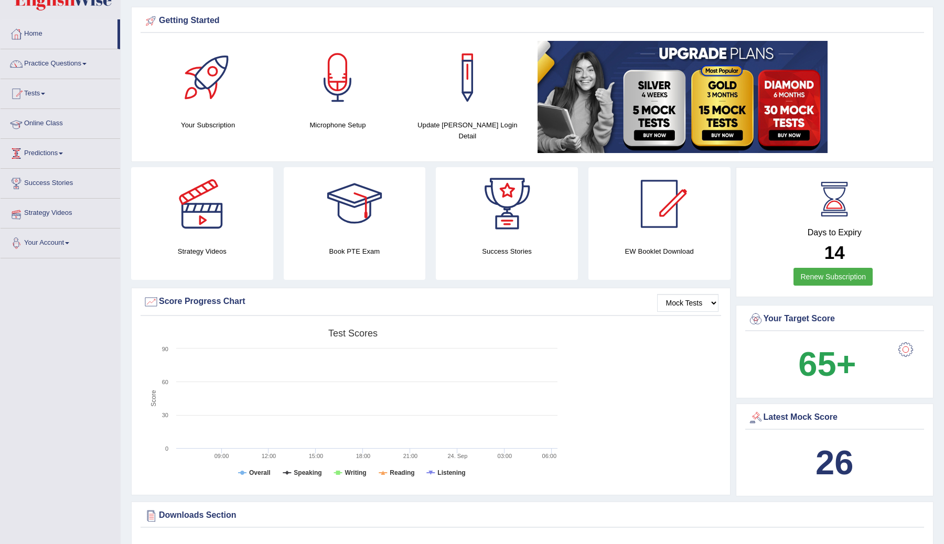
scroll to position [6, 0]
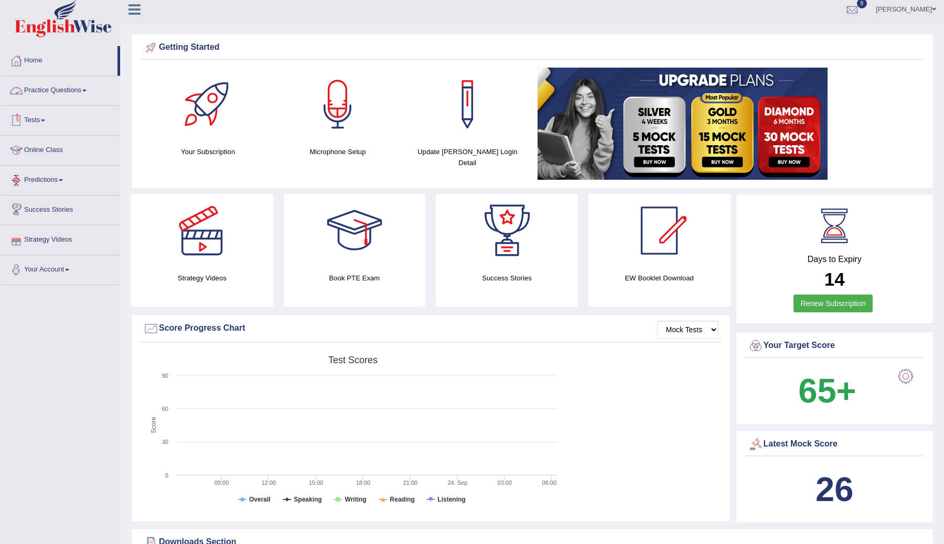
click at [67, 92] on link "Practice Questions" at bounding box center [61, 89] width 120 height 26
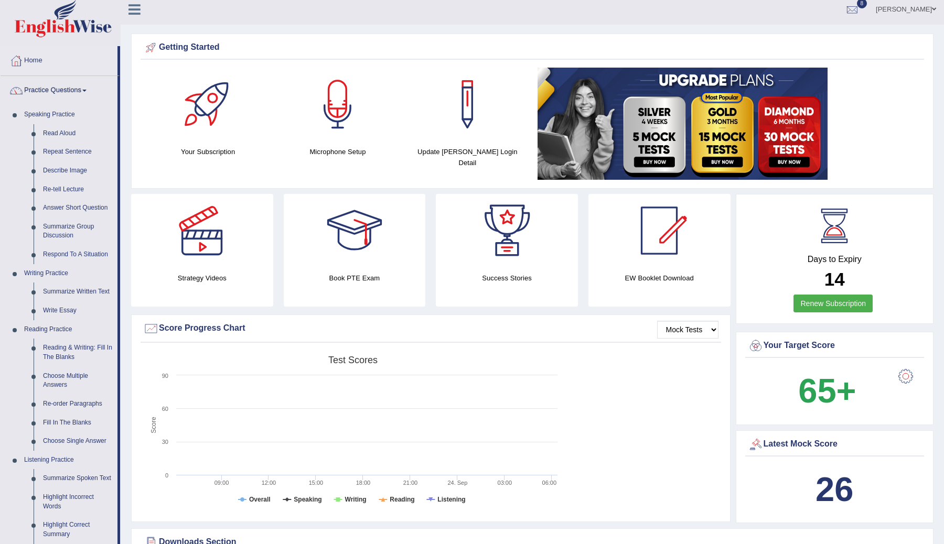
click at [68, 91] on link "Practice Questions" at bounding box center [59, 89] width 117 height 26
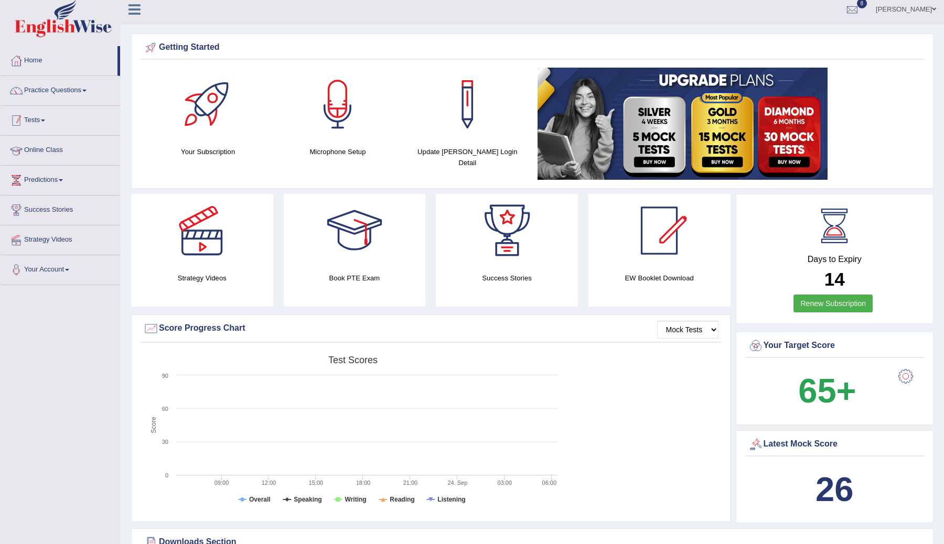
scroll to position [27, 0]
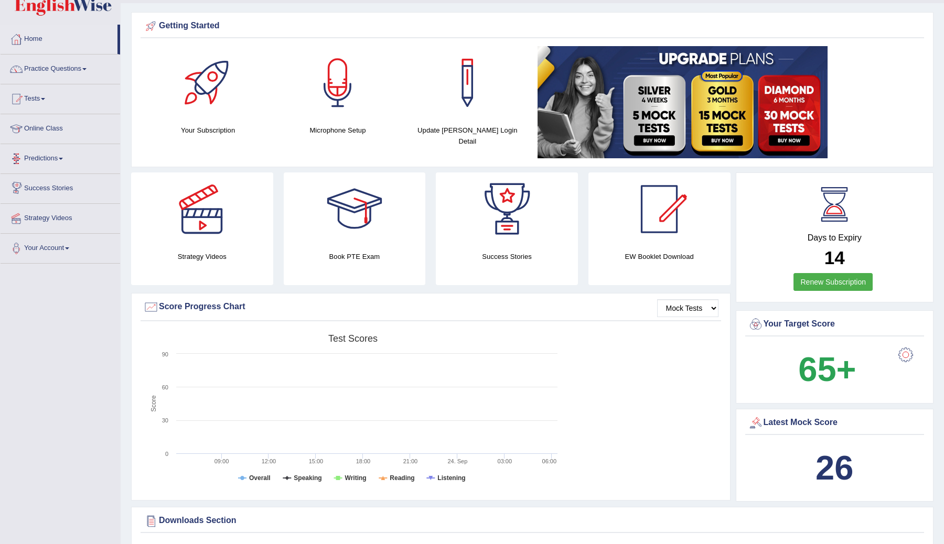
click at [40, 99] on link "Tests" at bounding box center [61, 97] width 120 height 26
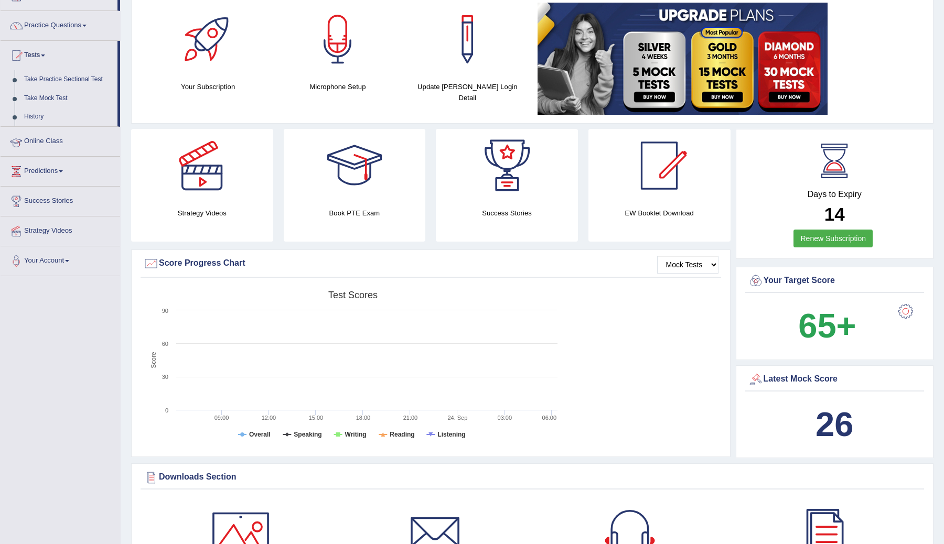
scroll to position [77, 0]
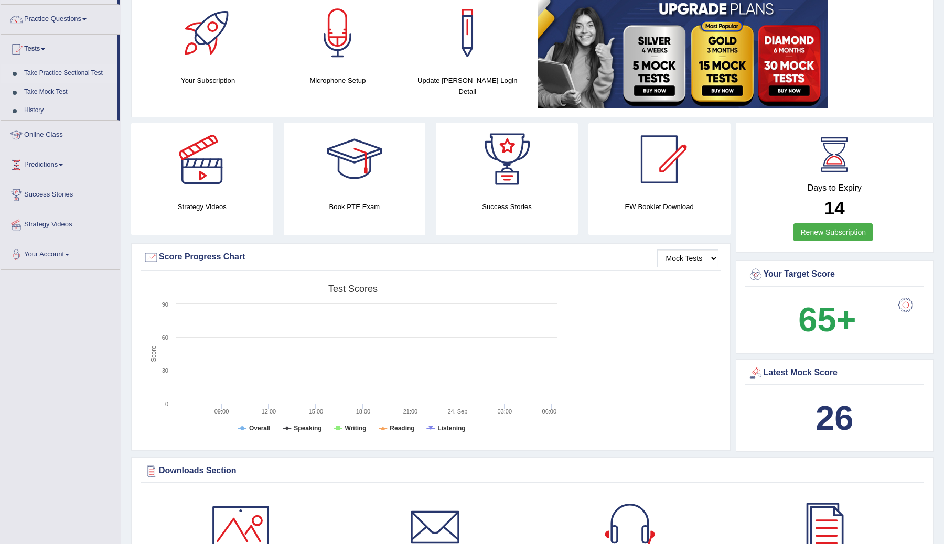
click at [64, 70] on link "Take Practice Sectional Test" at bounding box center [68, 73] width 98 height 19
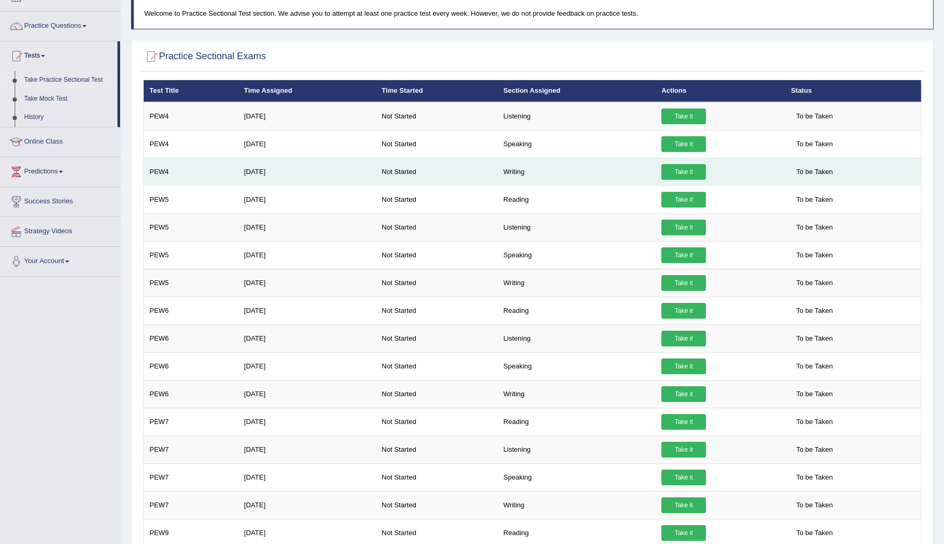
scroll to position [78, 0]
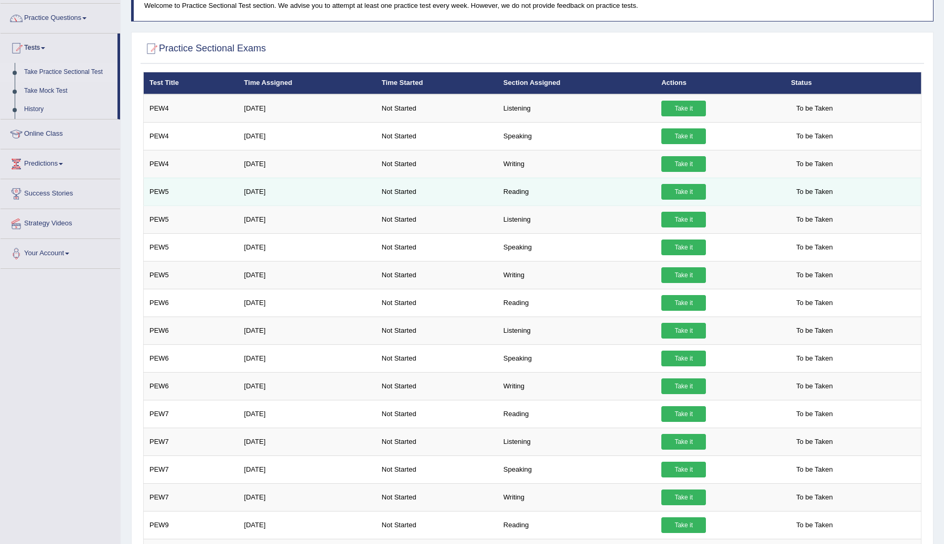
click at [681, 196] on link "Take it" at bounding box center [683, 192] width 45 height 16
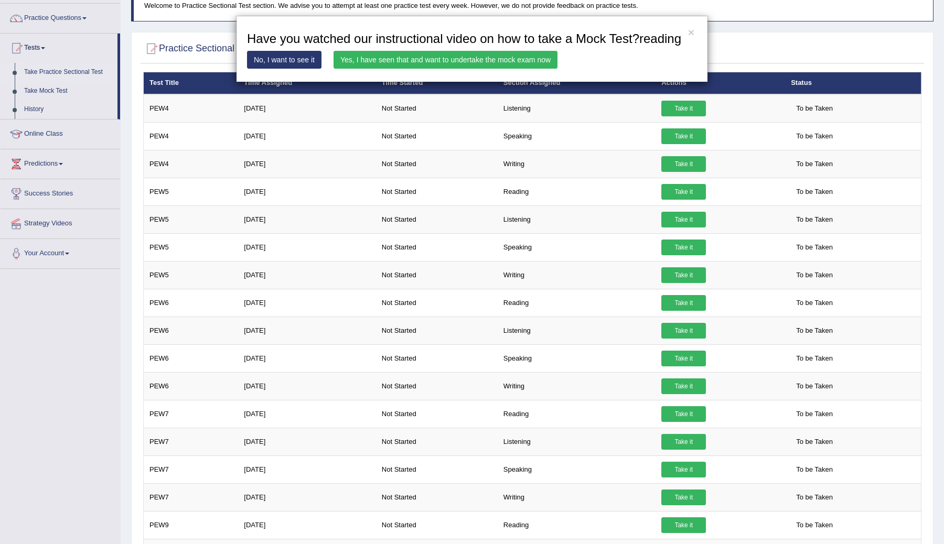
click at [469, 69] on link "Yes, I have seen that and want to undertake the mock exam now" at bounding box center [446, 60] width 224 height 18
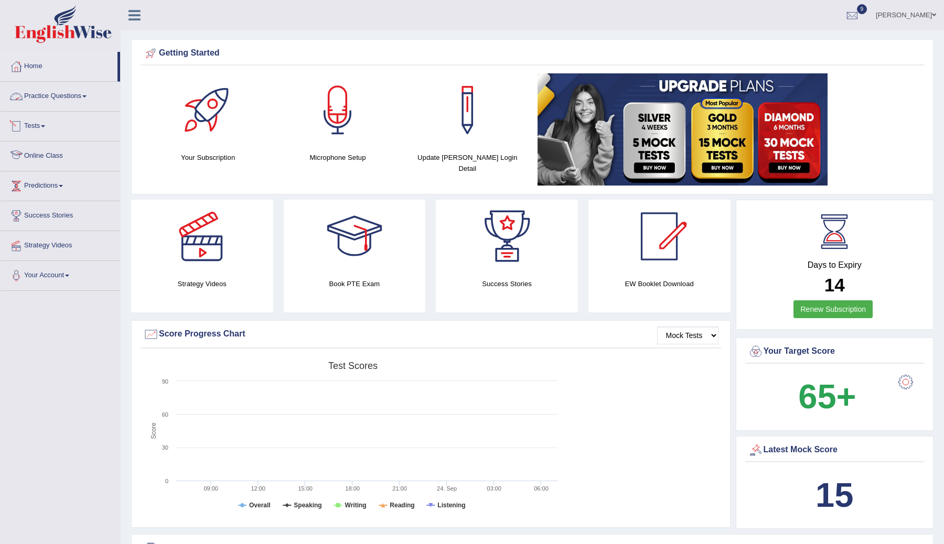
click at [66, 99] on link "Practice Questions" at bounding box center [61, 95] width 120 height 26
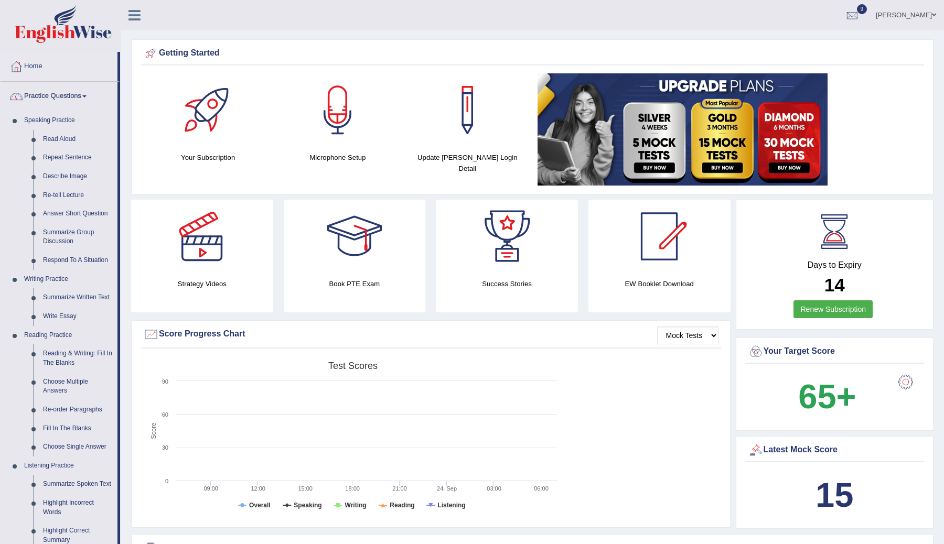
click at [68, 90] on link "Practice Questions" at bounding box center [59, 95] width 117 height 26
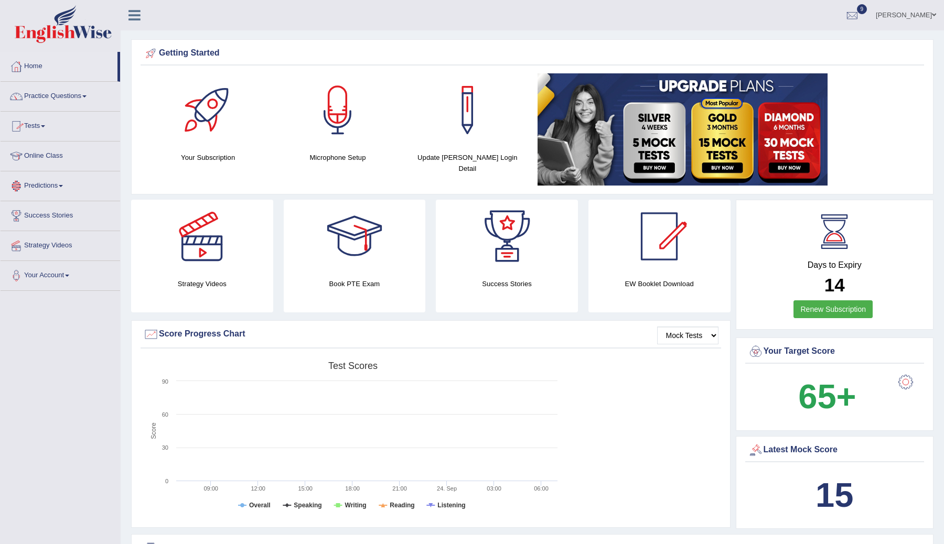
click at [37, 124] on link "Tests" at bounding box center [61, 125] width 120 height 26
click at [45, 150] on link "Take Practice Sectional Test" at bounding box center [68, 150] width 98 height 19
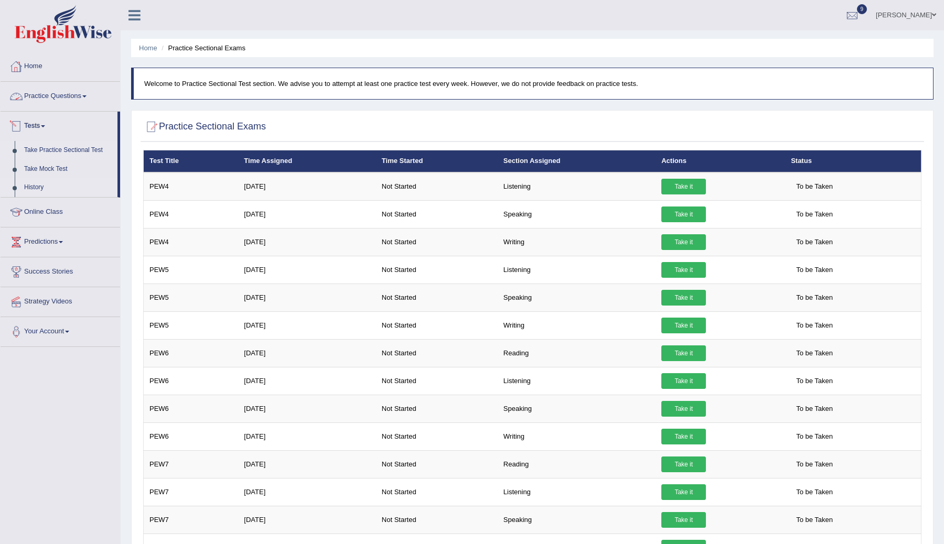
click at [39, 191] on link "History" at bounding box center [68, 187] width 98 height 19
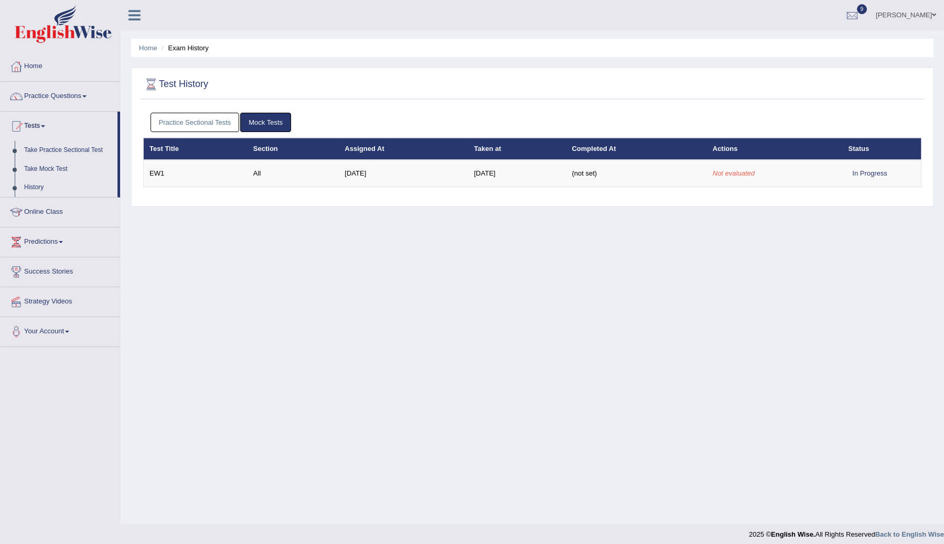
click at [203, 120] on link "Practice Sectional Tests" at bounding box center [195, 122] width 89 height 19
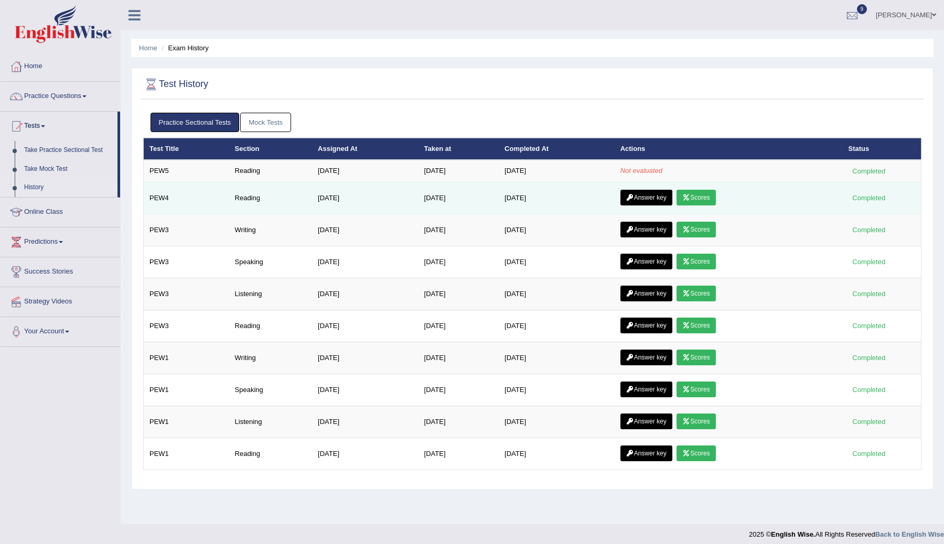
click at [701, 201] on link "Scores" at bounding box center [696, 198] width 39 height 16
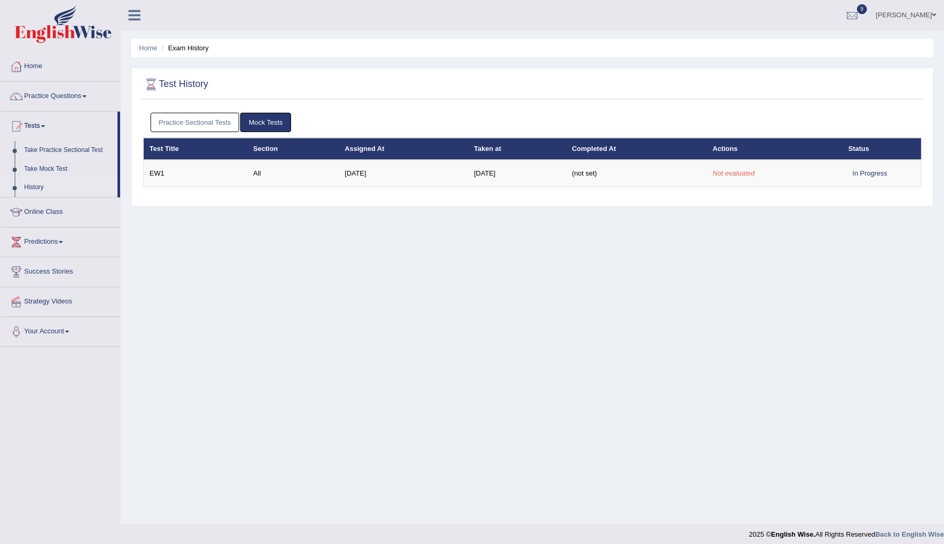
click at [197, 121] on link "Practice Sectional Tests" at bounding box center [195, 122] width 89 height 19
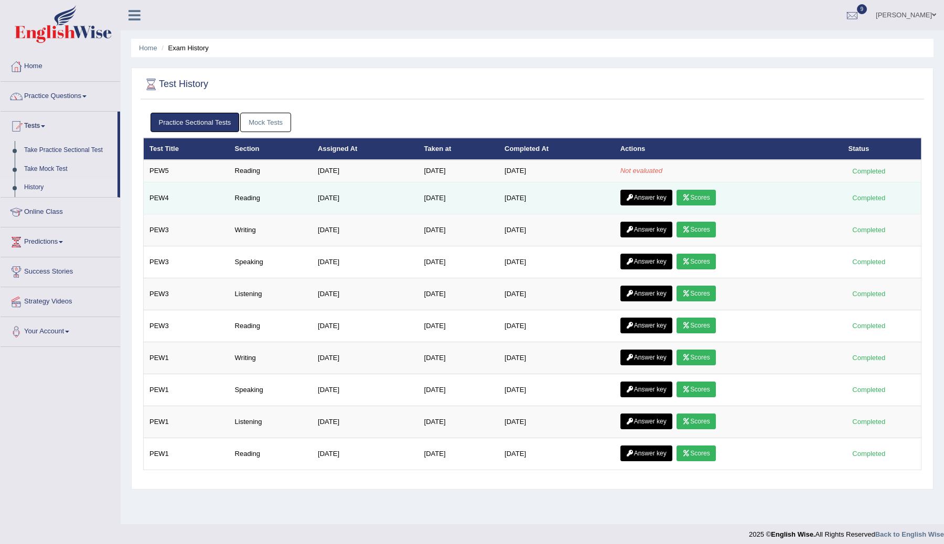
click at [666, 197] on link "Answer key" at bounding box center [647, 198] width 52 height 16
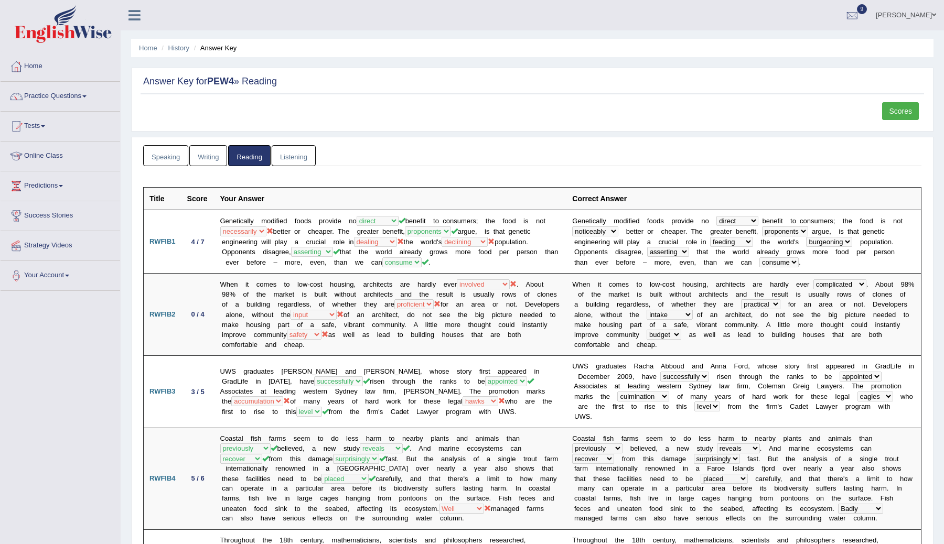
click at [899, 116] on link "Scores" at bounding box center [900, 111] width 37 height 18
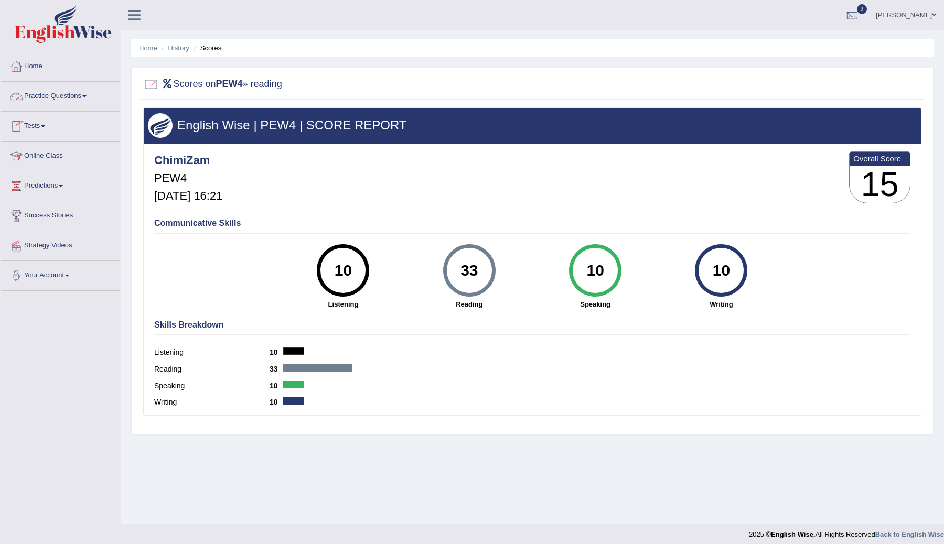
click at [44, 124] on link "Tests" at bounding box center [61, 125] width 120 height 26
click at [52, 152] on link "Take Practice Sectional Test" at bounding box center [68, 150] width 98 height 19
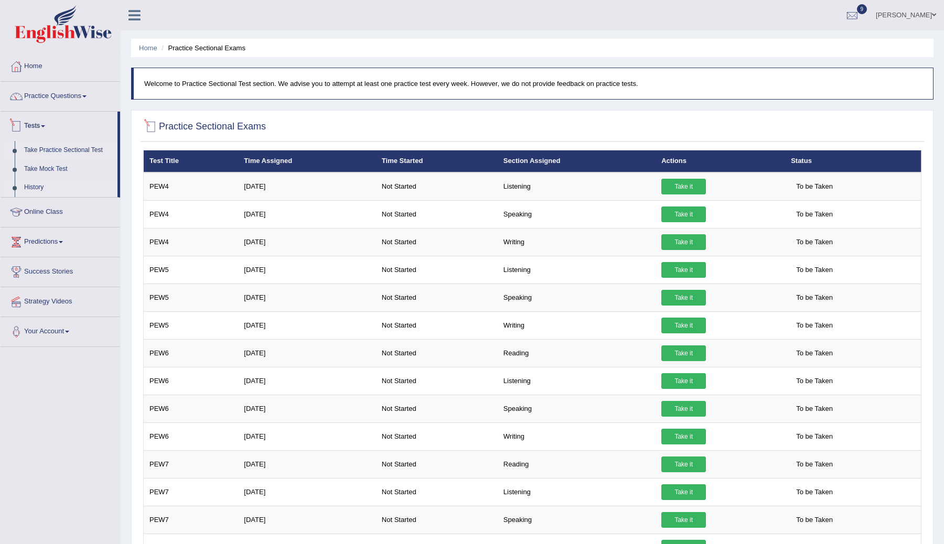
click at [39, 185] on link "History" at bounding box center [68, 187] width 98 height 19
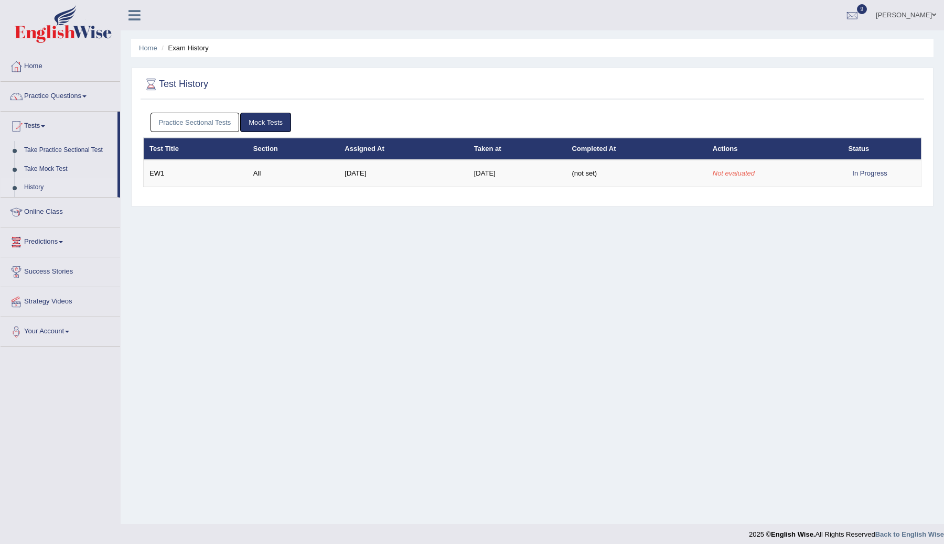
click at [216, 123] on link "Practice Sectional Tests" at bounding box center [195, 122] width 89 height 19
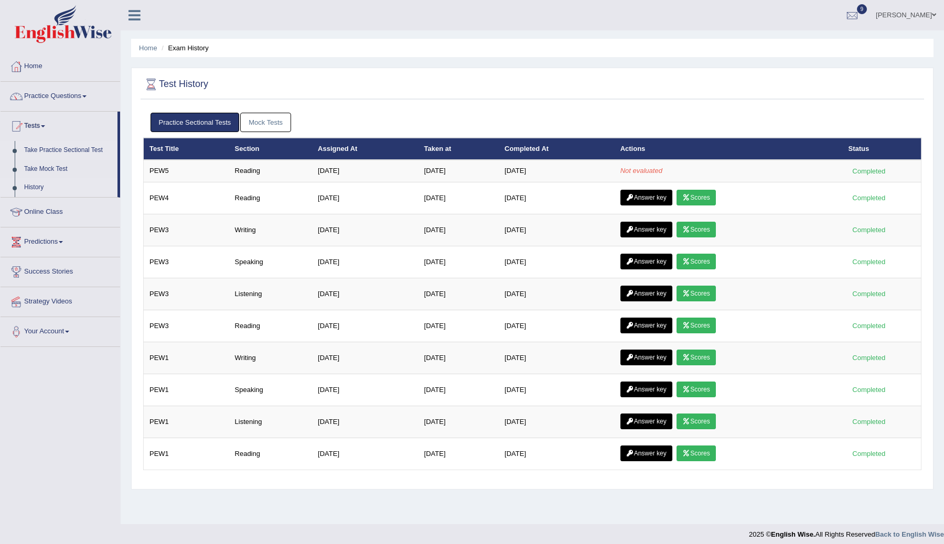
click at [52, 145] on link "Take Practice Sectional Test" at bounding box center [68, 150] width 98 height 19
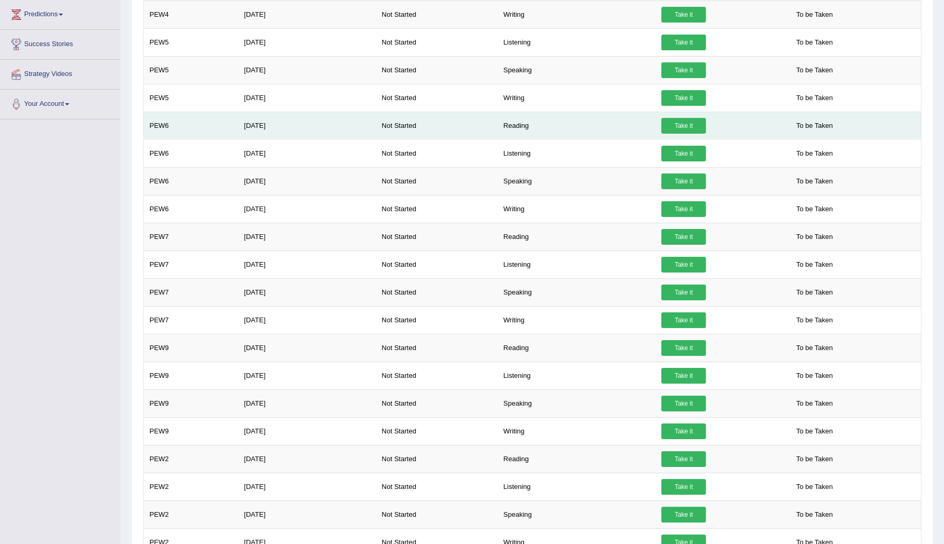
scroll to position [234, 0]
